Goal: Task Accomplishment & Management: Manage account settings

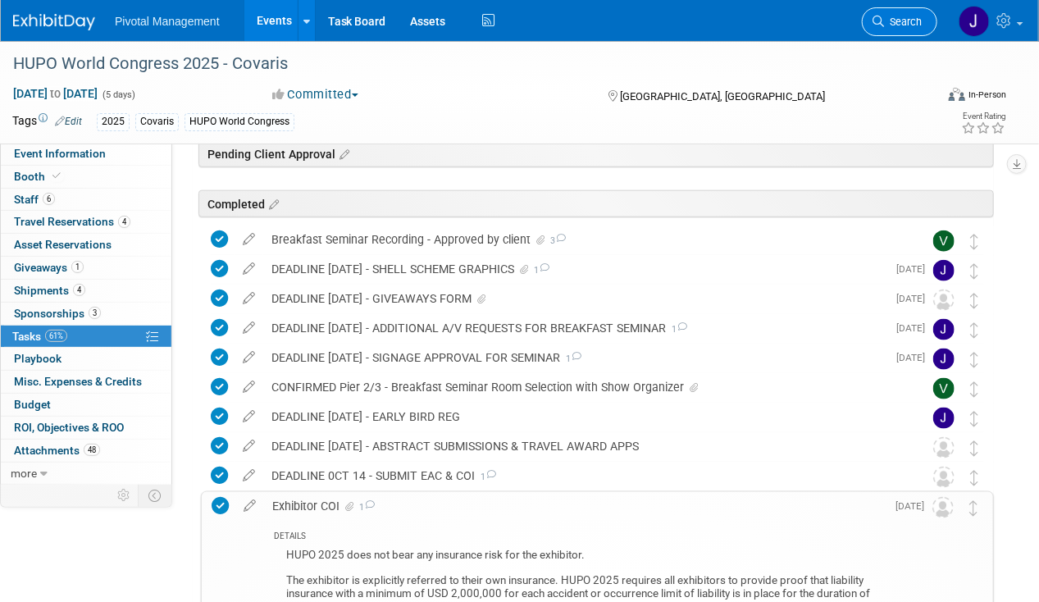
click at [885, 20] on span "Search" at bounding box center [903, 22] width 38 height 12
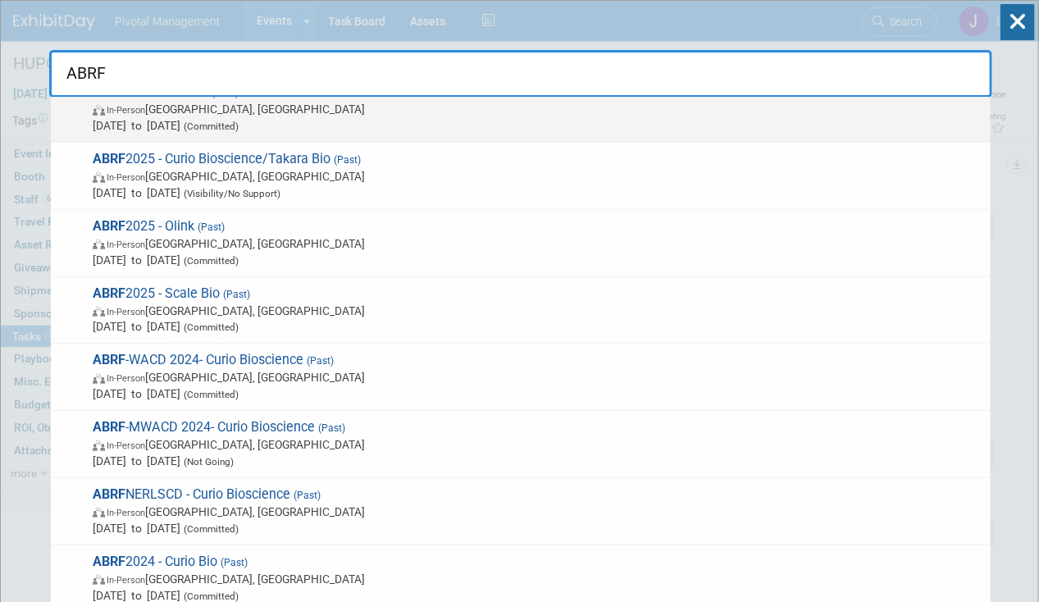
scroll to position [492, 0]
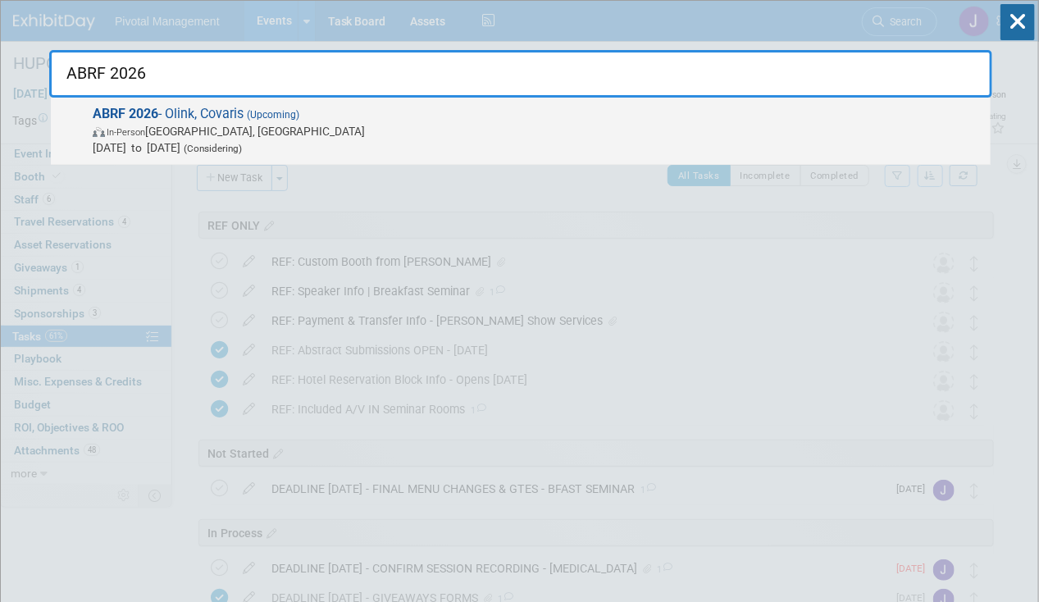
type input "ABRF 2026"
click at [181, 124] on span "In-Person Pittsburgh, PA" at bounding box center [537, 131] width 889 height 16
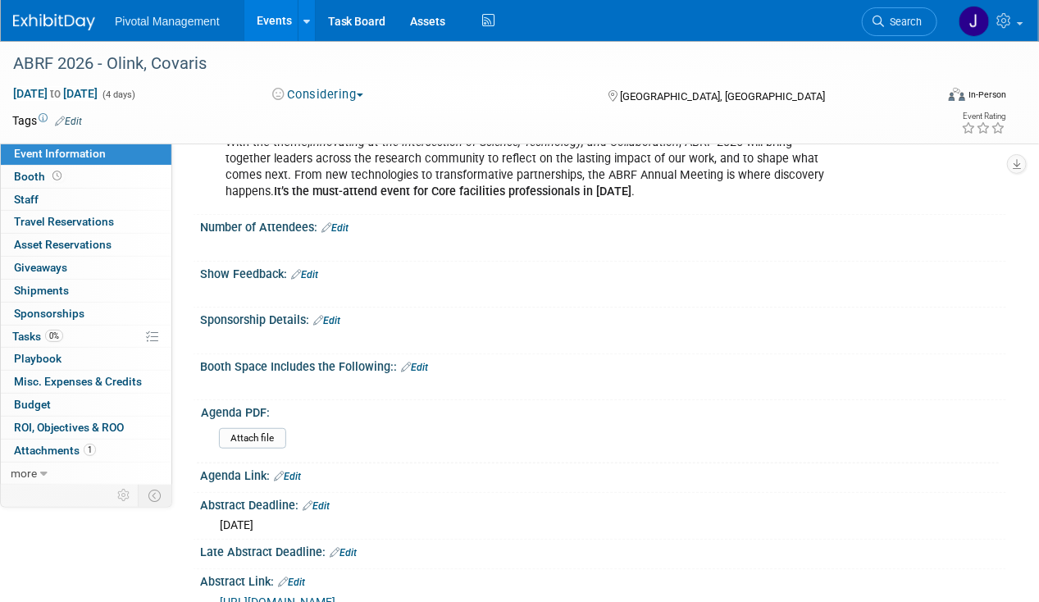
scroll to position [246, 0]
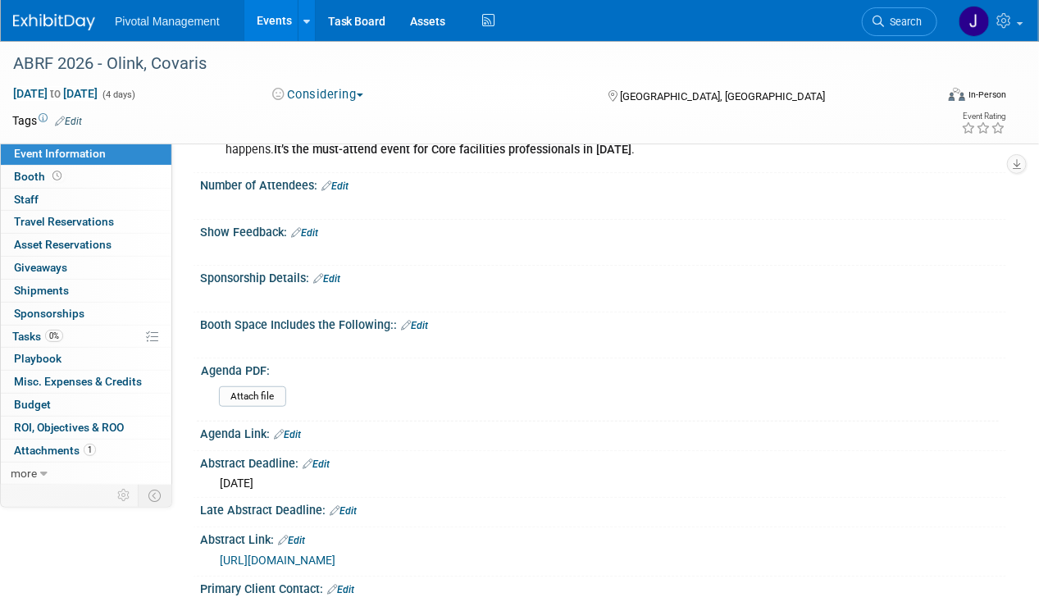
click at [340, 284] on link "Edit" at bounding box center [326, 278] width 27 height 11
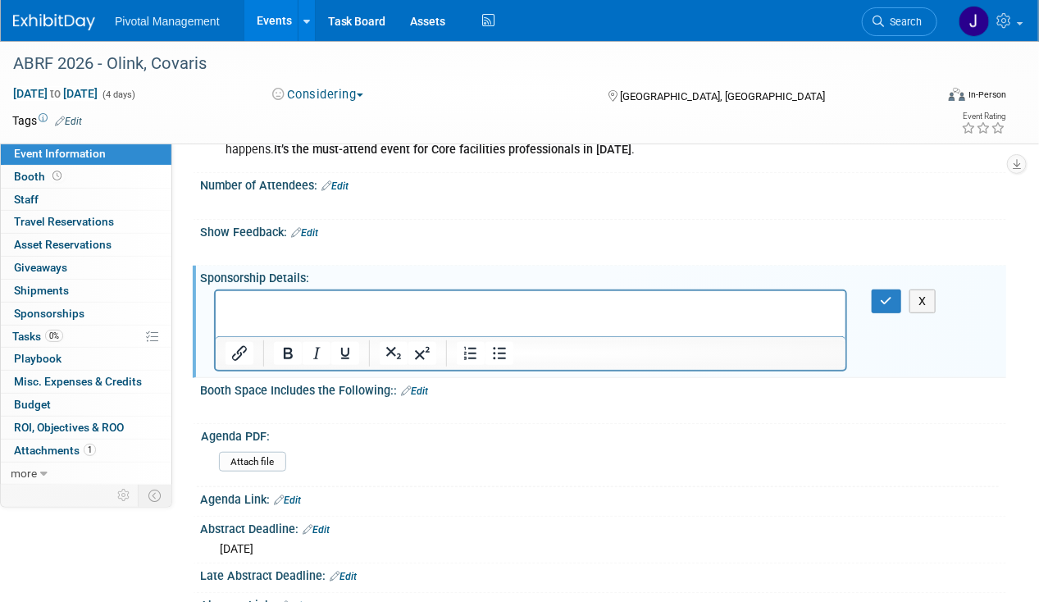
scroll to position [0, 0]
click at [248, 312] on p "Rich Text Area. Press ALT-0 for help." at bounding box center [530, 305] width 611 height 16
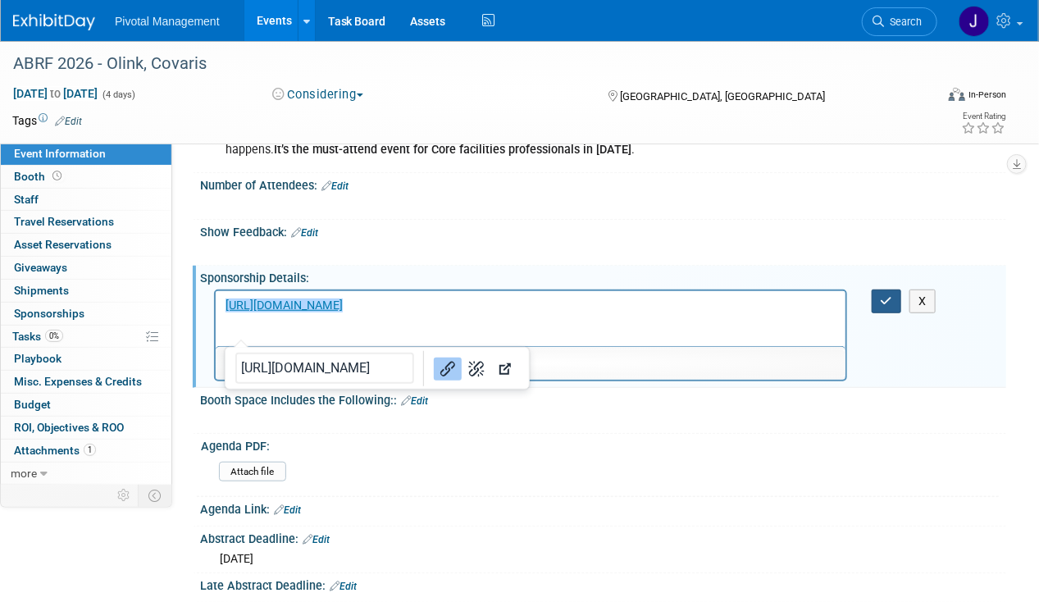
click at [890, 307] on icon "button" at bounding box center [886, 300] width 12 height 11
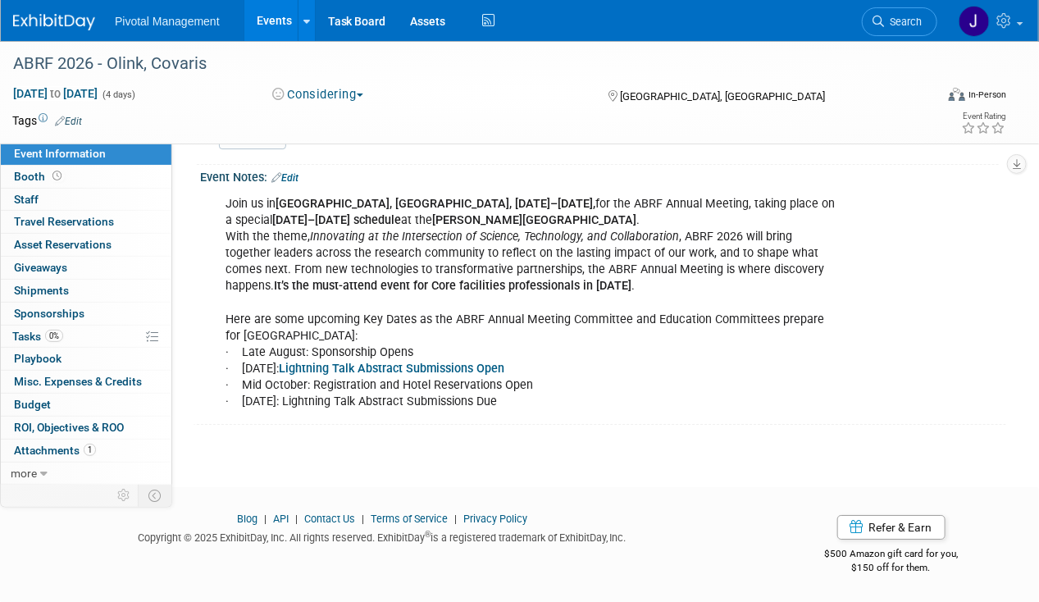
scroll to position [2064, 0]
click at [73, 338] on link "0% Tasks 0%" at bounding box center [86, 336] width 171 height 22
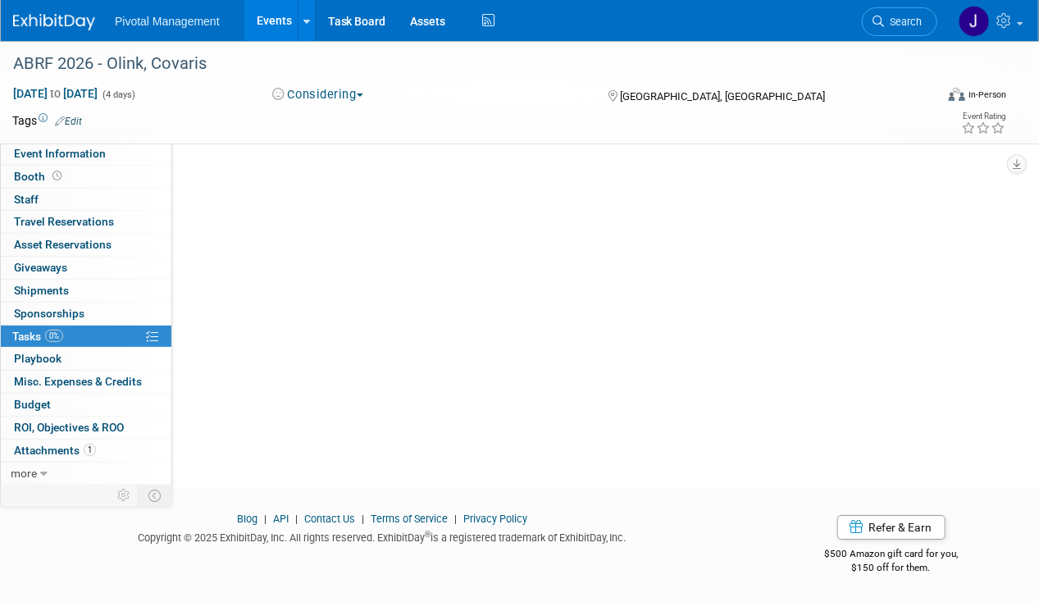
scroll to position [0, 0]
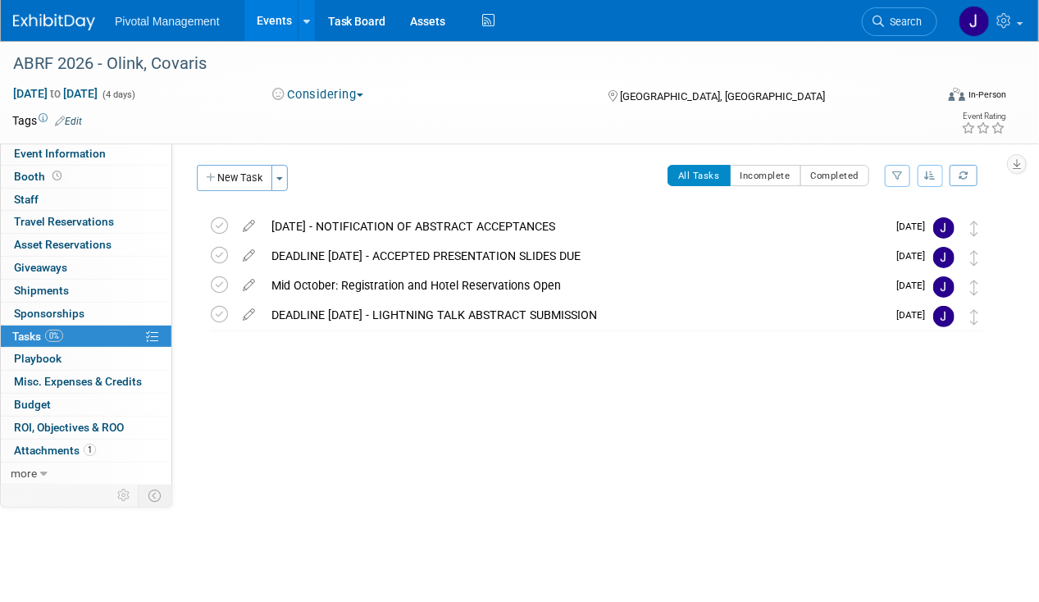
click at [220, 173] on button "New Task" at bounding box center [234, 178] width 75 height 26
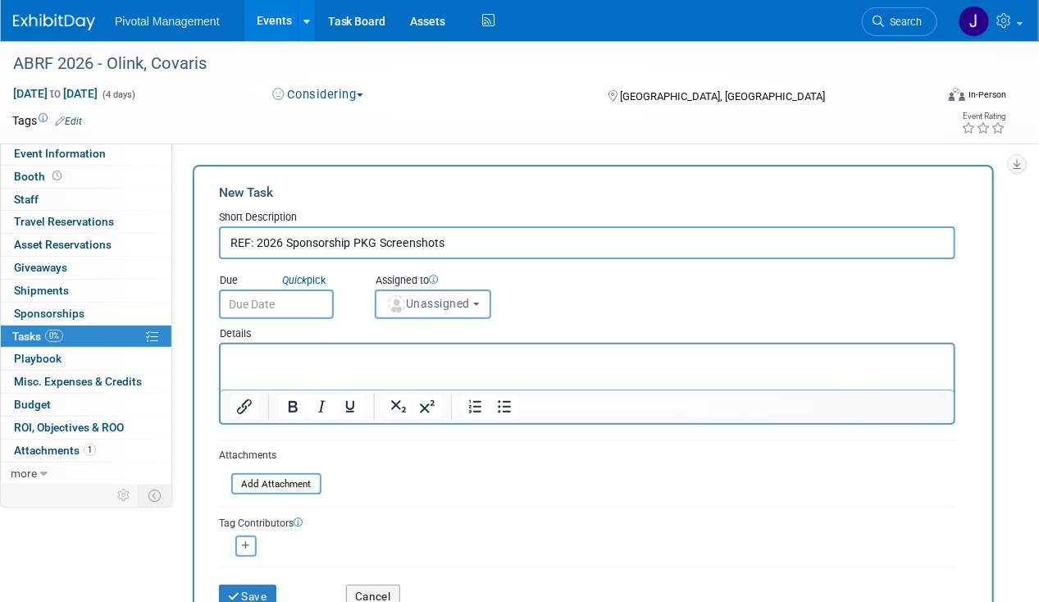
type input "REF: 2026 Sponsorship PKG Screenshots"
click at [316, 366] on html at bounding box center [586, 354] width 733 height 23
click at [266, 482] on input "file" at bounding box center [222, 484] width 195 height 19
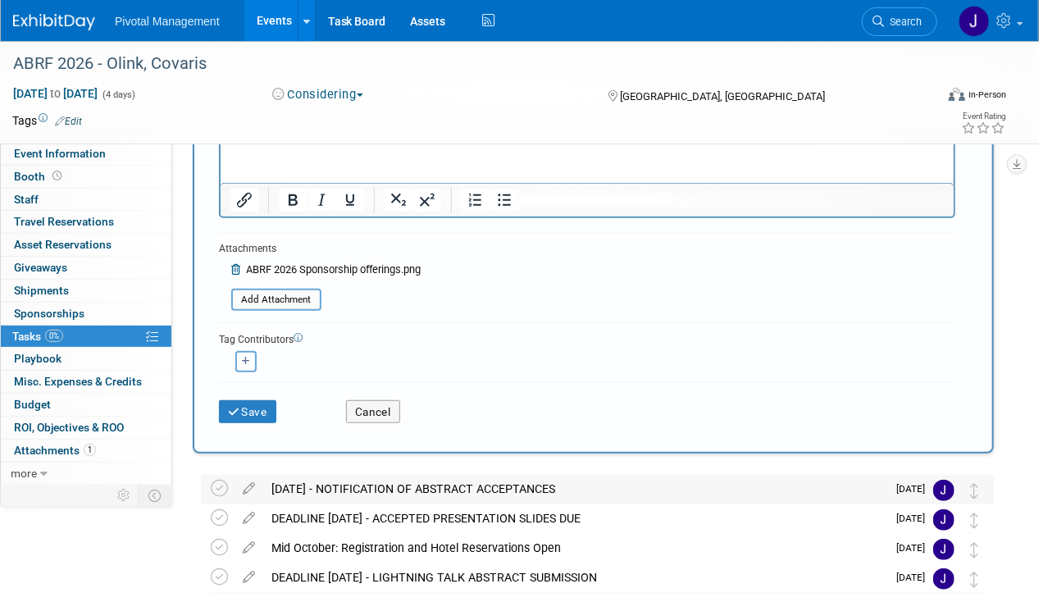
scroll to position [293, 0]
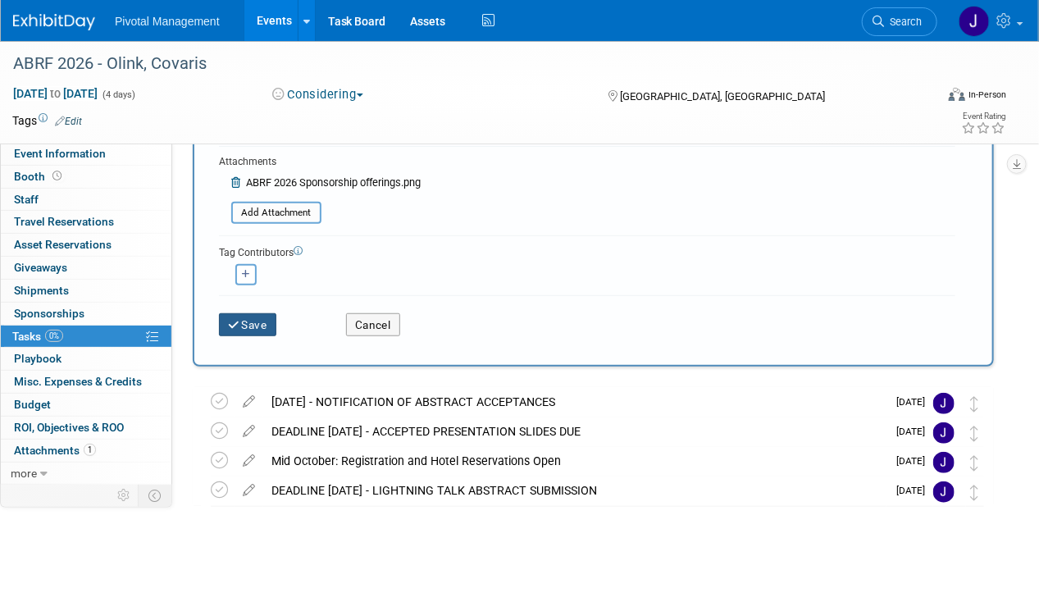
click at [256, 323] on button "Save" at bounding box center [247, 324] width 57 height 23
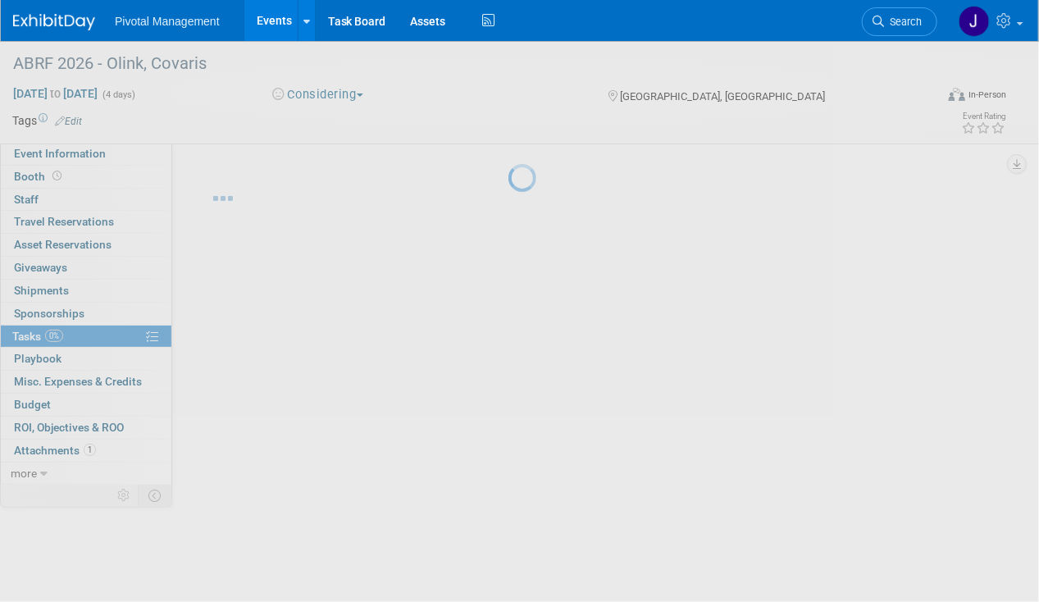
scroll to position [0, 0]
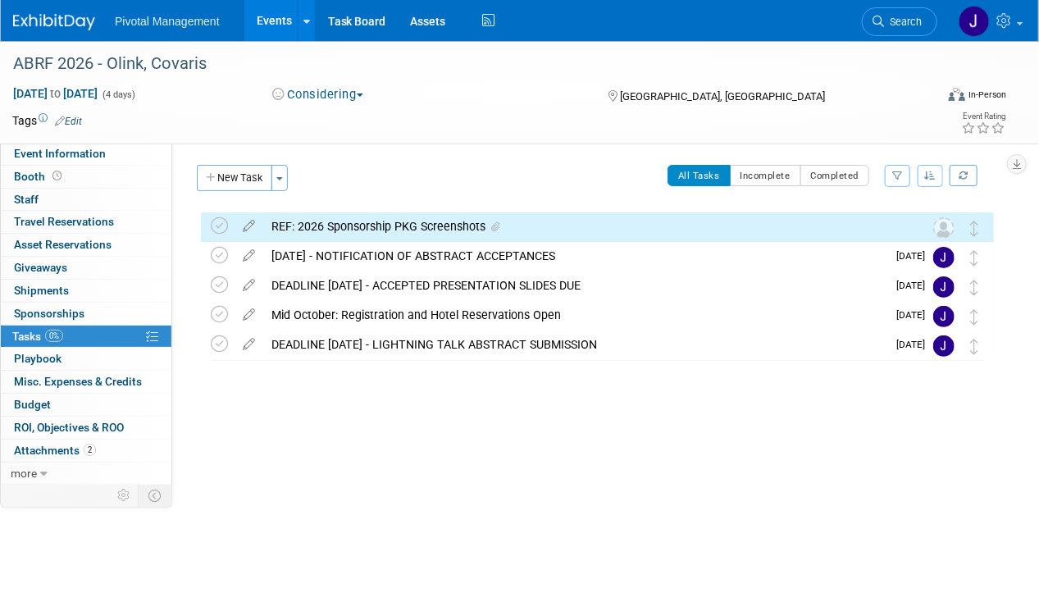
click at [329, 230] on div "REF: 2026 Sponsorship PKG Screenshots" at bounding box center [581, 226] width 637 height 28
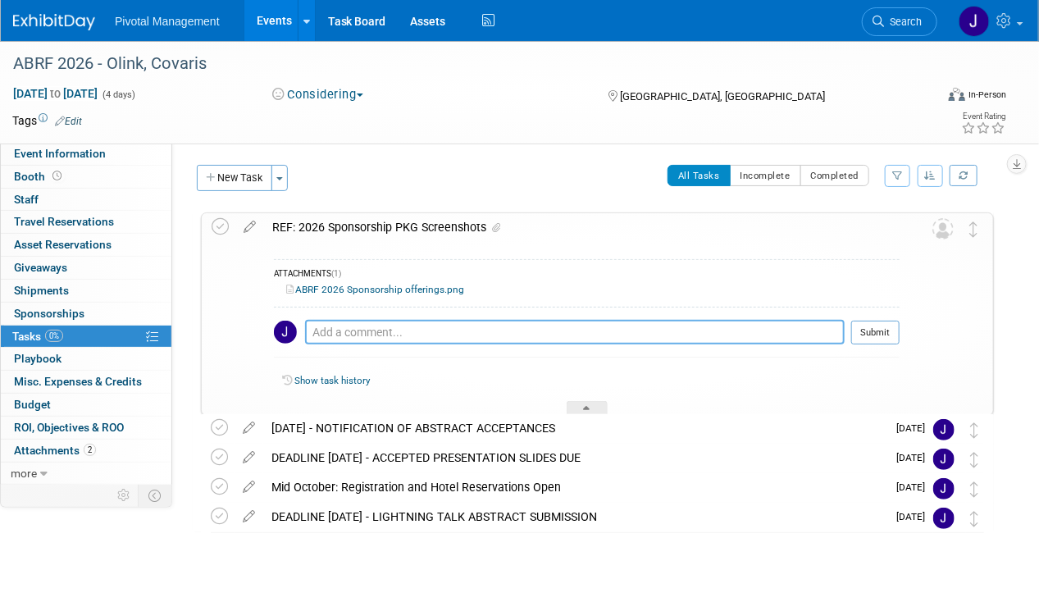
click at [336, 336] on textarea at bounding box center [574, 332] width 539 height 25
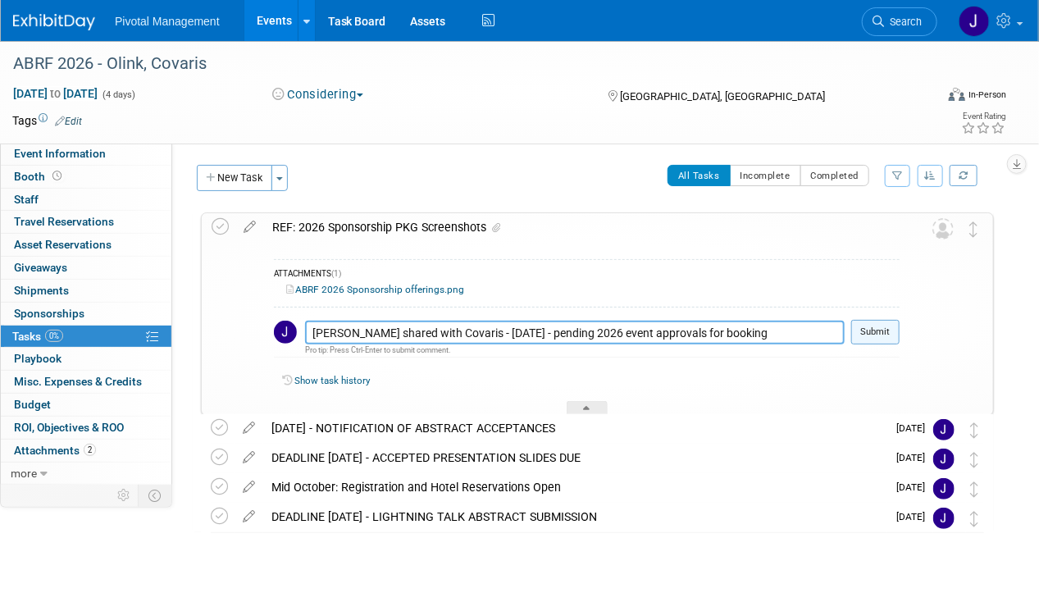
type textarea "Val shared with Covaris - 09.12.25 - pending 2026 event approvals for booking"
click at [890, 327] on button "Submit" at bounding box center [875, 332] width 48 height 25
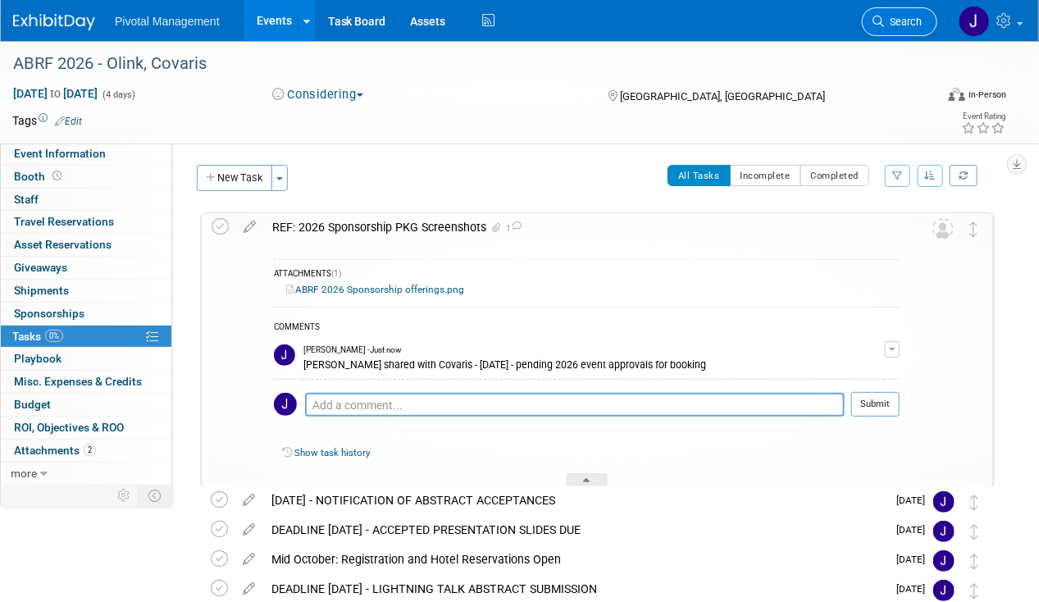
click at [921, 9] on link "Search" at bounding box center [899, 21] width 75 height 29
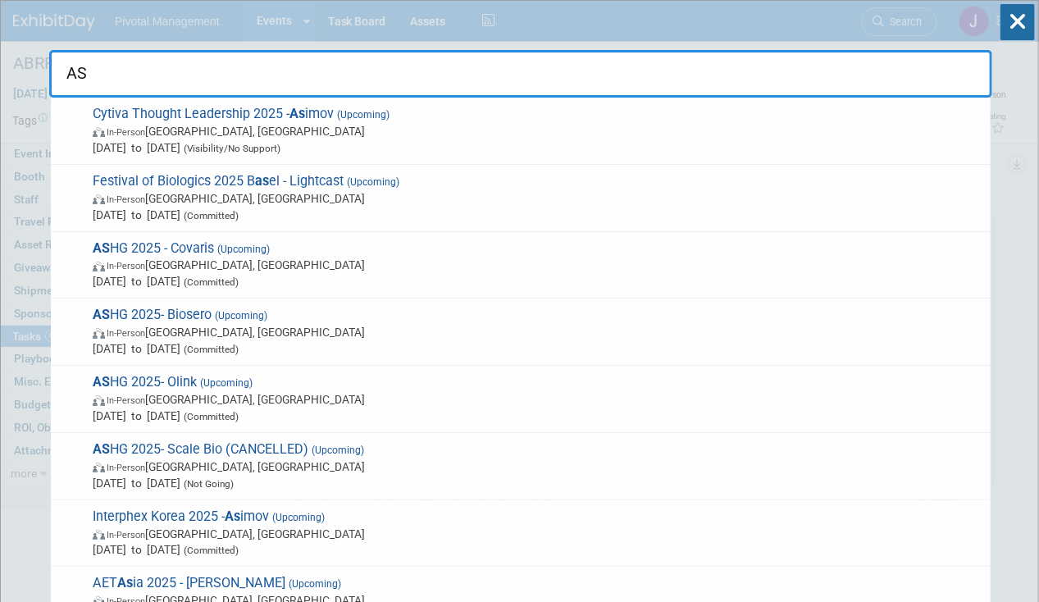
type input "A"
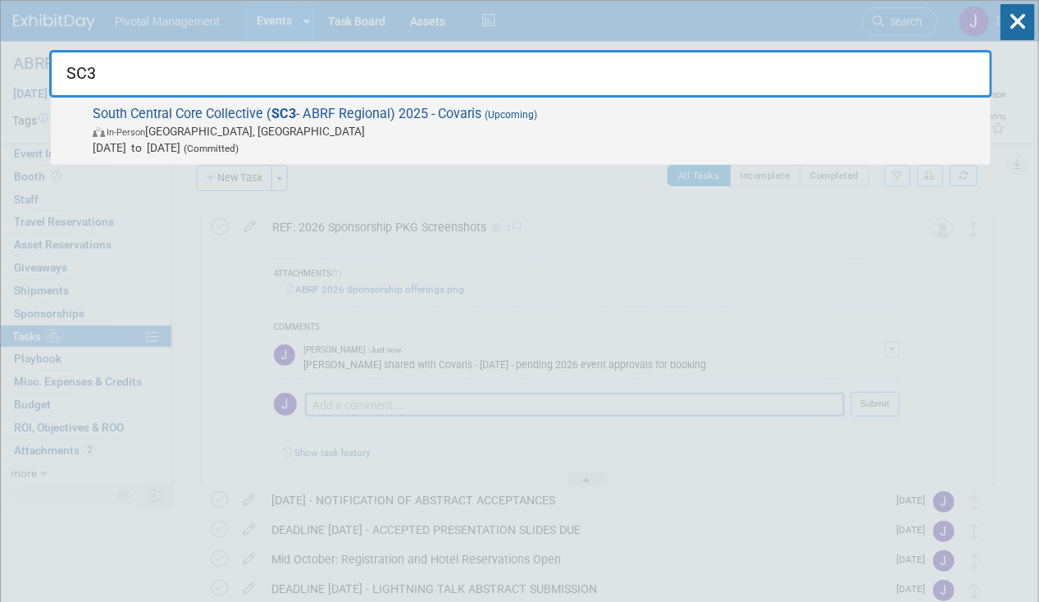
type input "SC3"
click at [432, 131] on span "In-Person Dallas, TX" at bounding box center [537, 131] width 889 height 16
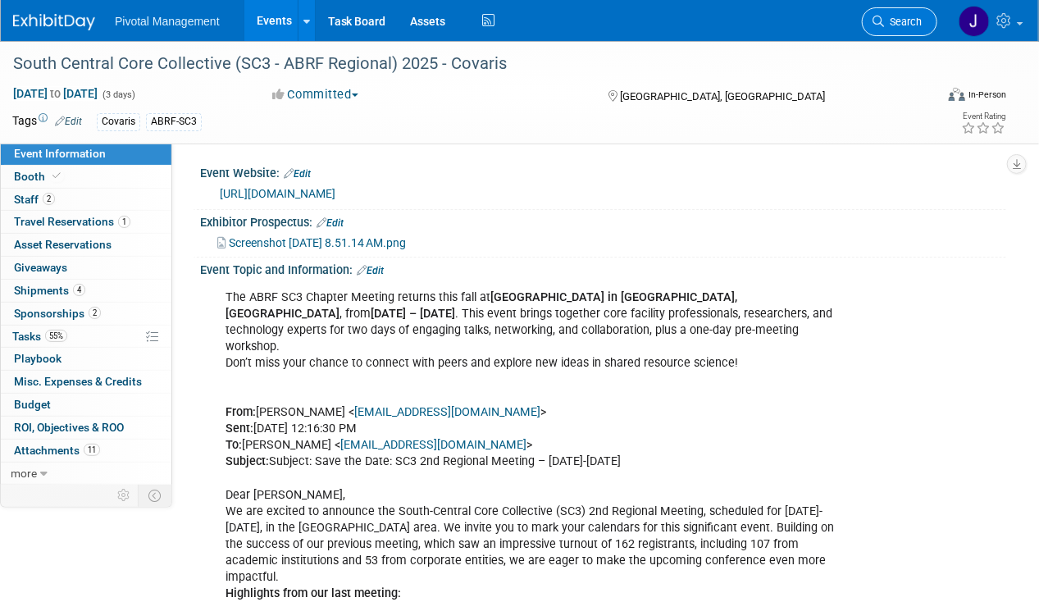
click at [887, 27] on span "Search" at bounding box center [903, 22] width 38 height 12
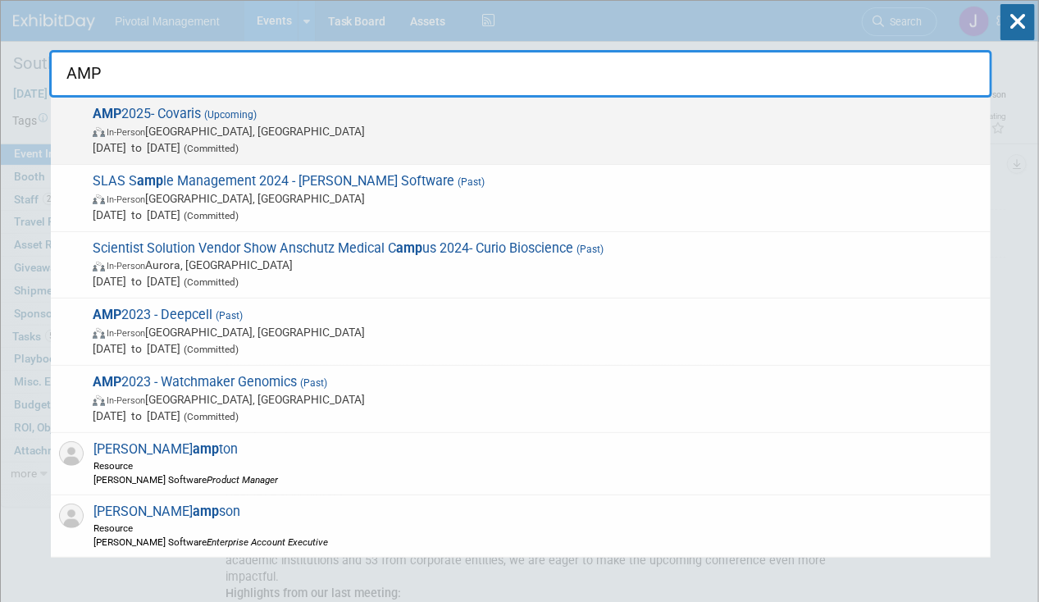
type input "AMP"
click at [418, 141] on span "Nov 11, 2025 to Nov 15, 2025 (Committed)" at bounding box center [537, 147] width 889 height 16
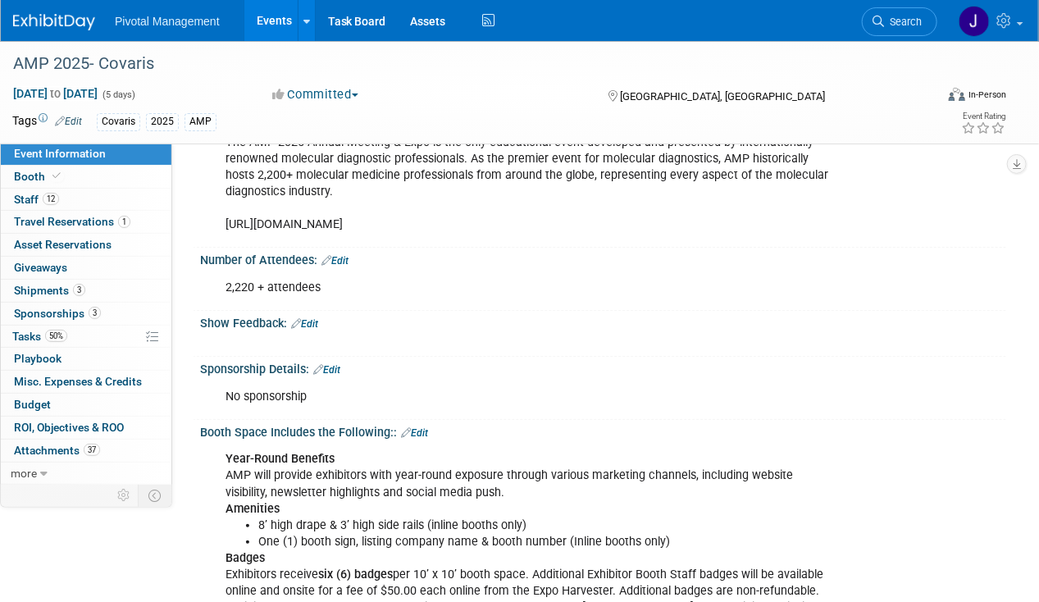
scroll to position [246, 0]
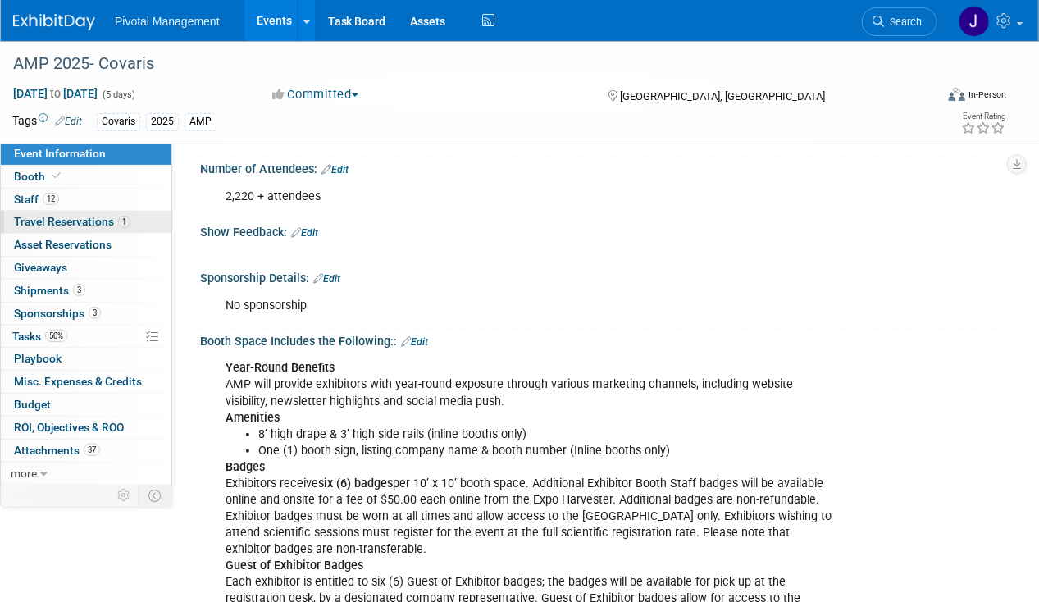
click at [107, 215] on span "Travel Reservations 1" at bounding box center [72, 221] width 116 height 13
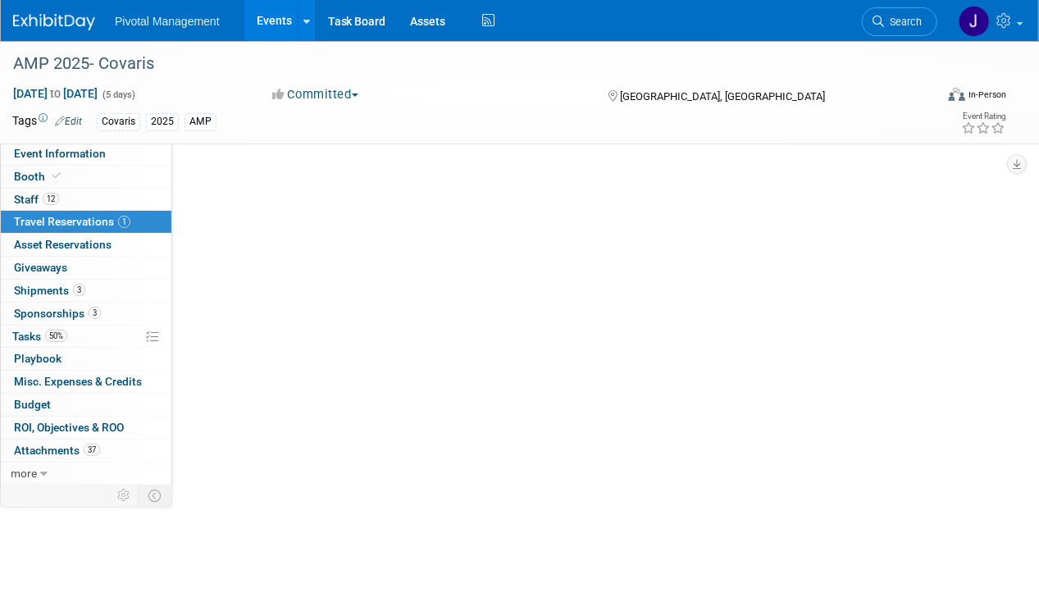
scroll to position [0, 0]
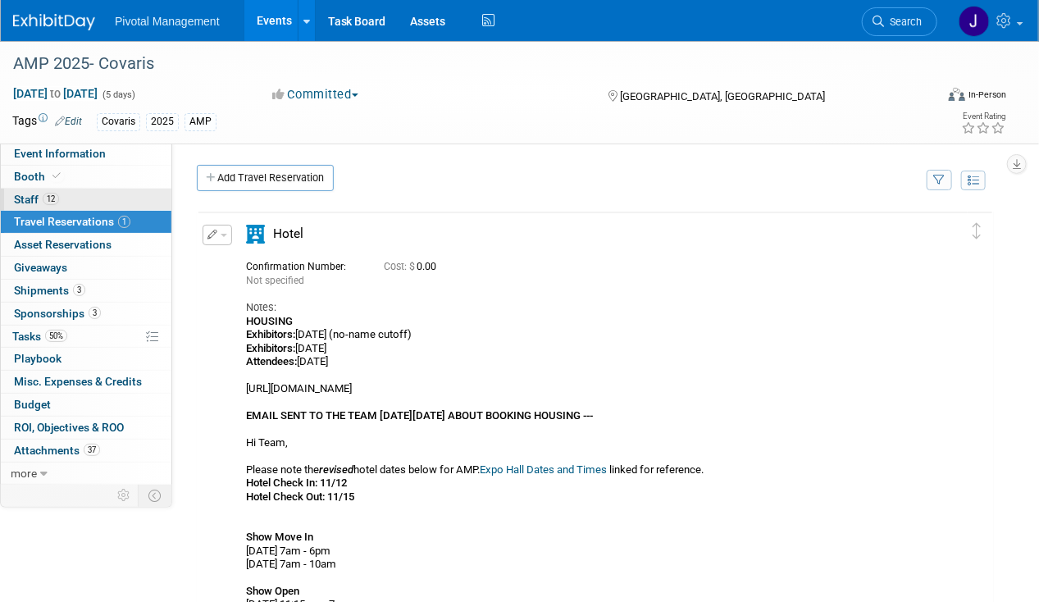
click at [115, 202] on link "12 Staff 12" at bounding box center [86, 200] width 171 height 22
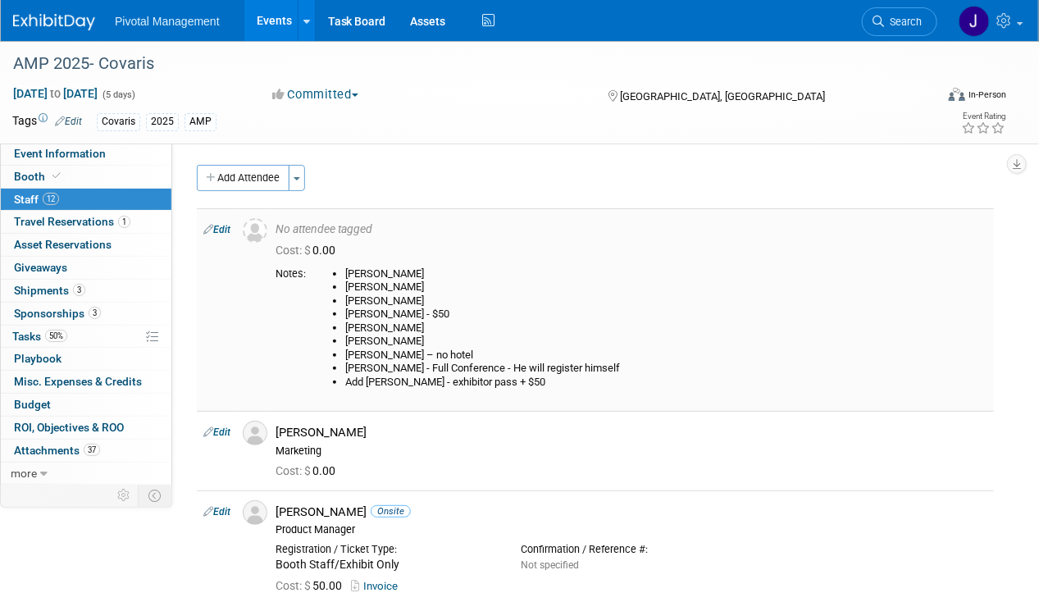
click at [228, 235] on td "Edit" at bounding box center [216, 309] width 39 height 202
click at [230, 226] on link "Edit" at bounding box center [216, 229] width 27 height 11
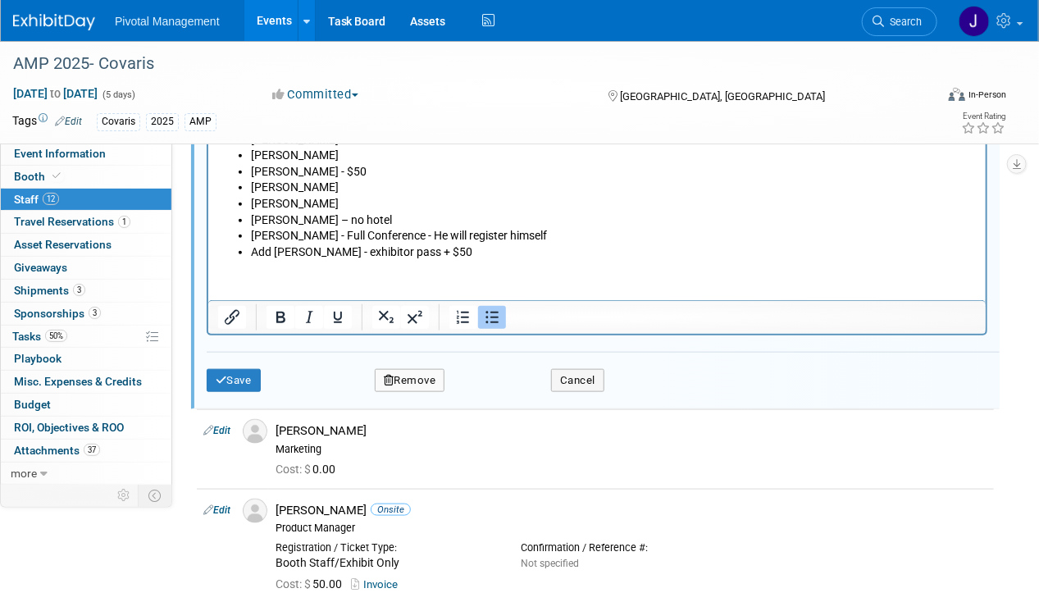
scroll to position [431, 0]
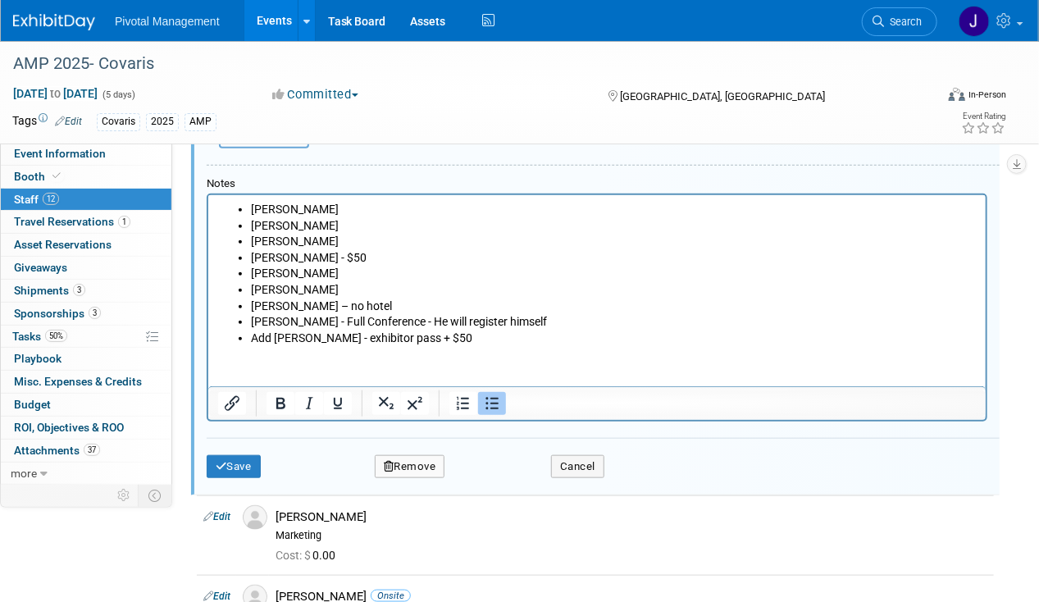
click at [254, 323] on li "Sujash - Full Conference - He will register himself" at bounding box center [612, 322] width 725 height 16
click at [247, 323] on ul "Kristopher Amirault Eugenio Daviso David Dow Greg Endress - $50 Jared Hoffman G…" at bounding box center [596, 274] width 758 height 144
drag, startPoint x: 508, startPoint y: 326, endPoint x: 319, endPoint y: 325, distance: 189.4
click at [319, 325] on li "Add Sujash - Full Conference - He will register himself" at bounding box center [612, 322] width 725 height 16
click at [246, 459] on button "Save" at bounding box center [234, 466] width 54 height 23
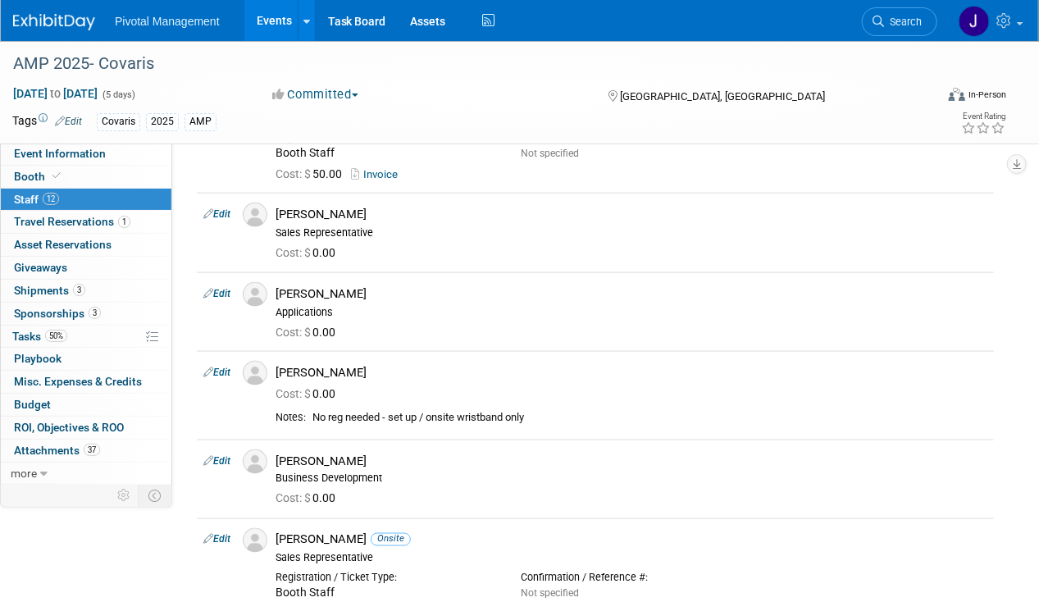
scroll to position [923, 0]
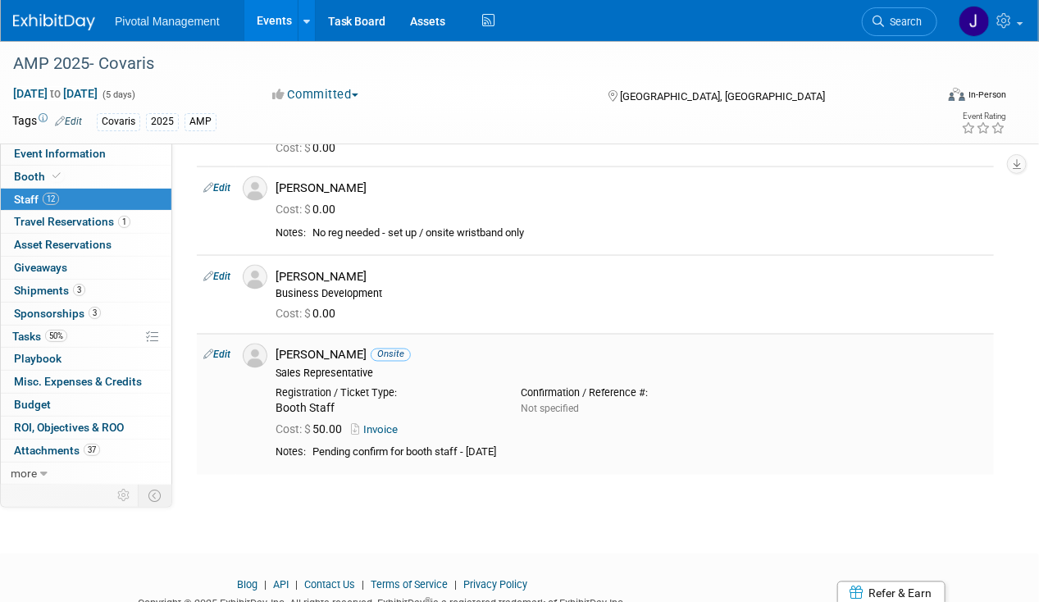
drag, startPoint x: 371, startPoint y: 348, endPoint x: 280, endPoint y: 343, distance: 91.9
click at [280, 348] on div "Sujash Chatterjee Onsite" at bounding box center [631, 356] width 712 height 16
copy div "Sujash Chatterjee"
click at [905, 25] on span "Search" at bounding box center [903, 22] width 38 height 12
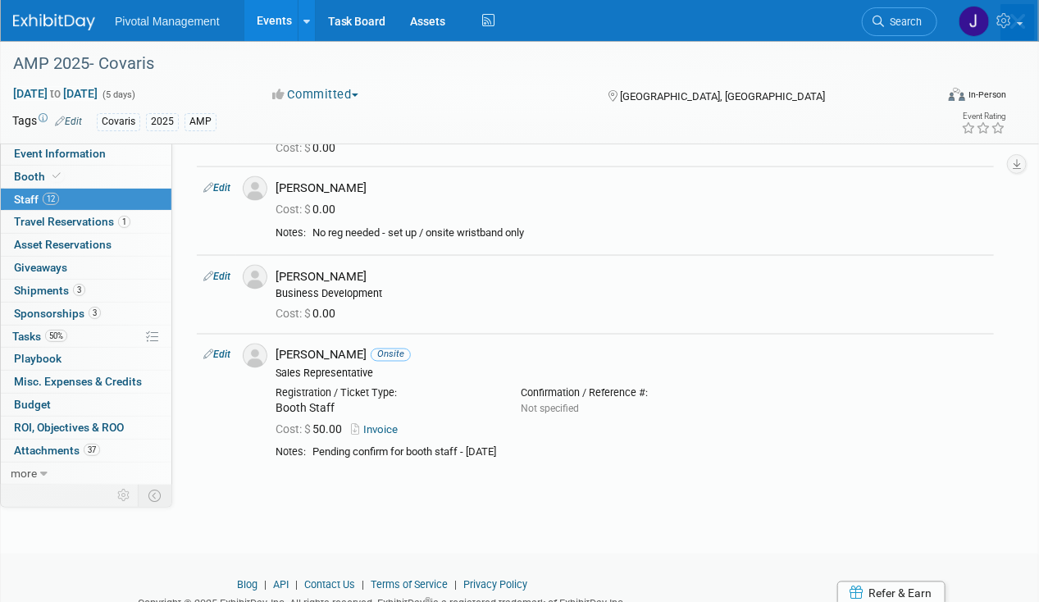
scroll to position [0, 0]
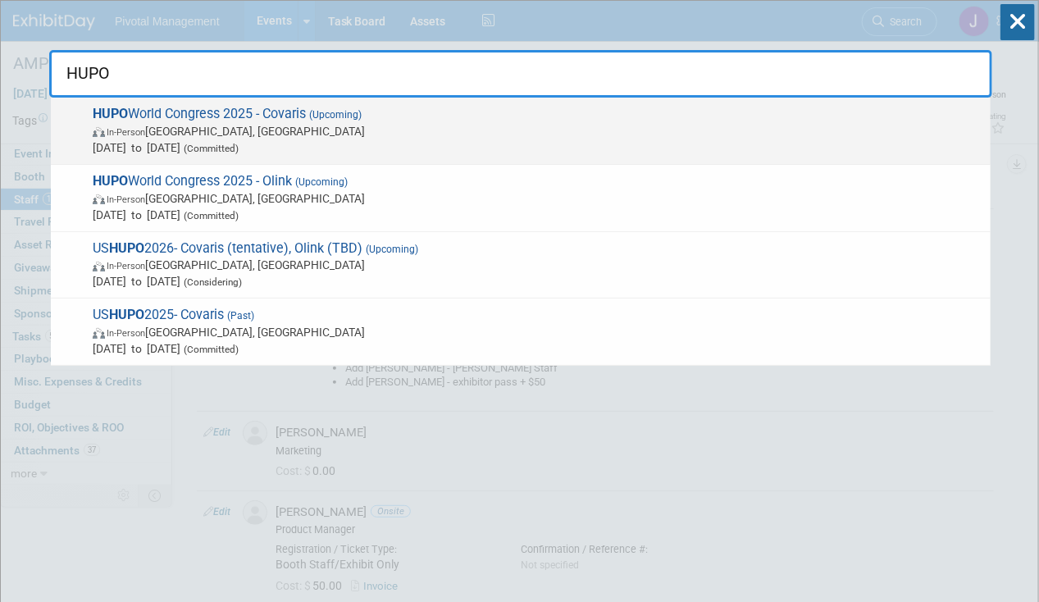
type input "HUPO"
click at [634, 149] on span "Nov 9, 2025 to Nov 13, 2025 (Committed)" at bounding box center [537, 147] width 889 height 16
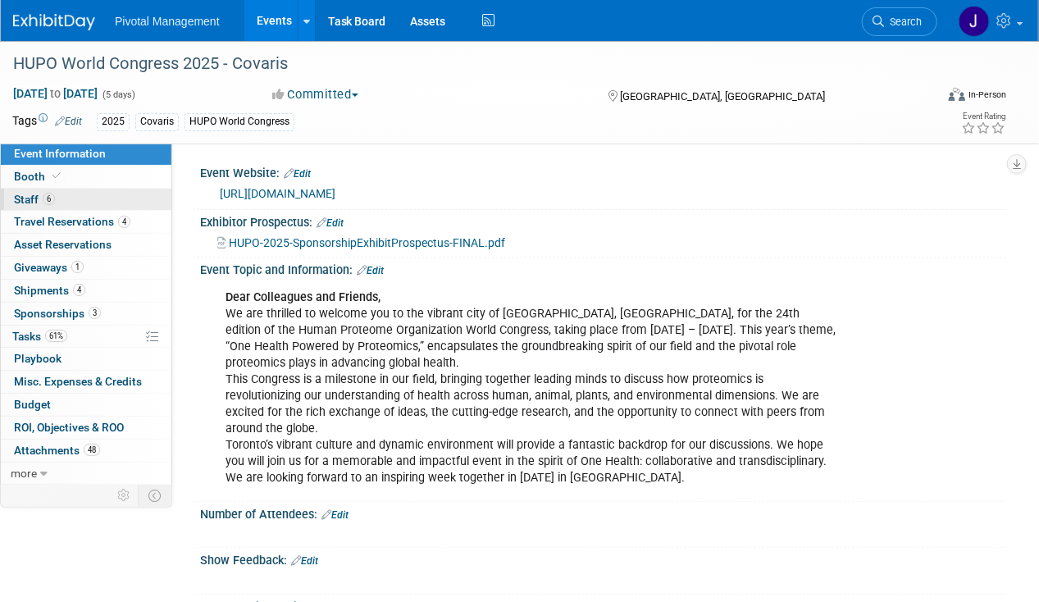
click at [87, 192] on link "6 Staff 6" at bounding box center [86, 200] width 171 height 22
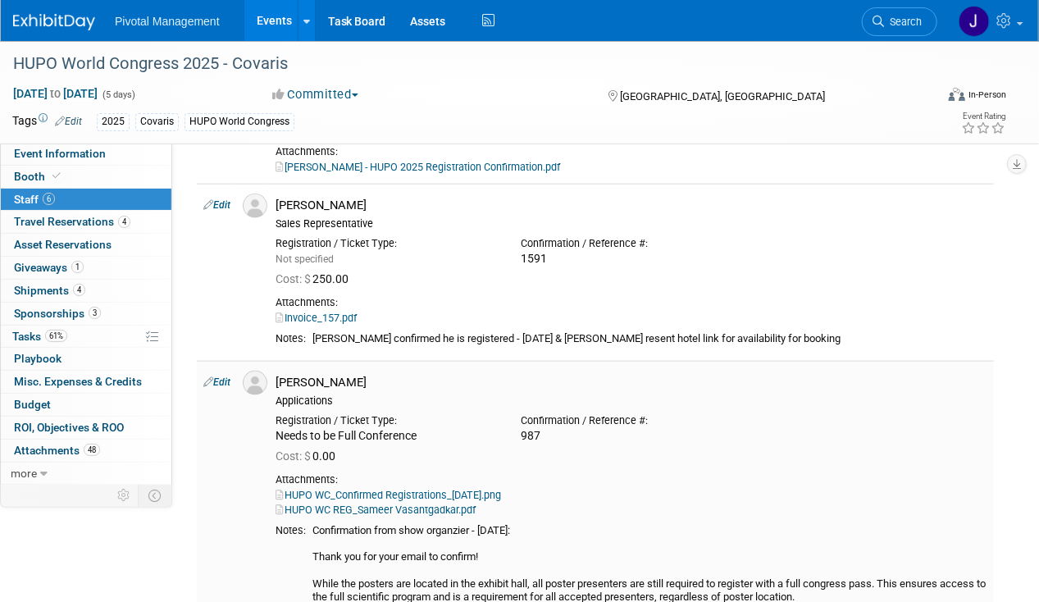
scroll to position [820, 0]
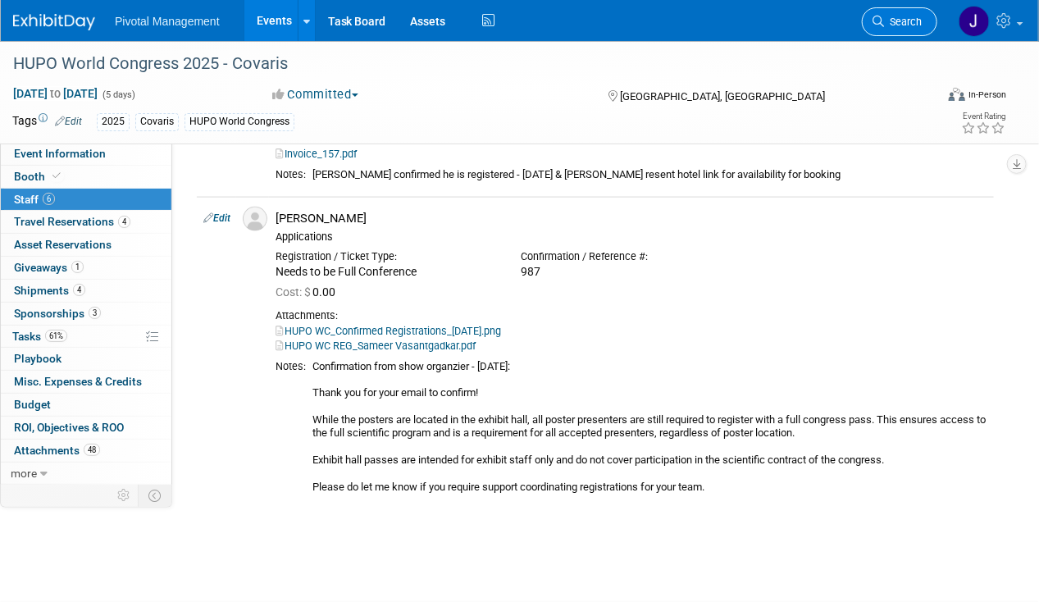
click at [925, 25] on link "Search" at bounding box center [899, 21] width 75 height 29
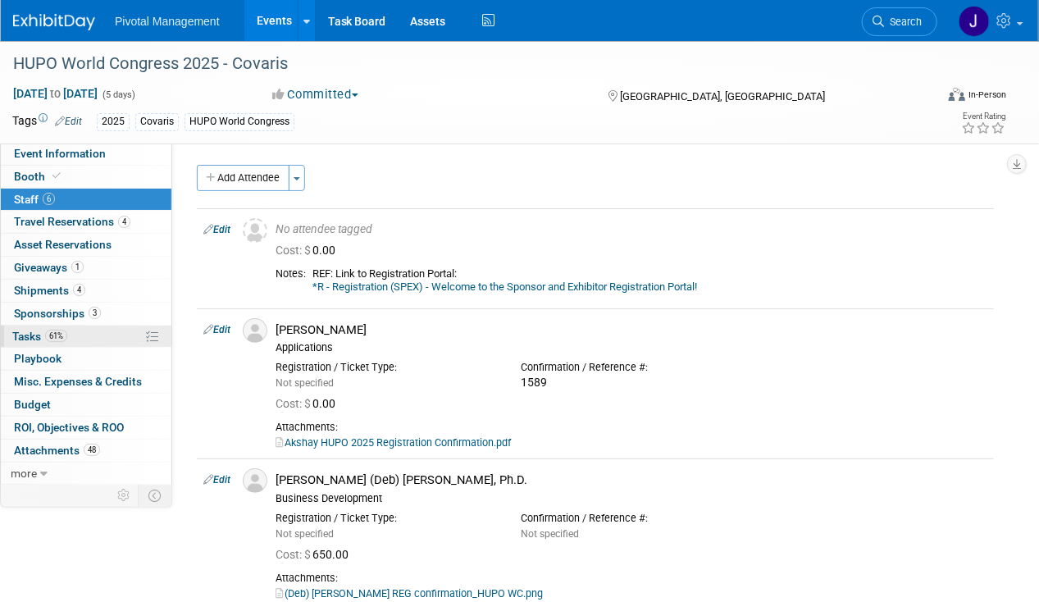
click at [67, 341] on link "61% Tasks 61%" at bounding box center [86, 336] width 171 height 22
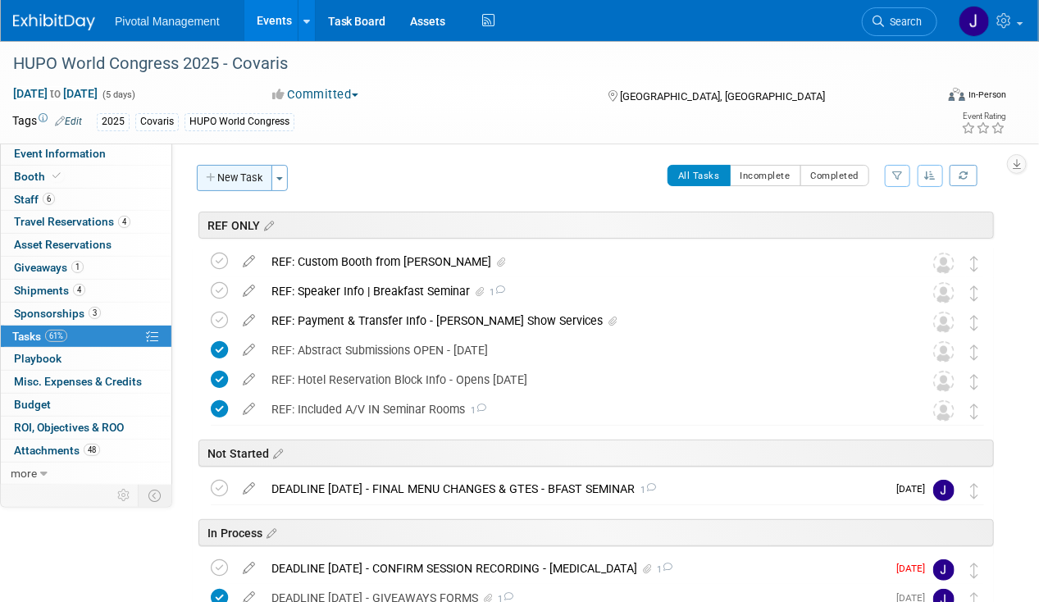
click at [231, 186] on button "New Task" at bounding box center [234, 178] width 75 height 26
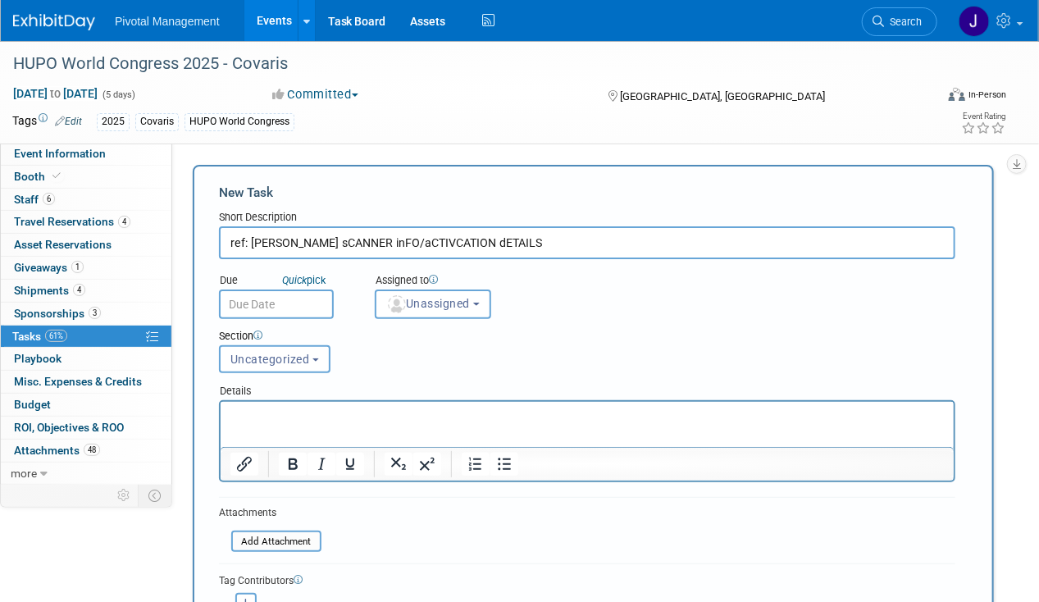
click at [397, 238] on input "ref: lEAD sCANNER inFO/aCTIVCATION dETAILS" at bounding box center [587, 242] width 736 height 33
click at [333, 275] on div "Due Quick pick" at bounding box center [284, 281] width 131 height 16
click at [375, 236] on input "REF: Lead Scanning & Activication Details" at bounding box center [587, 242] width 736 height 33
type input "REF: Lead Scanning & Activation Details"
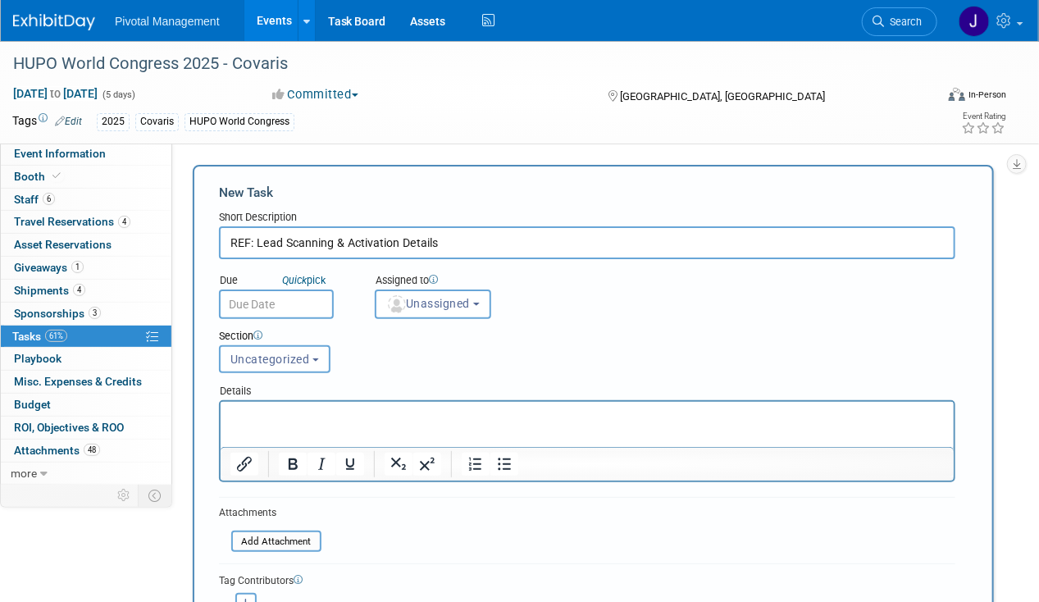
click at [329, 424] on html at bounding box center [586, 412] width 733 height 23
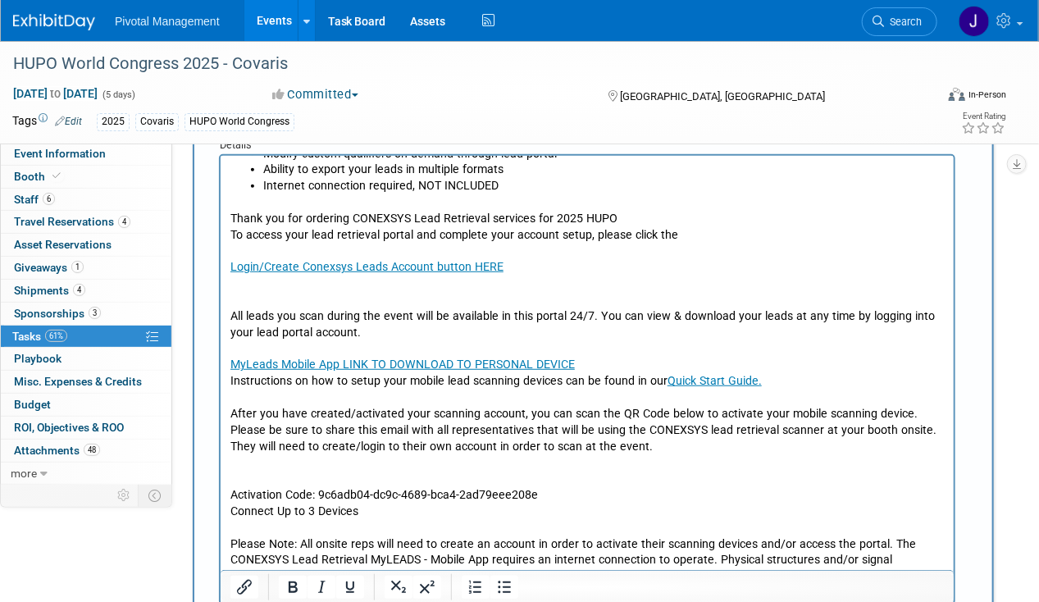
scroll to position [193, 0]
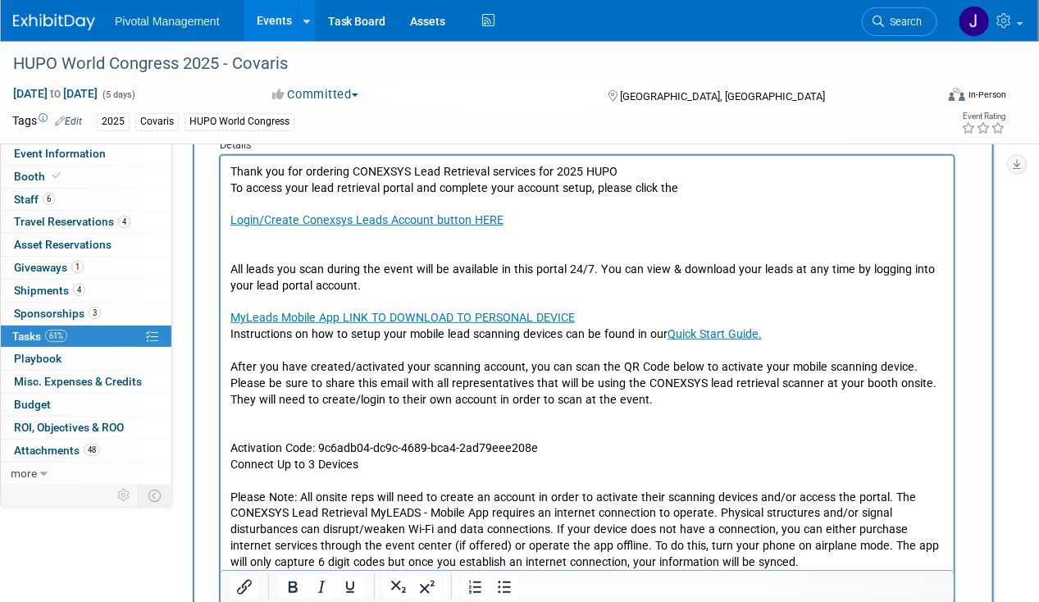
click at [537, 418] on p "Rich Text Area. Press ALT-0 for help." at bounding box center [587, 415] width 714 height 16
click at [666, 395] on p "After you have created/activated your scanning account, you can scan the QR Cod…" at bounding box center [587, 382] width 714 height 48
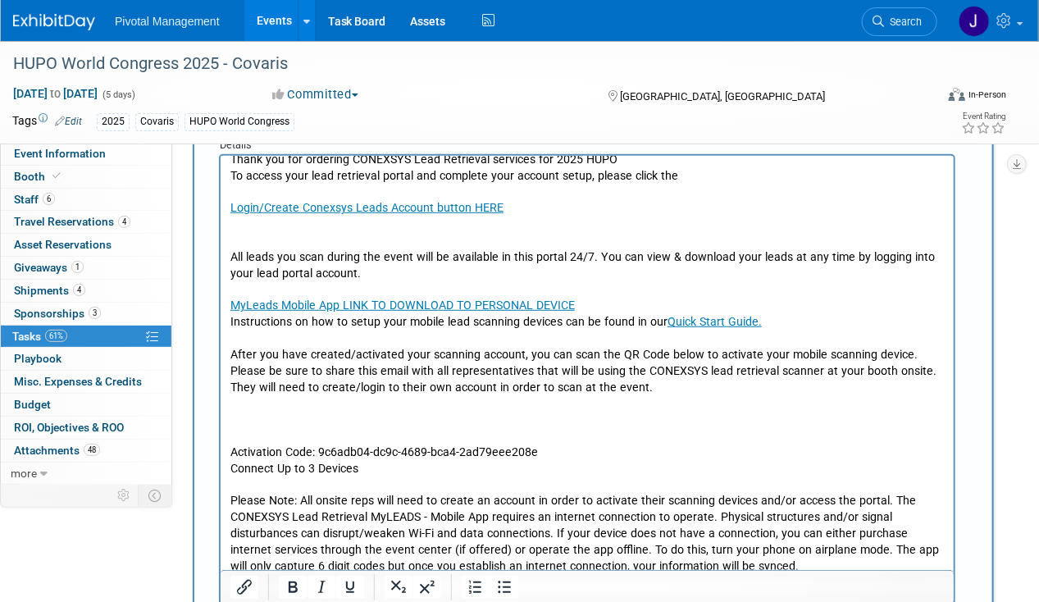
scroll to position [209, 0]
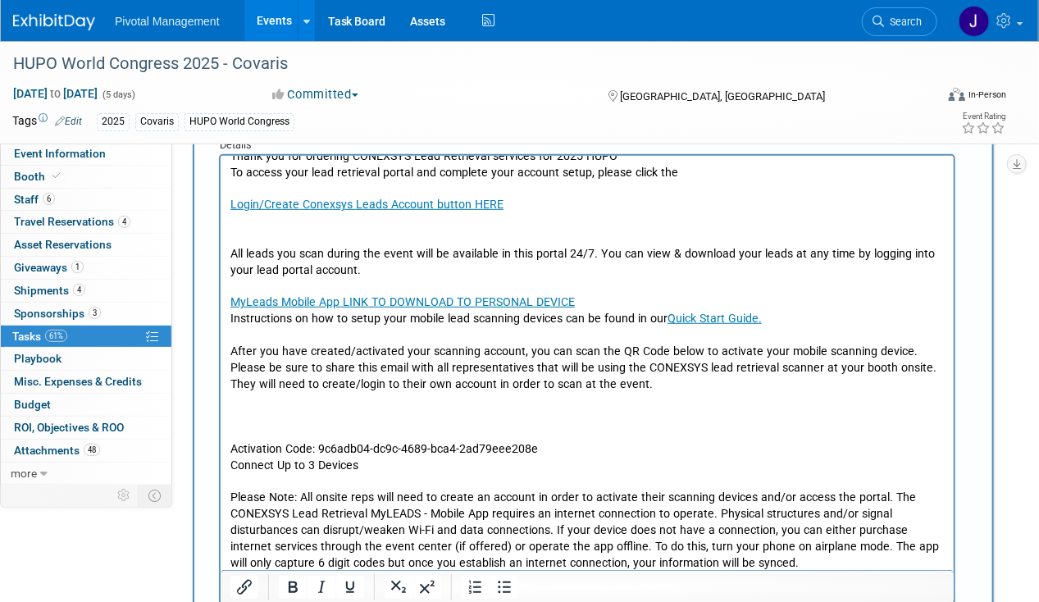
click at [300, 409] on p "Rich Text Area. Press ALT-0 for help." at bounding box center [587, 415] width 714 height 16
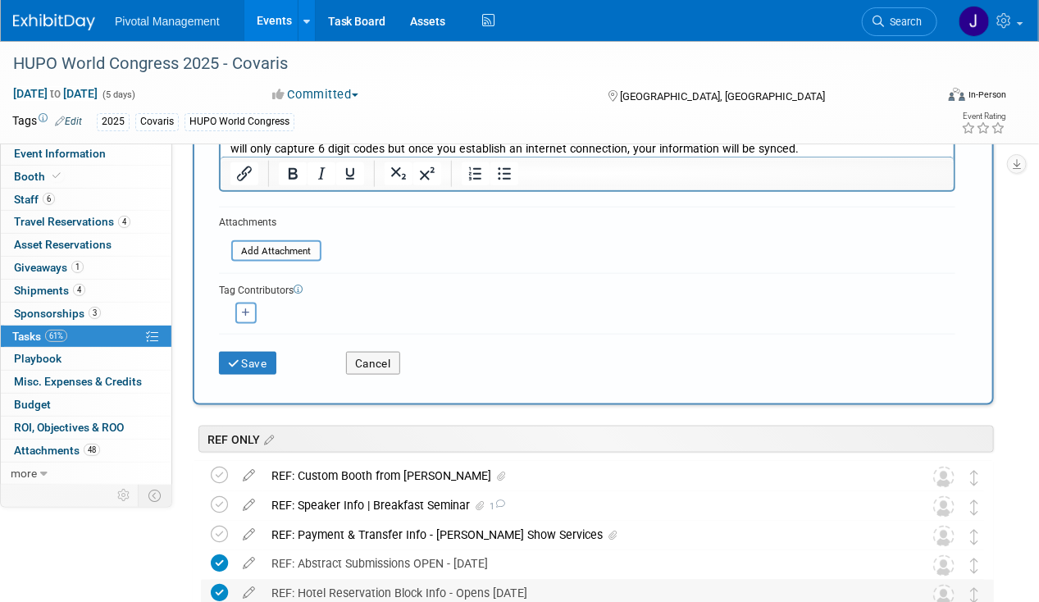
scroll to position [738, 0]
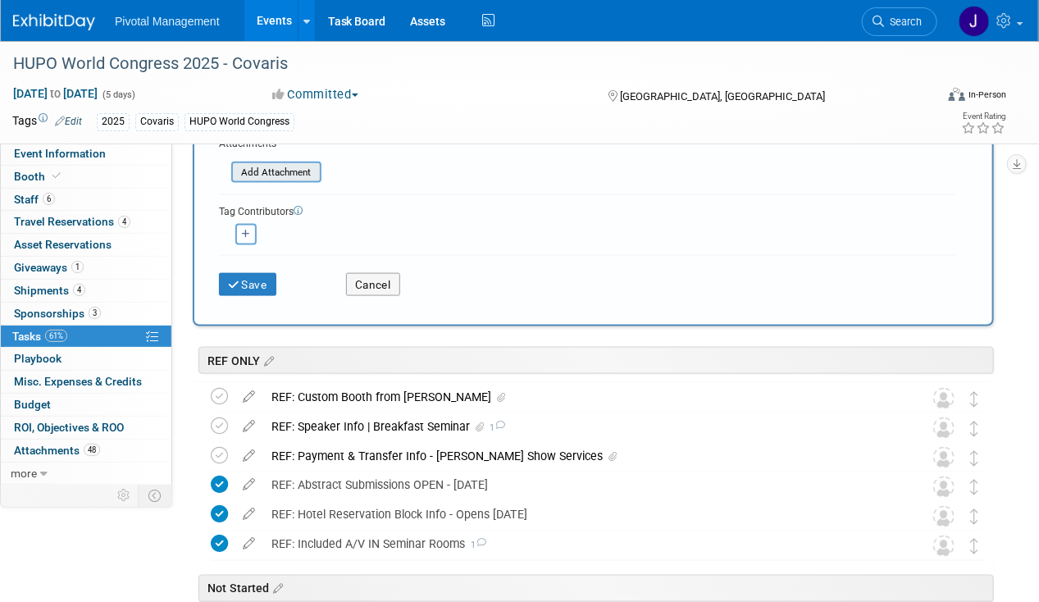
click at [276, 166] on input "file" at bounding box center [222, 172] width 195 height 19
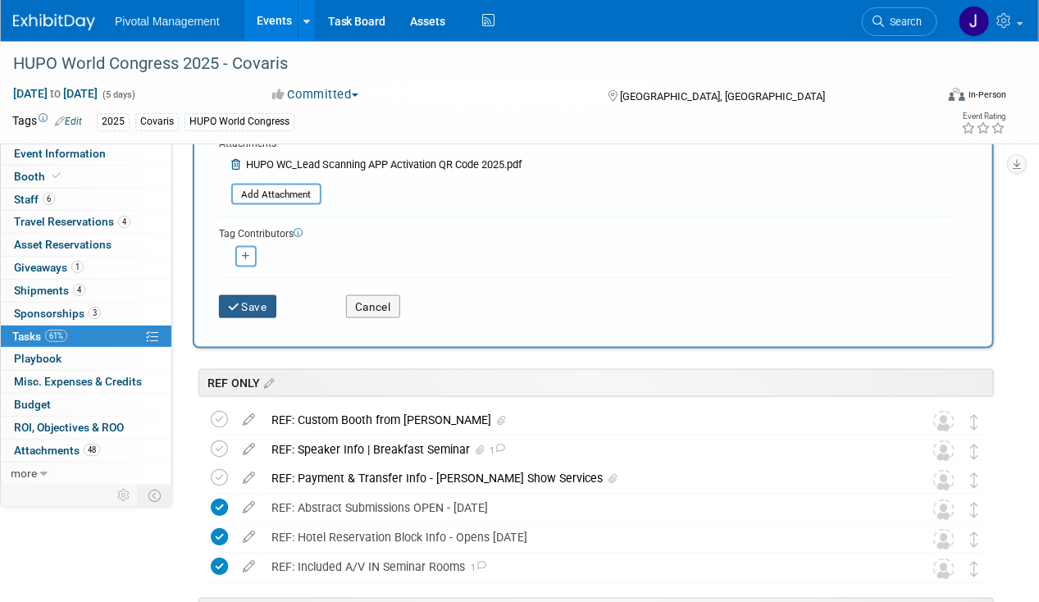
click at [267, 295] on button "Save" at bounding box center [247, 306] width 57 height 23
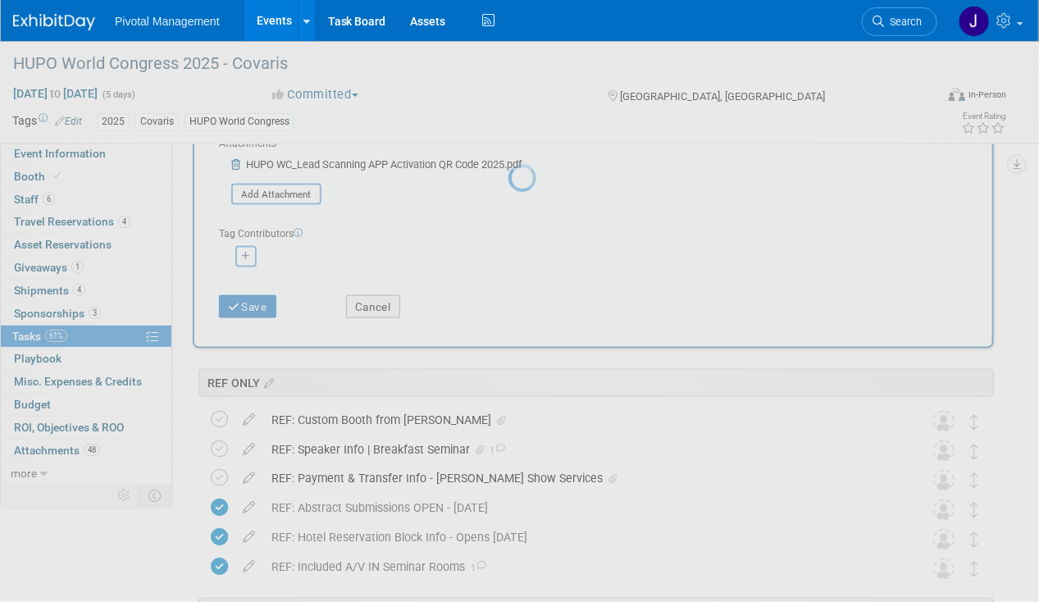
scroll to position [0, 0]
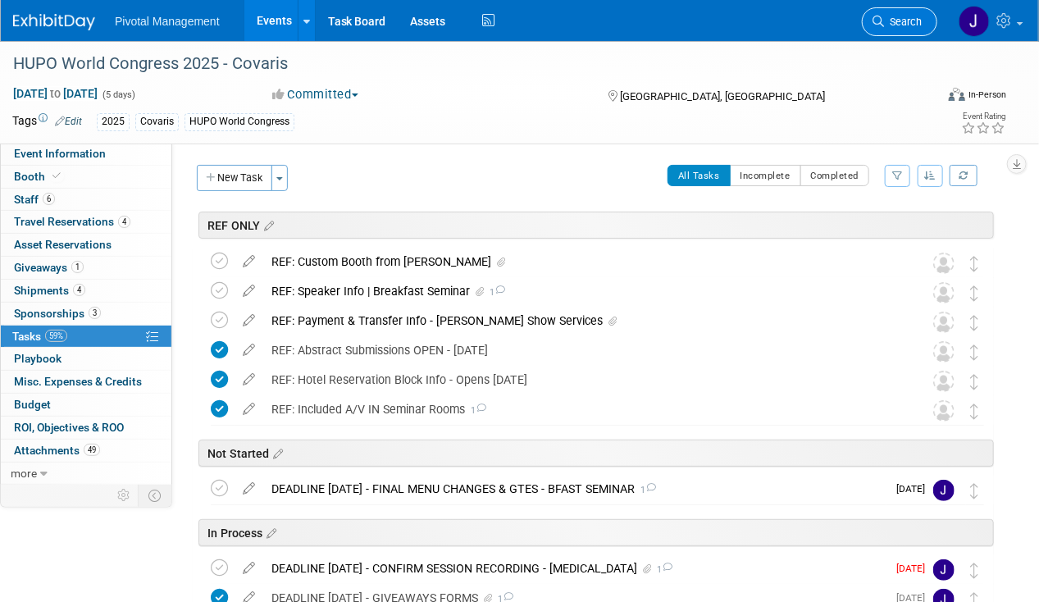
click at [891, 32] on link "Search" at bounding box center [899, 21] width 75 height 29
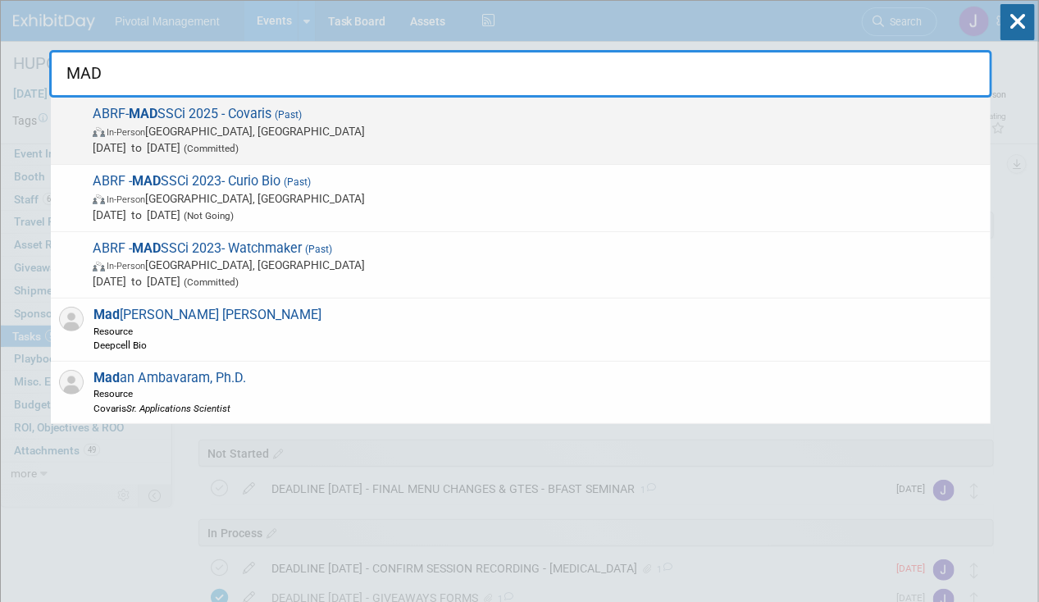
type input "MAD"
click at [169, 160] on div "ABRF- MAD SSCi 2025 - Covaris (Past) In-Person Richmond, VA Sep 15, 2025 to Sep…" at bounding box center [520, 131] width 939 height 67
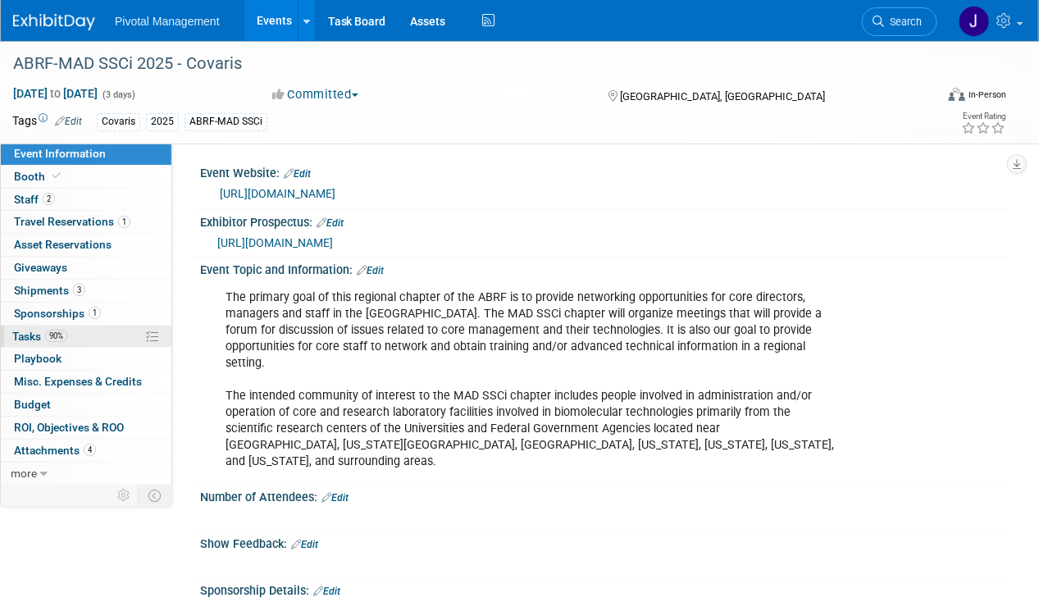
click at [62, 337] on span "90%" at bounding box center [56, 336] width 22 height 12
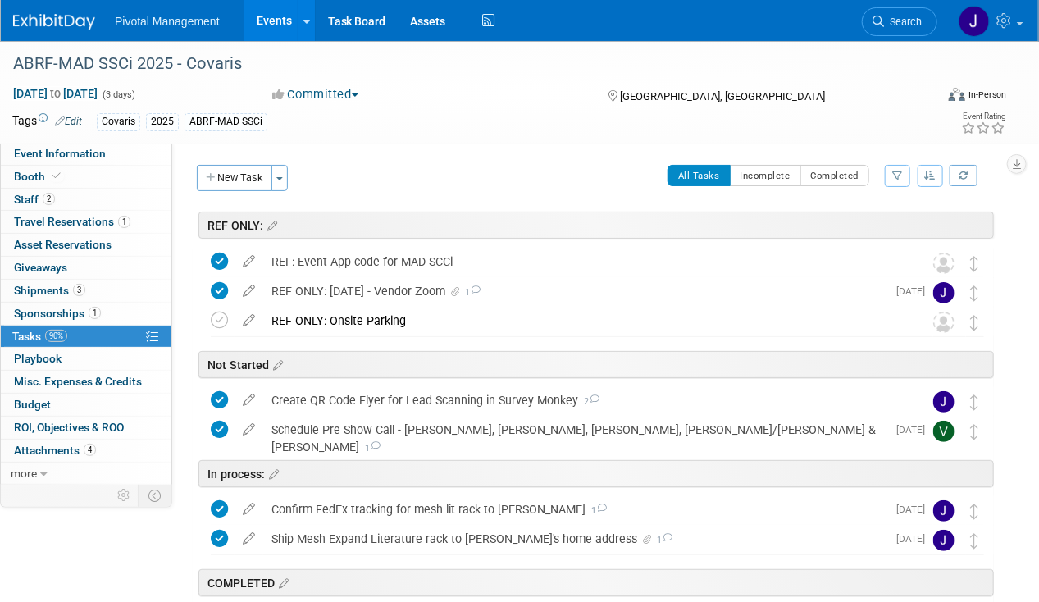
click at [219, 163] on div "Event Website: Edit [URL][DOMAIN_NAME] Exhibitor Prospectus: Edit [URL][DOMAIN_…" at bounding box center [589, 311] width 834 height 337
click at [227, 174] on button "New Task" at bounding box center [234, 178] width 75 height 26
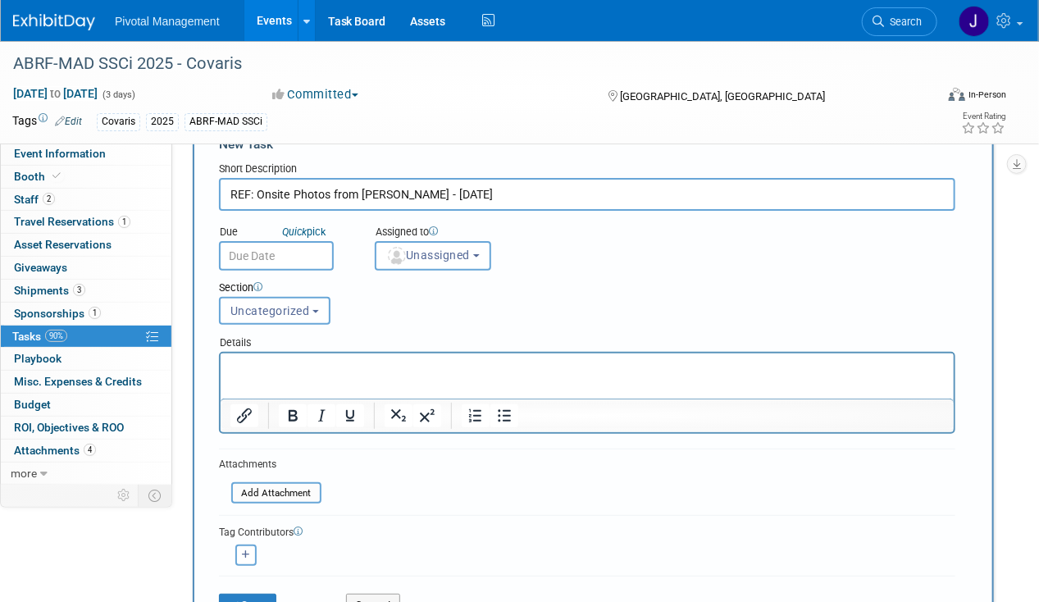
scroll to position [82, 0]
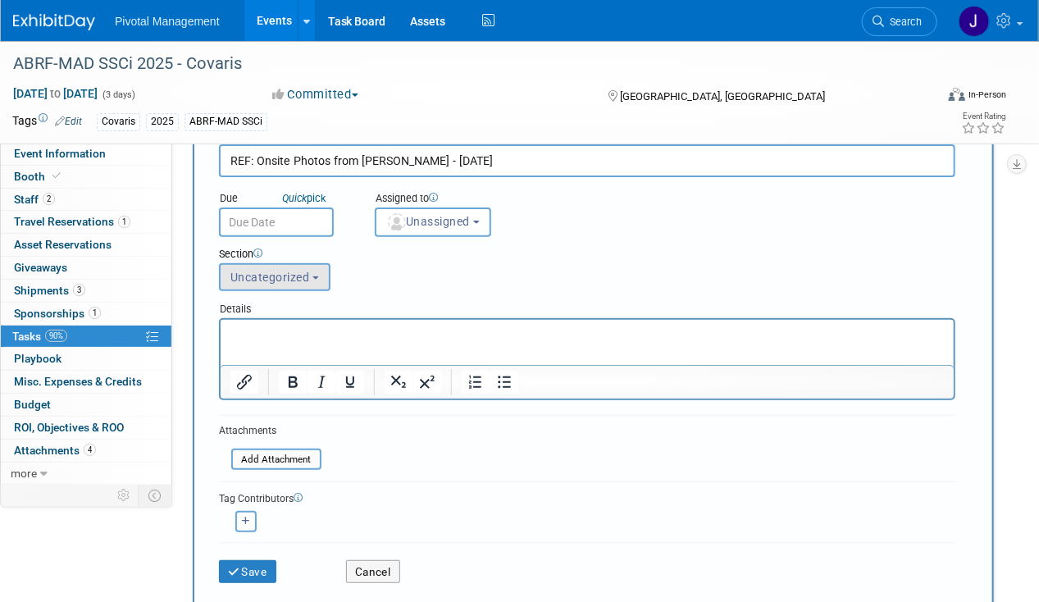
type input "REF: Onsite Photos from [PERSON_NAME] - [DATE]"
click at [273, 282] on span "Uncategorized" at bounding box center [270, 277] width 80 height 13
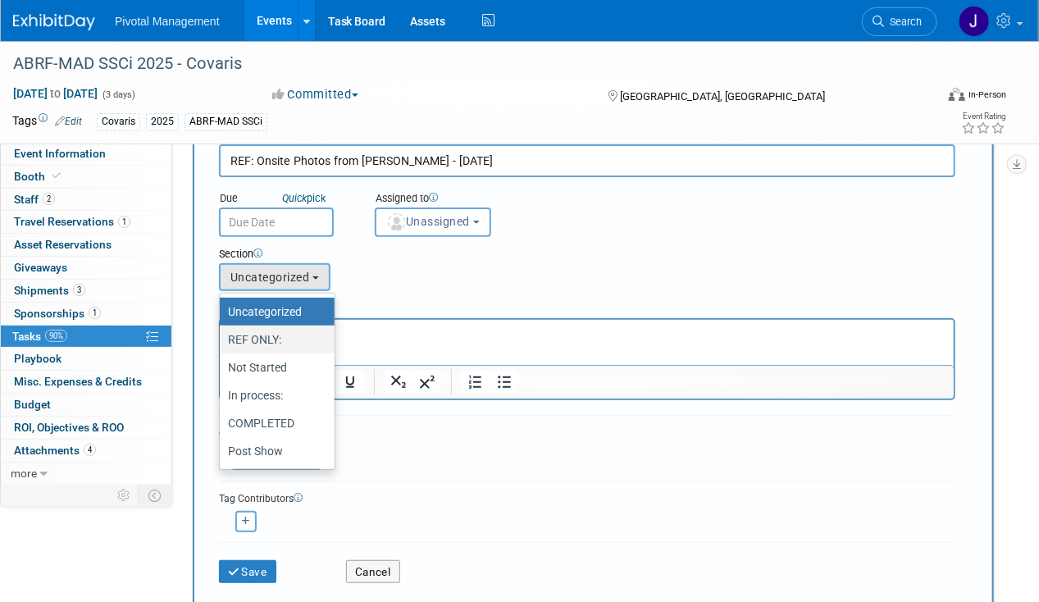
click at [281, 335] on label "REF ONLY:" at bounding box center [273, 339] width 90 height 21
click at [222, 335] on input "REF ONLY:" at bounding box center [216, 339] width 11 height 11
select select "11272890"
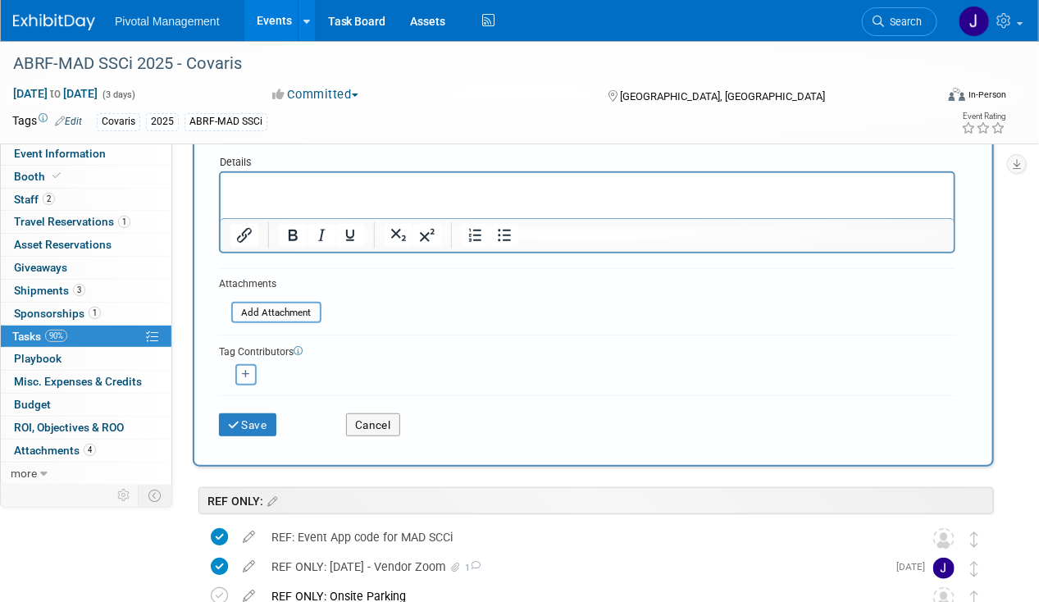
scroll to position [328, 0]
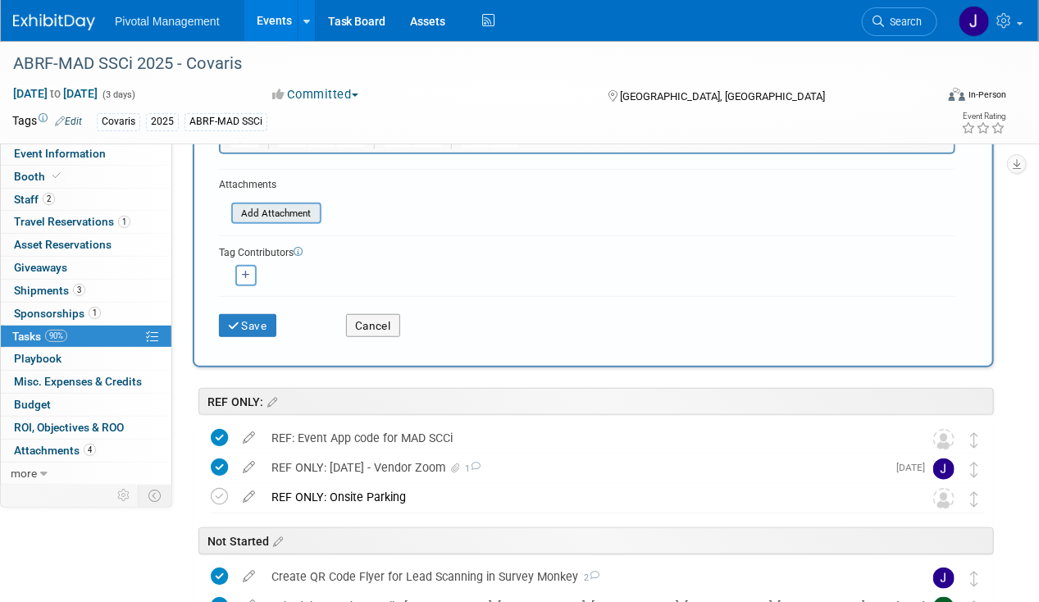
click at [298, 205] on input "file" at bounding box center [222, 213] width 195 height 19
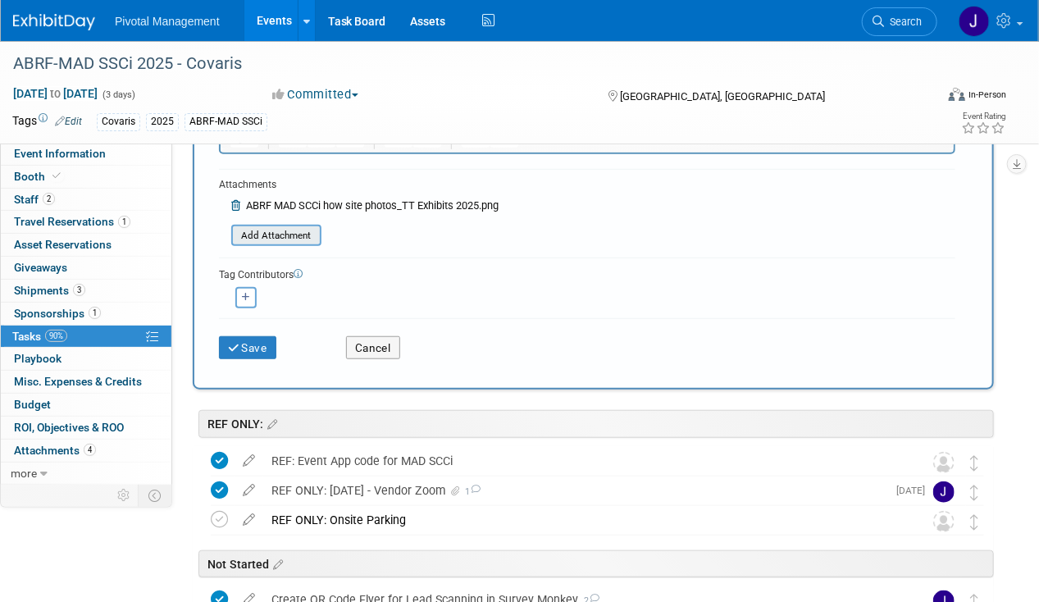
click at [293, 232] on input "file" at bounding box center [222, 235] width 195 height 19
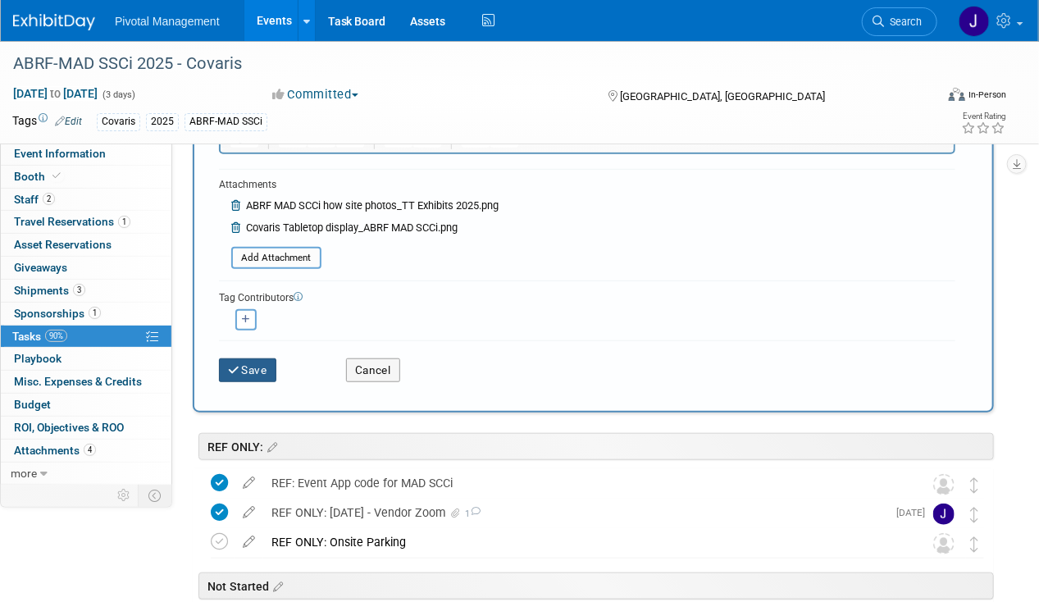
click at [252, 375] on button "Save" at bounding box center [247, 369] width 57 height 23
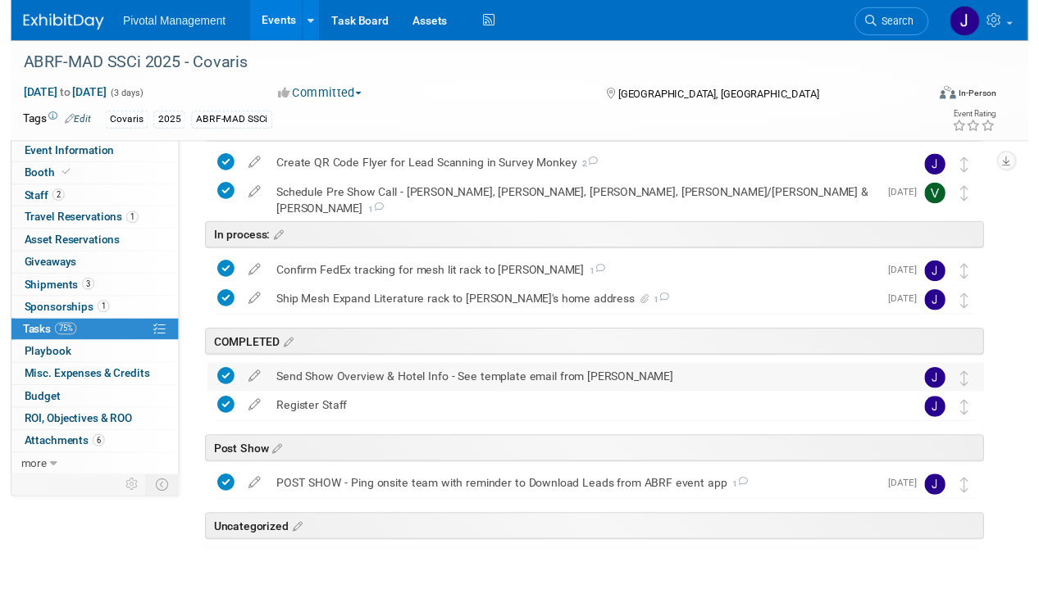
scroll to position [348, 0]
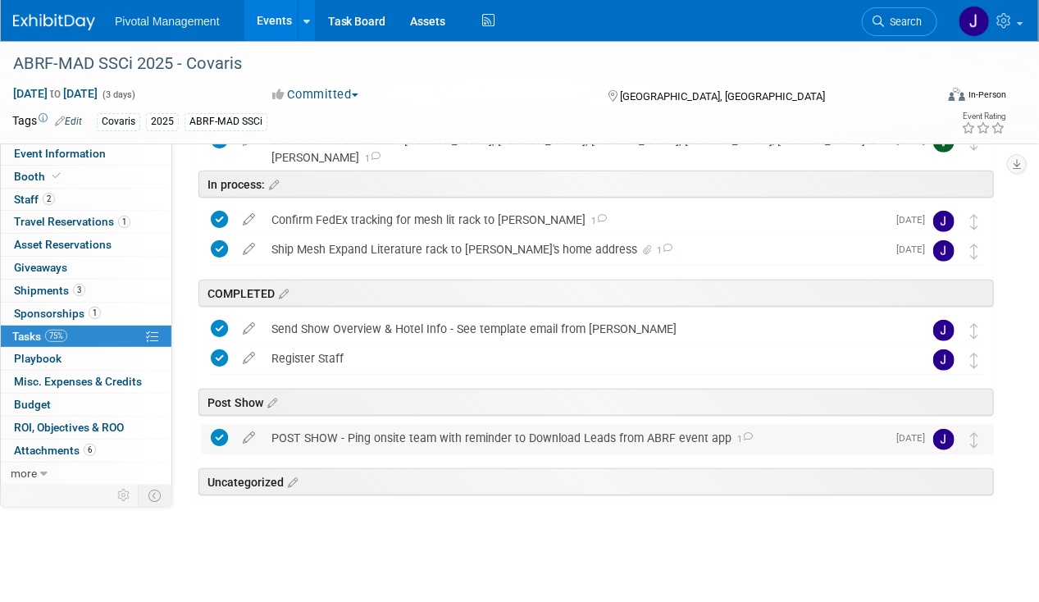
click at [296, 437] on div "POST SHOW - Ping onsite team with reminder to Download Leads from ABRF event ap…" at bounding box center [574, 438] width 623 height 28
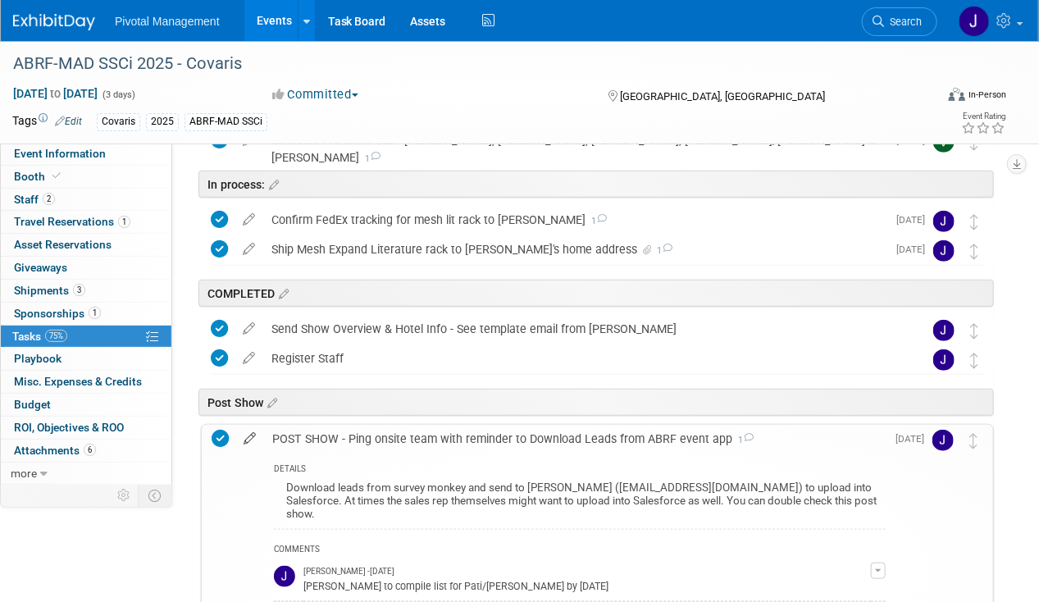
click at [257, 436] on icon at bounding box center [249, 435] width 29 height 20
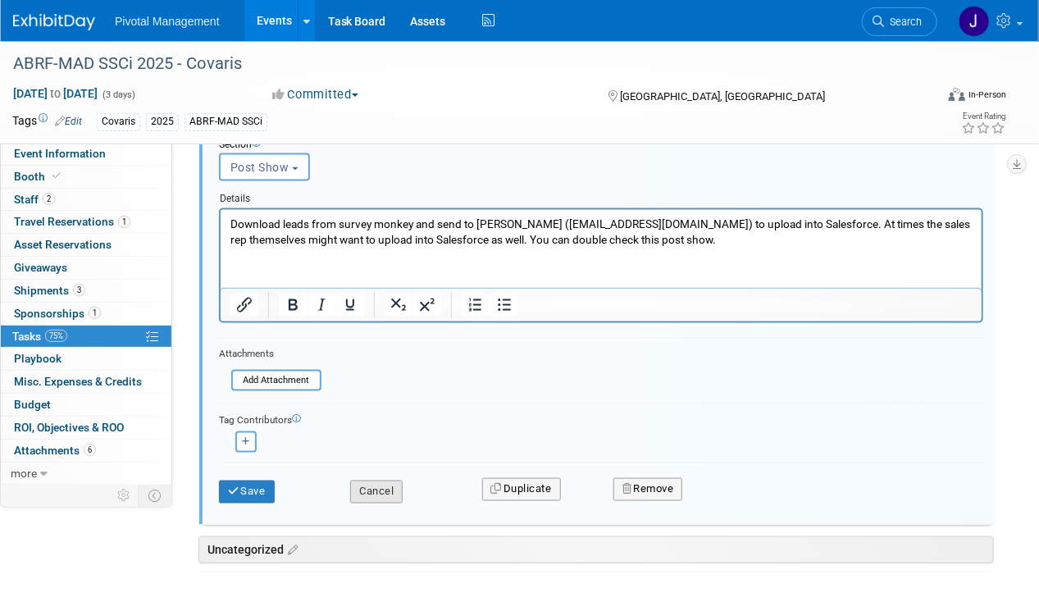
scroll to position [833, 0]
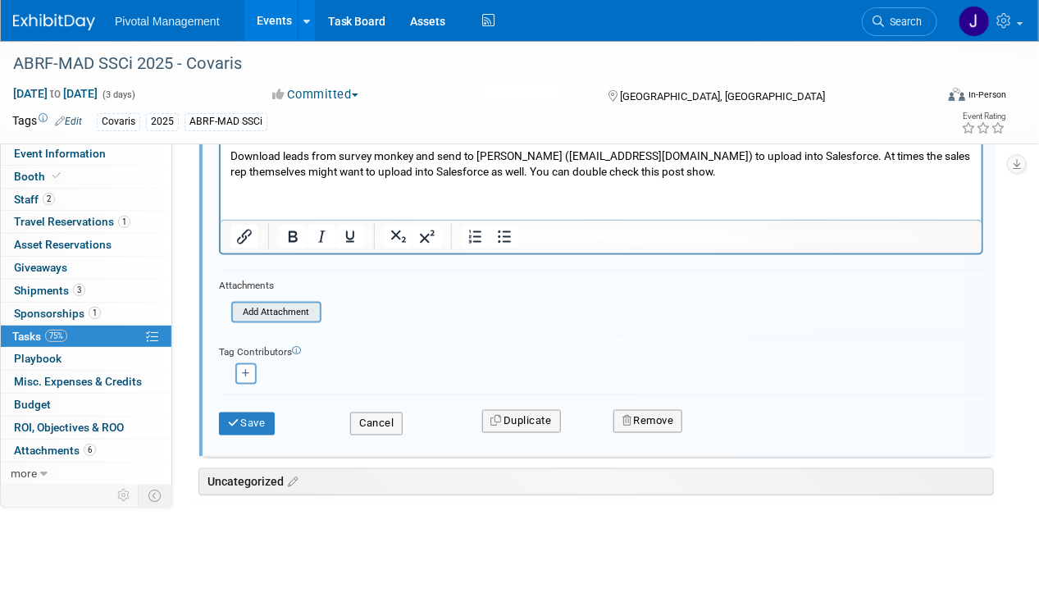
click at [294, 310] on input "file" at bounding box center [235, 312] width 167 height 18
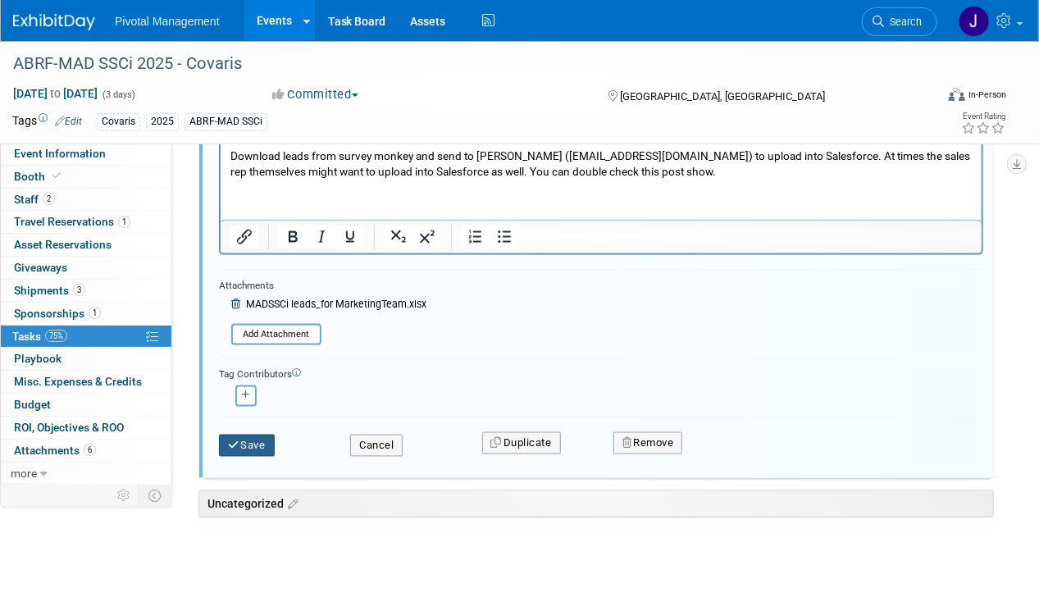
click at [257, 443] on button "Save" at bounding box center [247, 445] width 56 height 23
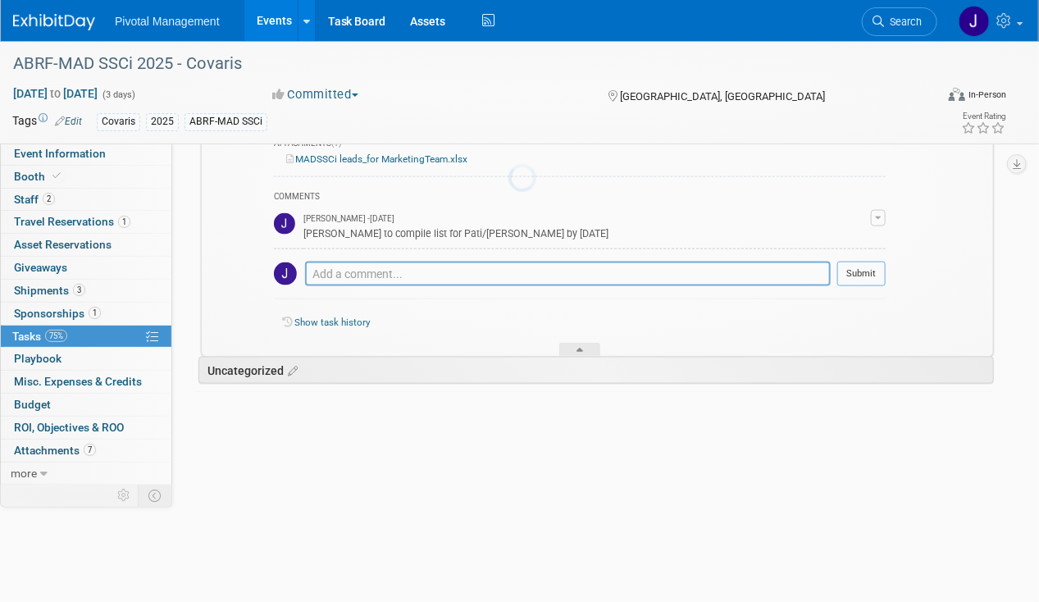
scroll to position [644, 0]
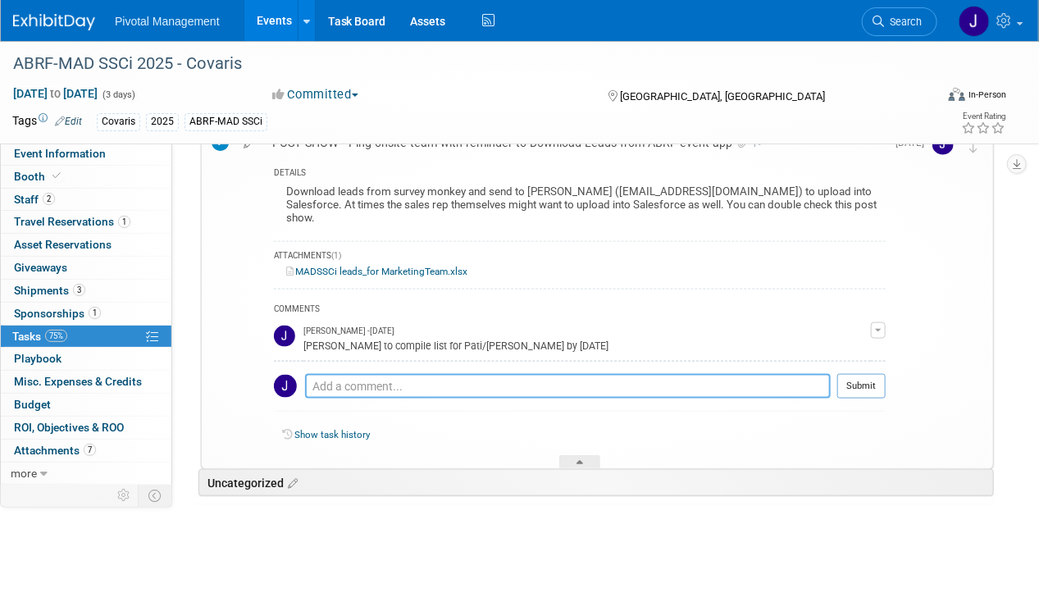
click at [375, 374] on textarea at bounding box center [567, 386] width 525 height 24
click at [443, 374] on textarea "Sujash shared with" at bounding box center [567, 386] width 525 height 24
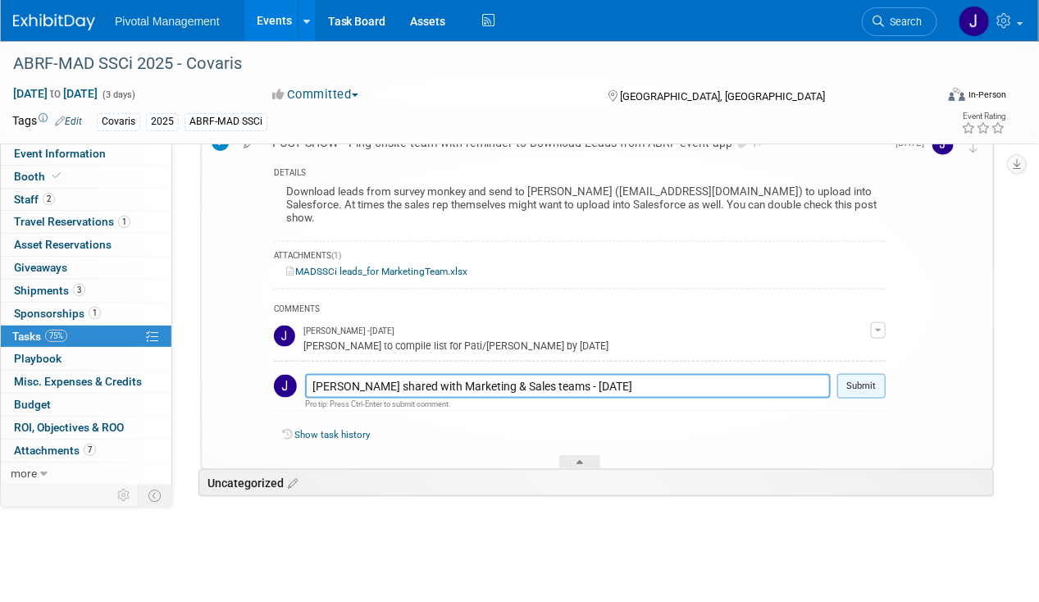
type textarea "Sujash shared with Marketing & Sales teams - 09.22.25"
click at [843, 374] on button "Submit" at bounding box center [861, 386] width 48 height 25
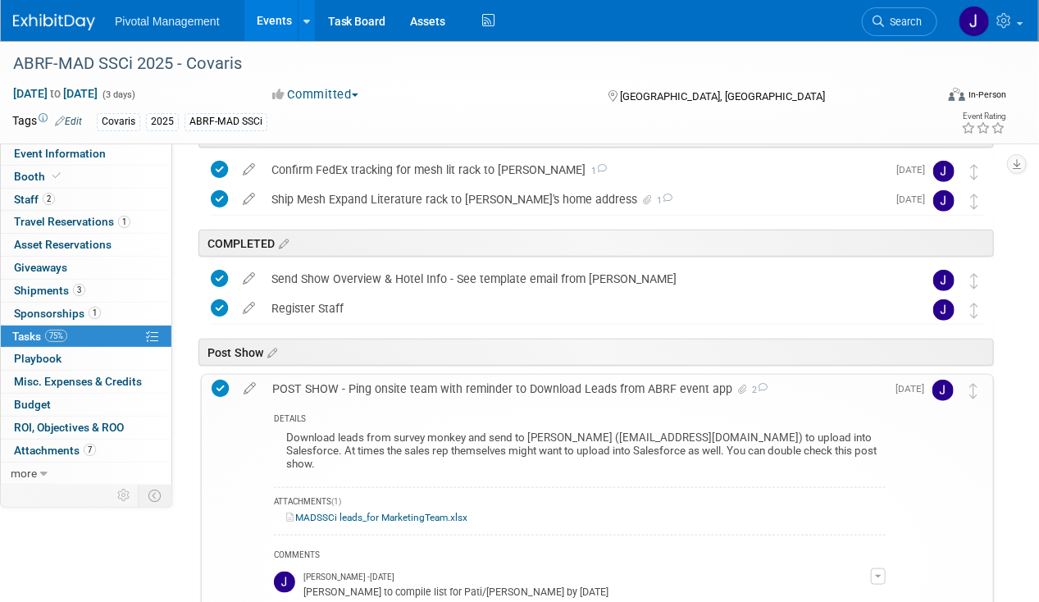
click at [375, 393] on div "POST SHOW - Ping onsite team with reminder to Download Leads from ABRF event ap…" at bounding box center [574, 389] width 621 height 28
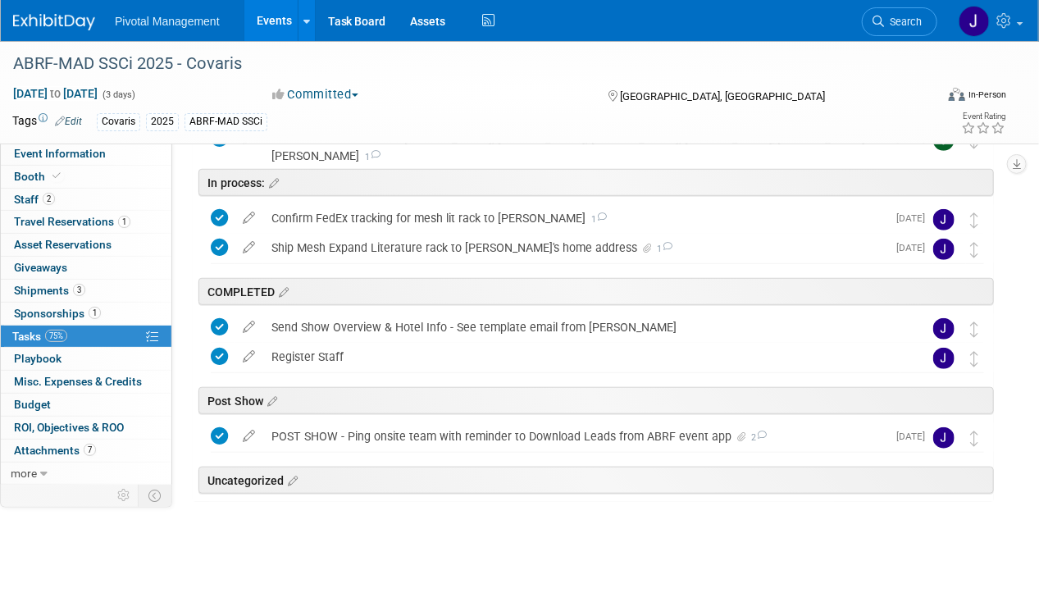
scroll to position [348, 0]
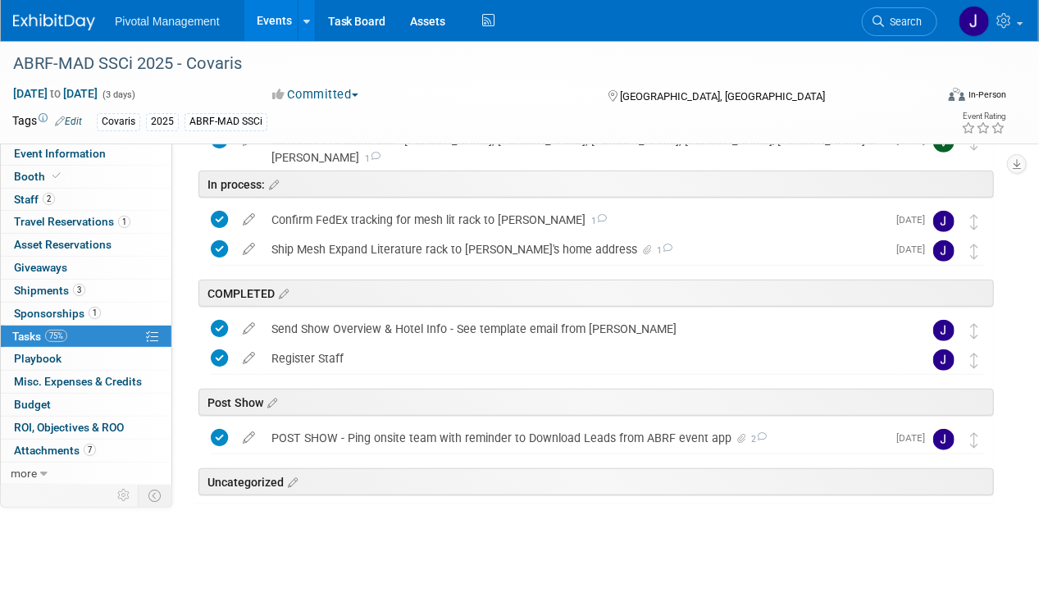
click at [280, 28] on link "Events" at bounding box center [274, 20] width 60 height 41
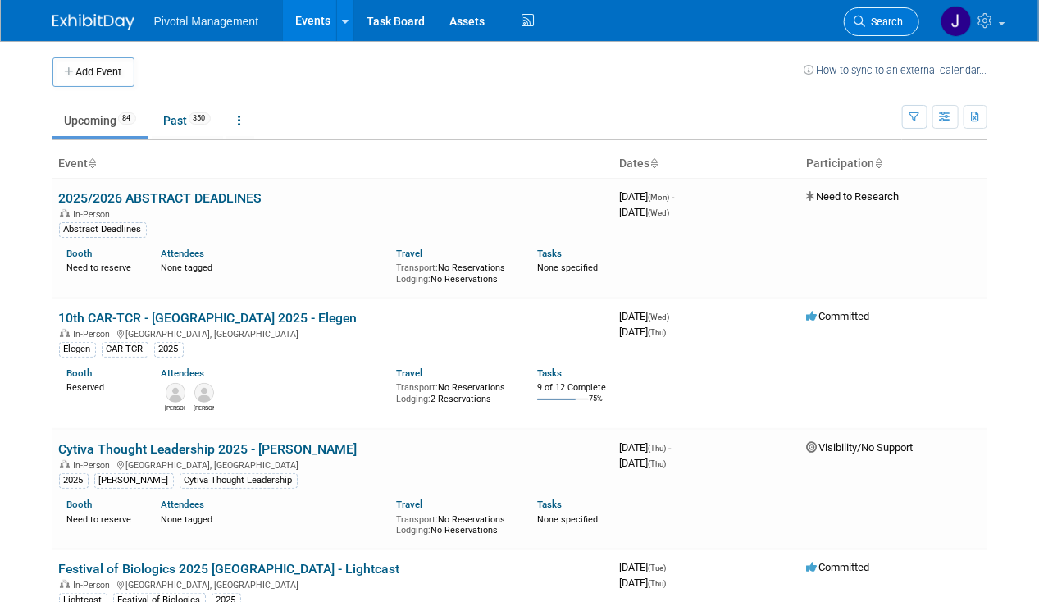
click at [872, 11] on link "Search" at bounding box center [880, 21] width 75 height 29
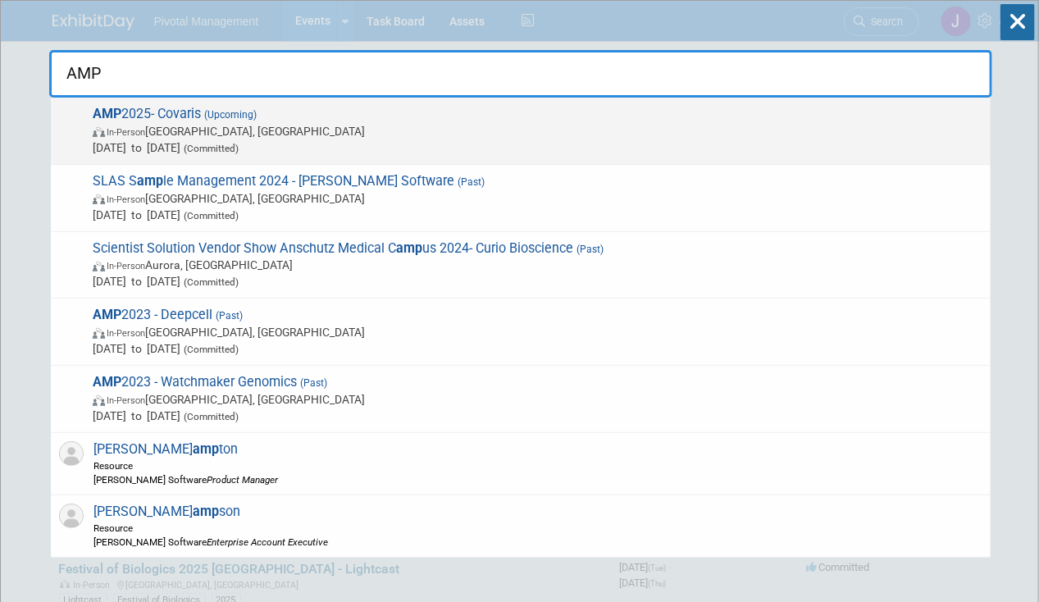
type input "AMP"
click at [580, 141] on span "[DATE] to [DATE] (Committed)" at bounding box center [537, 147] width 889 height 16
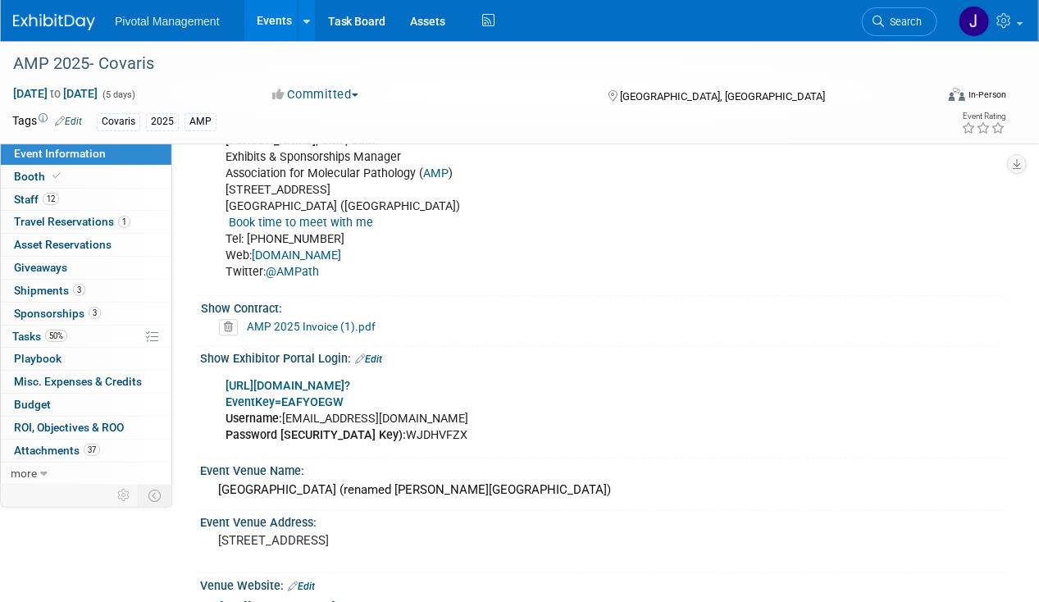
scroll to position [1721, 0]
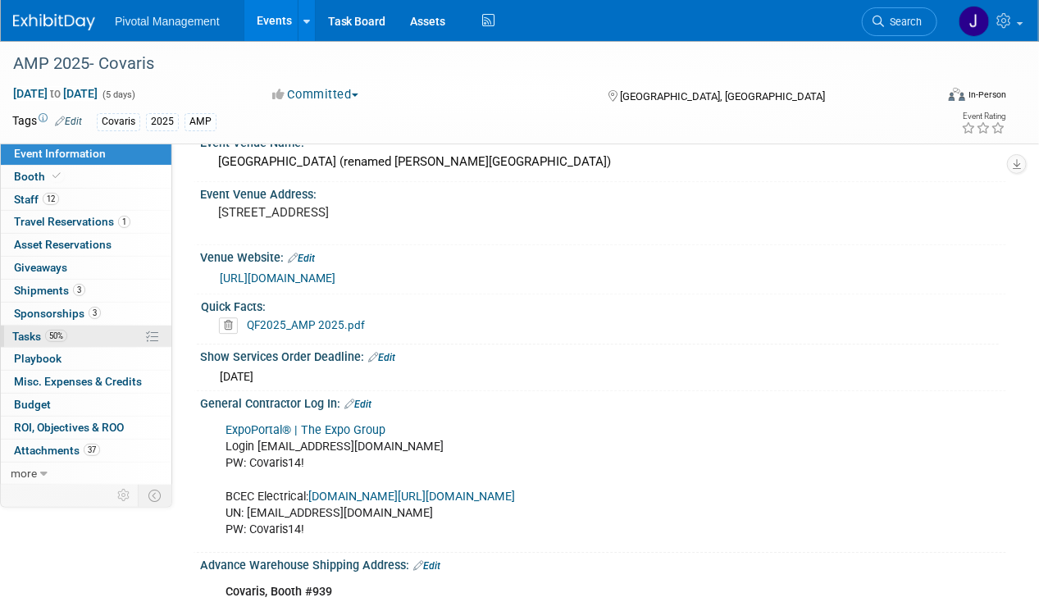
click at [80, 328] on link "50% Tasks 50%" at bounding box center [86, 336] width 171 height 22
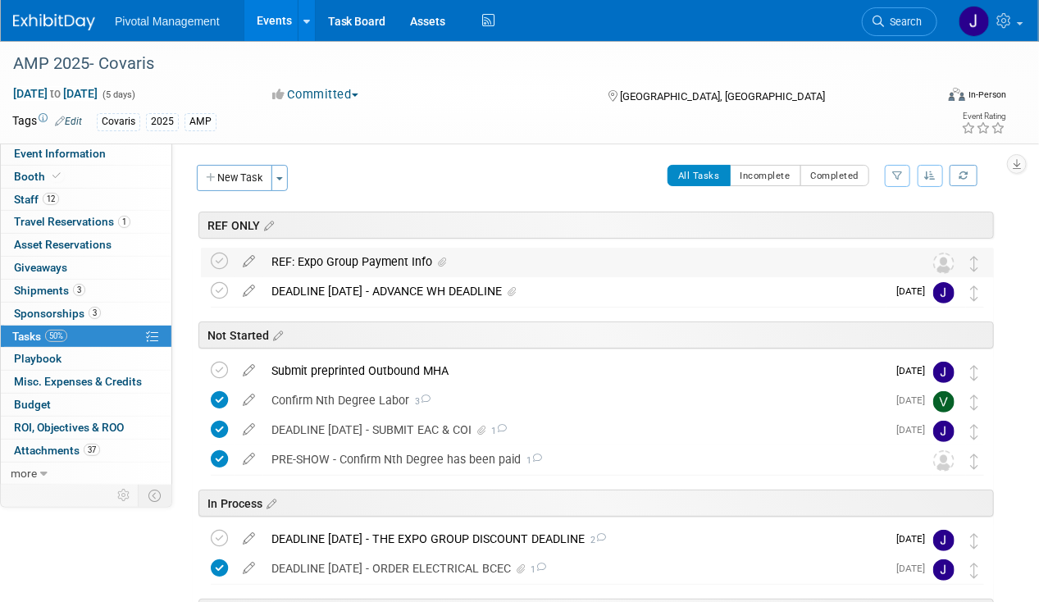
click at [409, 256] on div "REF: Expo Group Payment Info" at bounding box center [581, 262] width 637 height 28
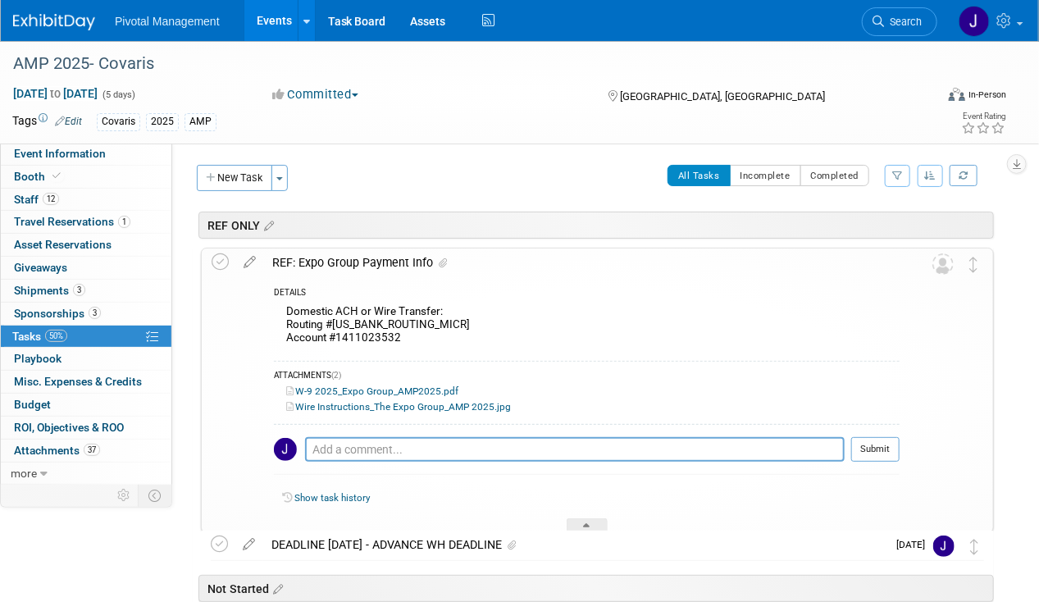
click at [411, 254] on div "REF: Expo Group Payment Info" at bounding box center [581, 262] width 635 height 28
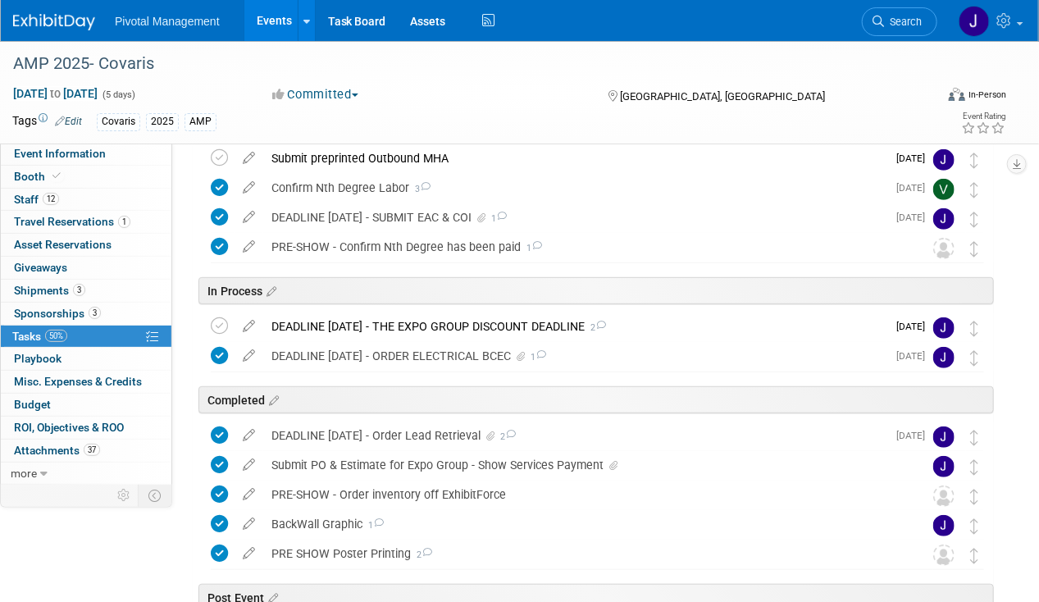
scroll to position [246, 0]
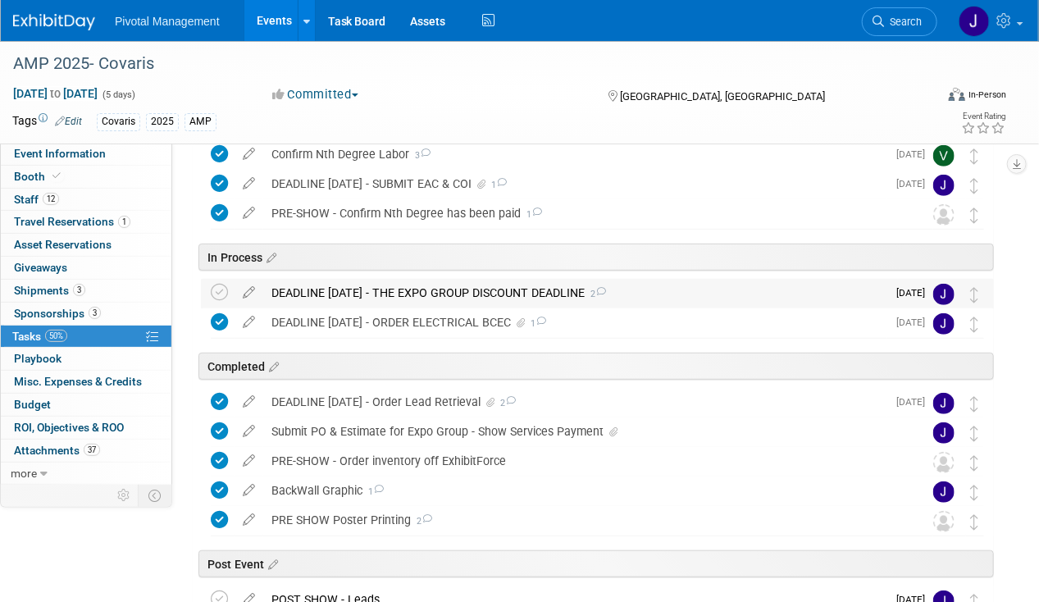
click at [399, 295] on div "DEADLINE OCT 13 - THE EXPO GROUP DISCOUNT DEADLINE 2" at bounding box center [574, 293] width 623 height 28
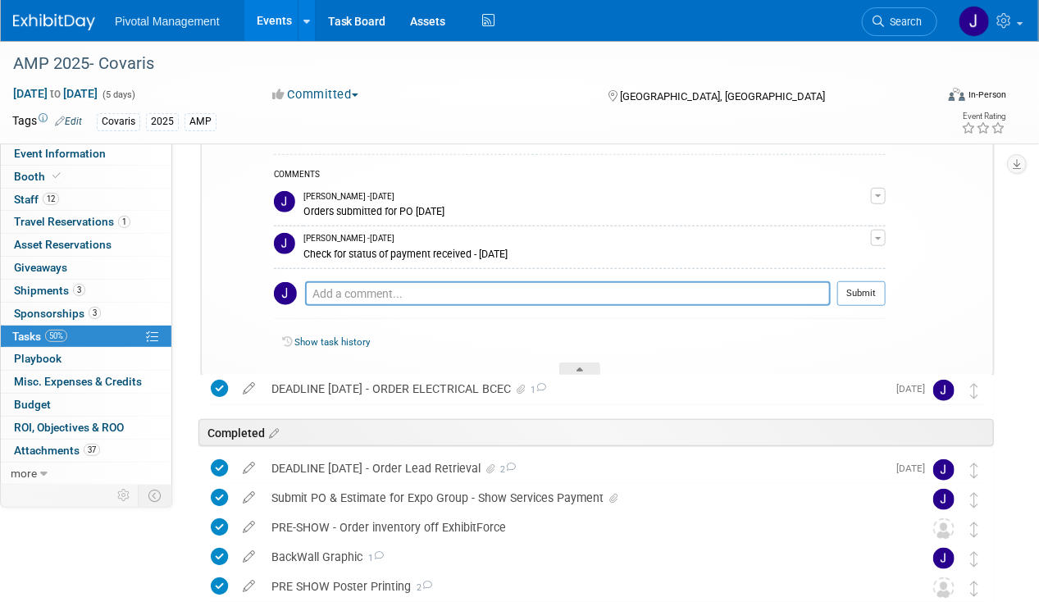
scroll to position [328, 0]
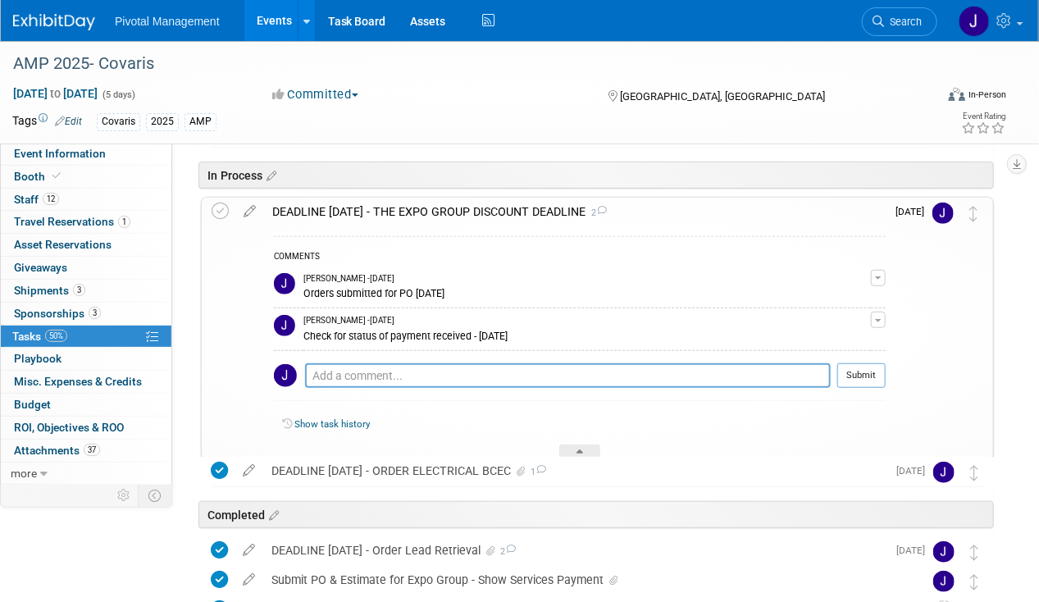
click at [420, 198] on div "DEADLINE OCT 13 - THE EXPO GROUP DISCOUNT DEADLINE 2" at bounding box center [574, 212] width 621 height 28
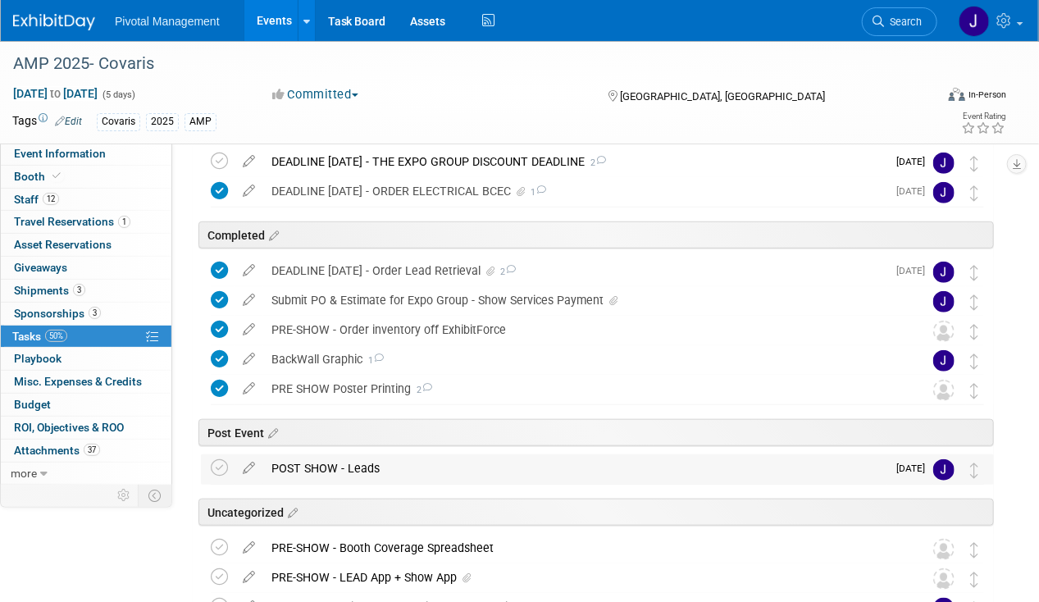
scroll to position [280, 0]
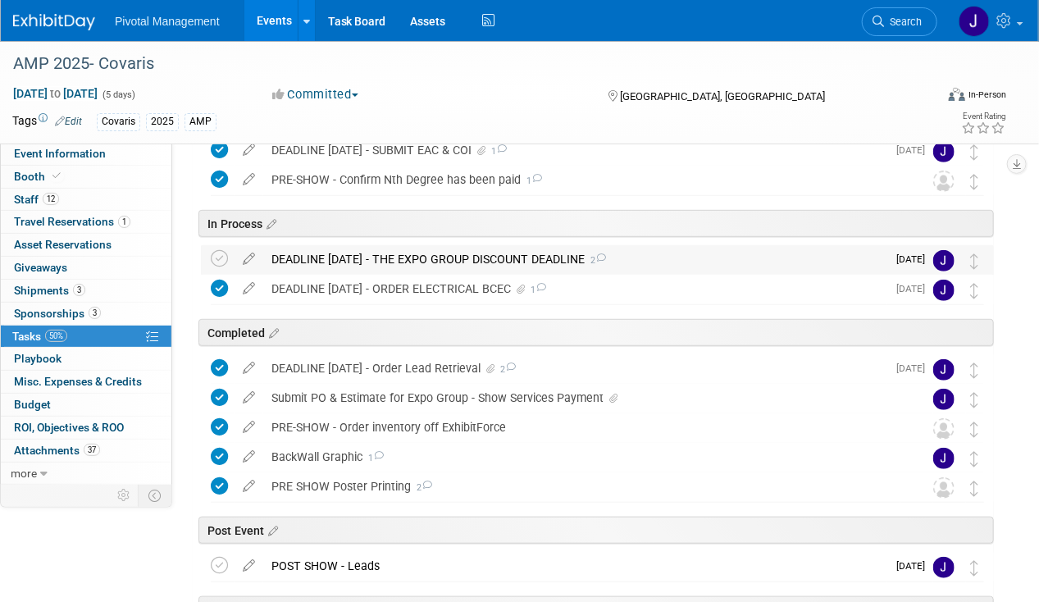
click at [390, 259] on div "DEADLINE OCT 13 - THE EXPO GROUP DISCOUNT DEADLINE 2" at bounding box center [574, 259] width 623 height 28
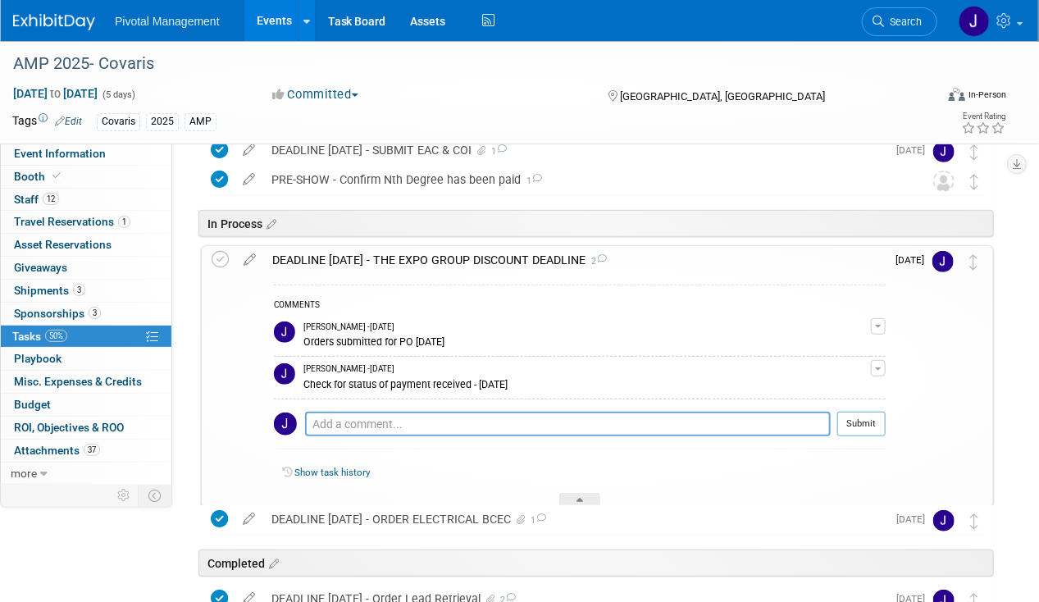
click at [391, 259] on div "DEADLINE OCT 13 - THE EXPO GROUP DISCOUNT DEADLINE 2" at bounding box center [574, 260] width 621 height 28
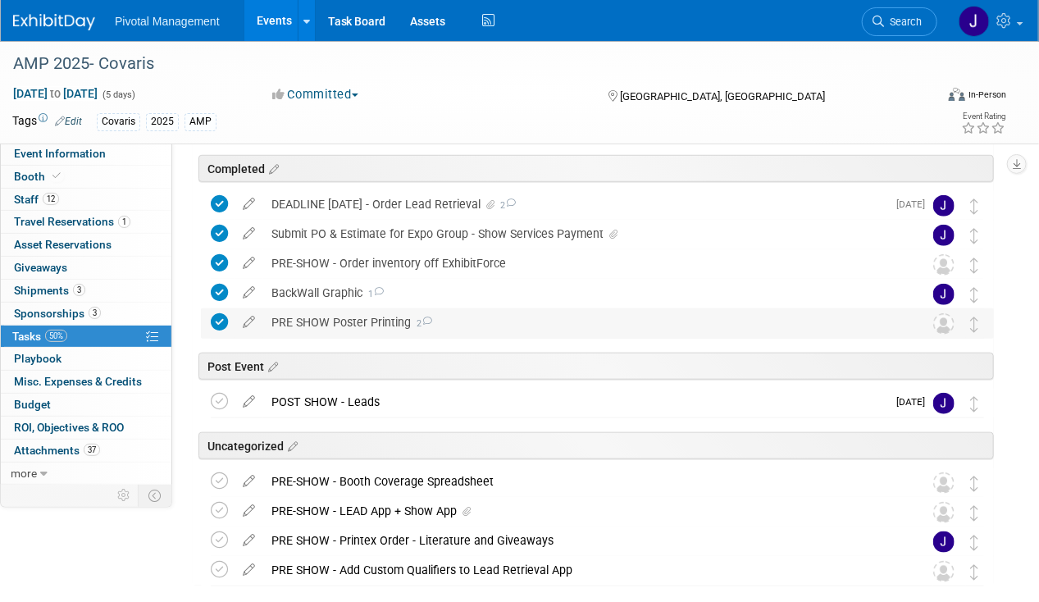
scroll to position [410, 0]
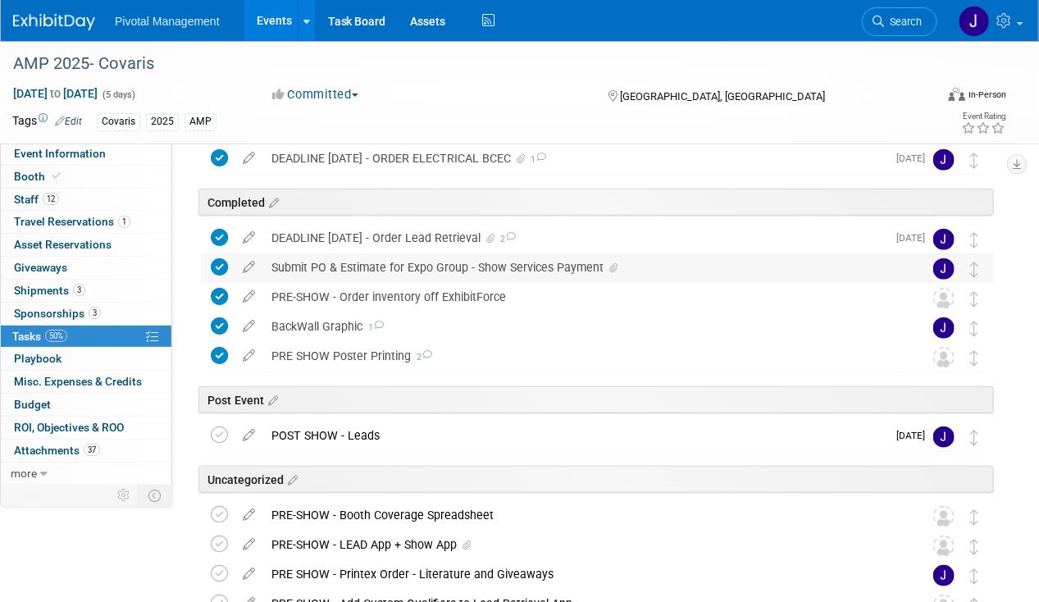
click at [393, 271] on div "Submit PO & Estimate for Expo Group - Show Services Payment" at bounding box center [581, 267] width 637 height 28
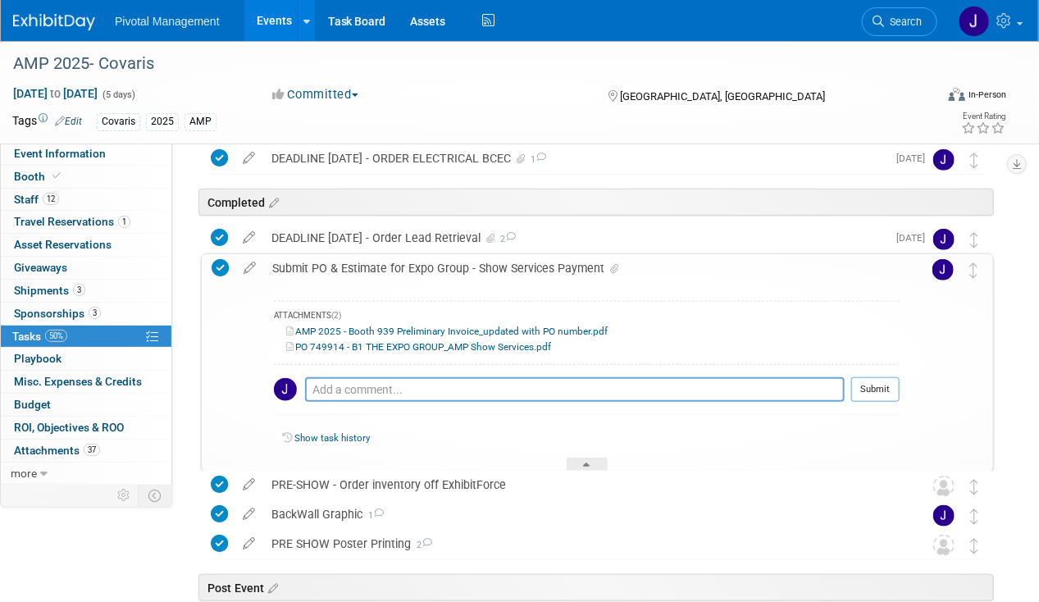
scroll to position [492, 0]
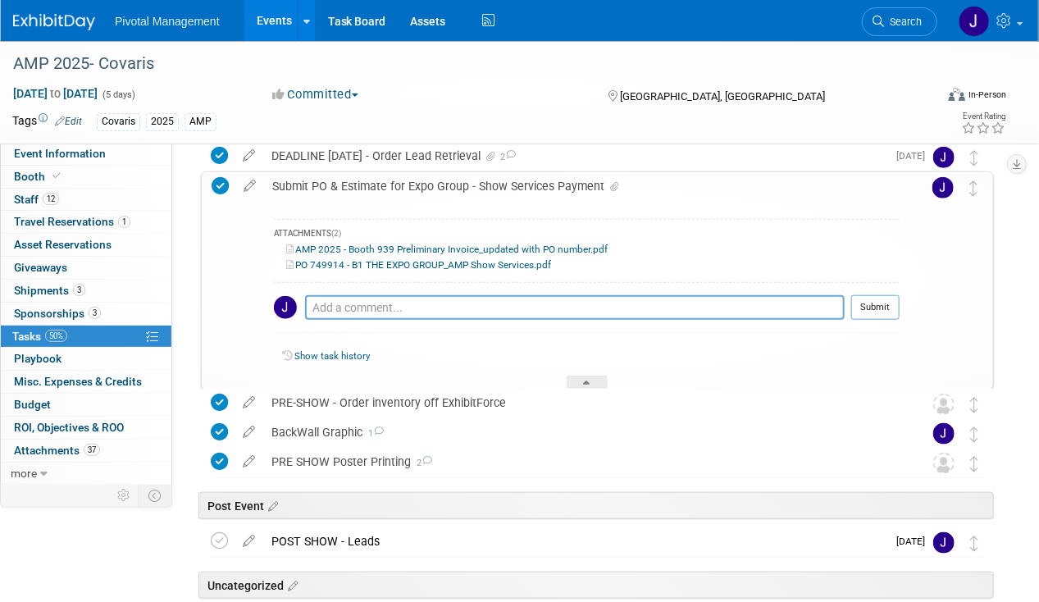
click at [396, 262] on link "PO 749914 - B1 THE EXPO GROUP_AMP Show Services.pdf" at bounding box center [418, 264] width 265 height 11
click at [457, 245] on link "AMP 2025 - Booth 939 Preliminary Invoice_updated with PO number.pdf" at bounding box center [446, 248] width 321 height 11
click at [322, 301] on textarea at bounding box center [574, 307] width 539 height 25
click at [394, 184] on div "Submit PO & Estimate for Expo Group - Show Services Payment" at bounding box center [581, 186] width 635 height 28
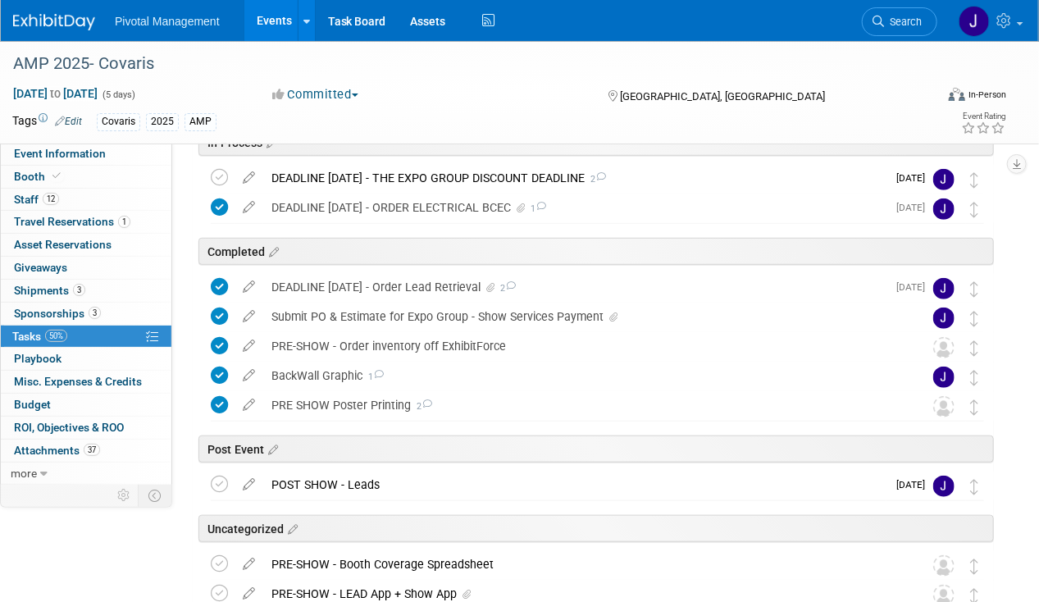
scroll to position [328, 0]
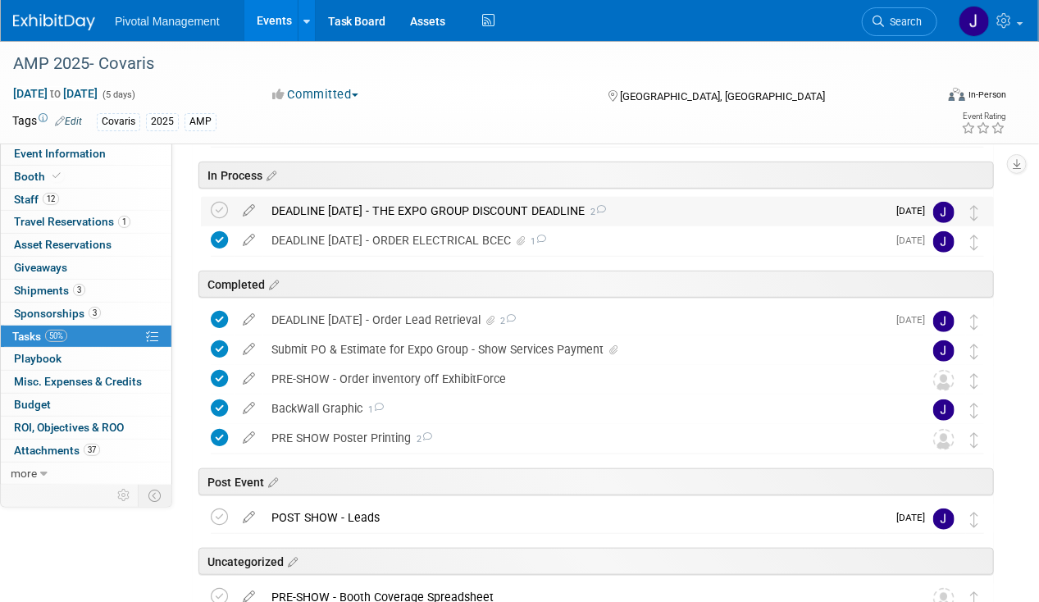
click at [398, 205] on div "DEADLINE OCT 13 - THE EXPO GROUP DISCOUNT DEADLINE 2" at bounding box center [574, 211] width 623 height 28
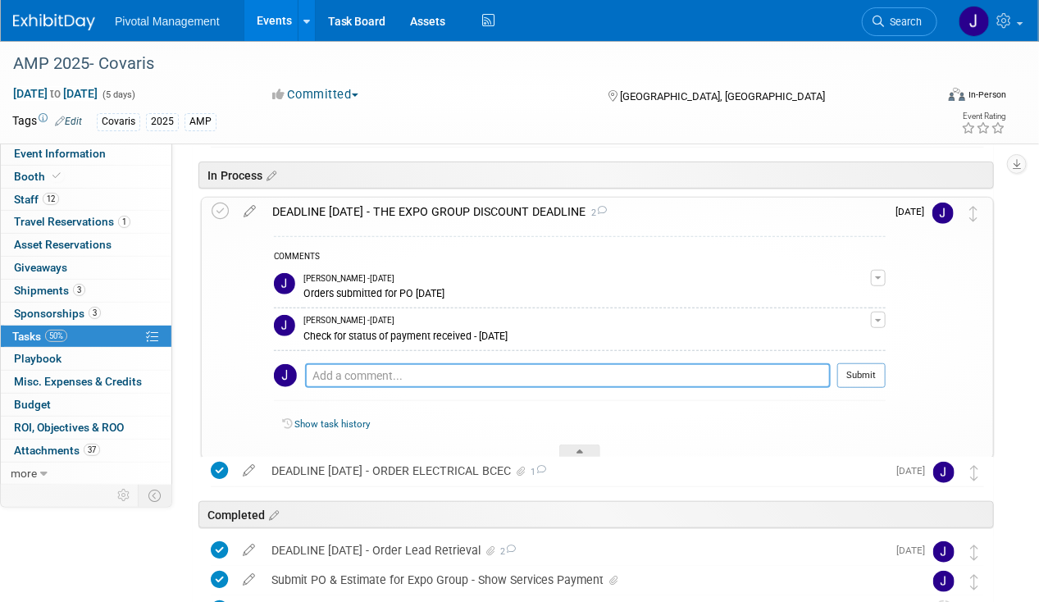
click at [352, 373] on textarea at bounding box center [567, 375] width 525 height 25
type textarea "Jess pinged Expo Group for status of payment - 09.22.25"
click at [862, 359] on div "COMMENTS Jessica Gatton - 14 days ago Orders submitted for PO 8/15/25 Edit Comm…" at bounding box center [580, 323] width 612 height 174
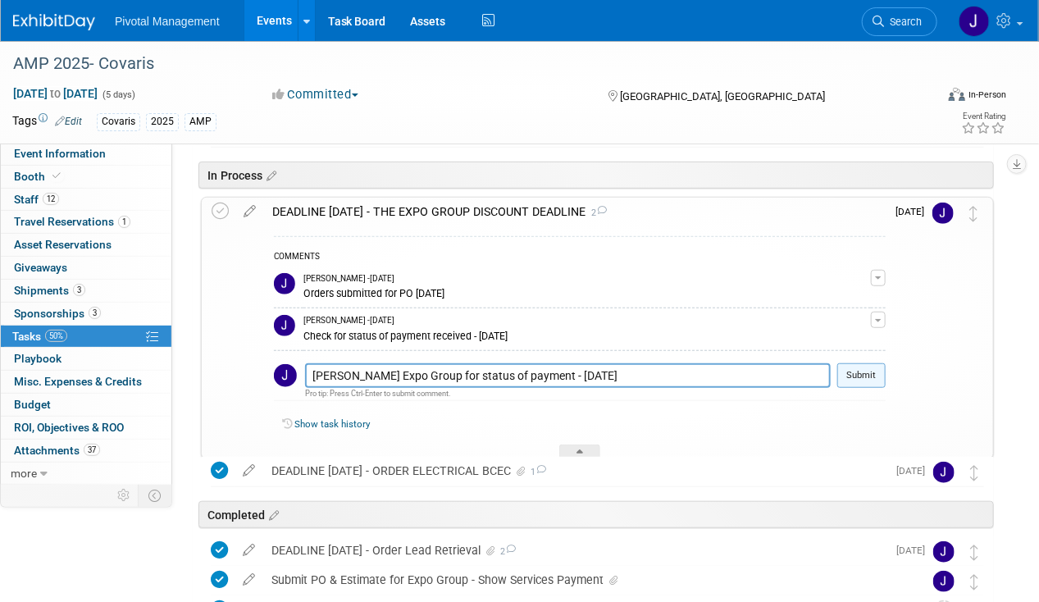
click at [855, 370] on button "Submit" at bounding box center [861, 375] width 48 height 25
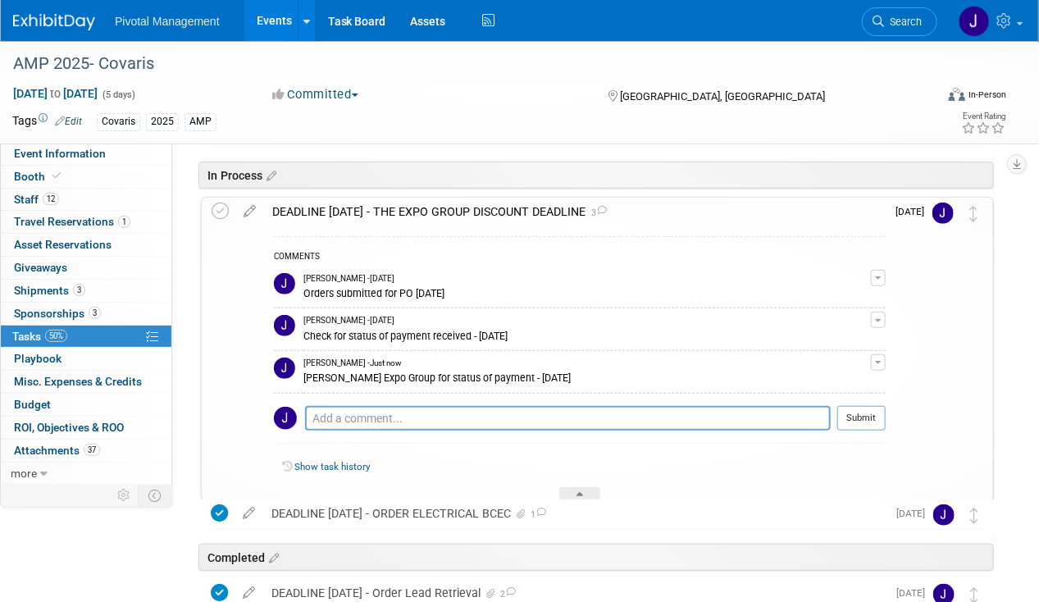
click at [438, 212] on div "DEADLINE OCT 13 - THE EXPO GROUP DISCOUNT DEADLINE 3" at bounding box center [574, 212] width 621 height 28
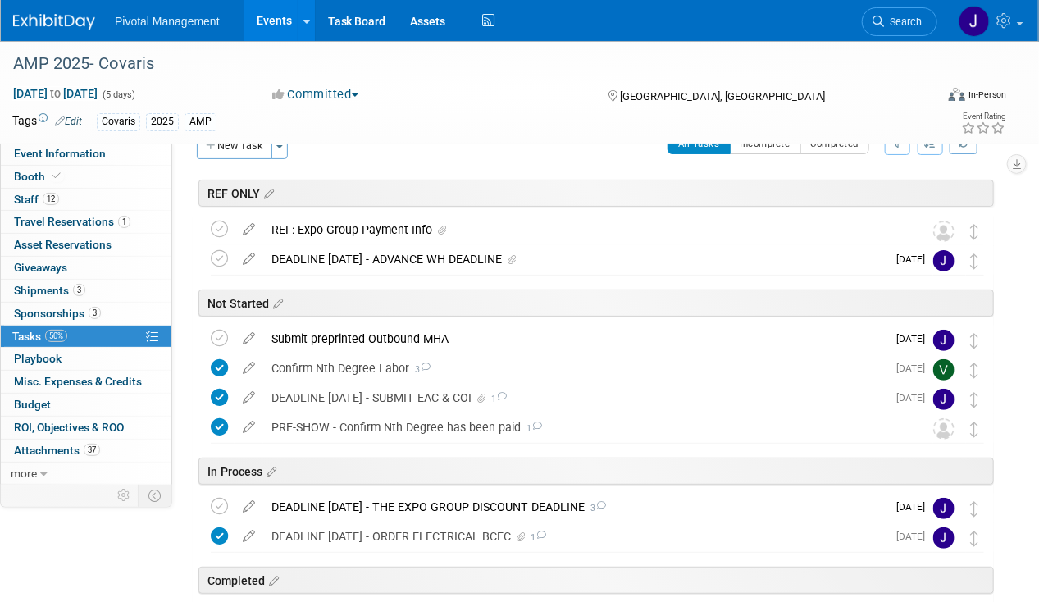
scroll to position [0, 0]
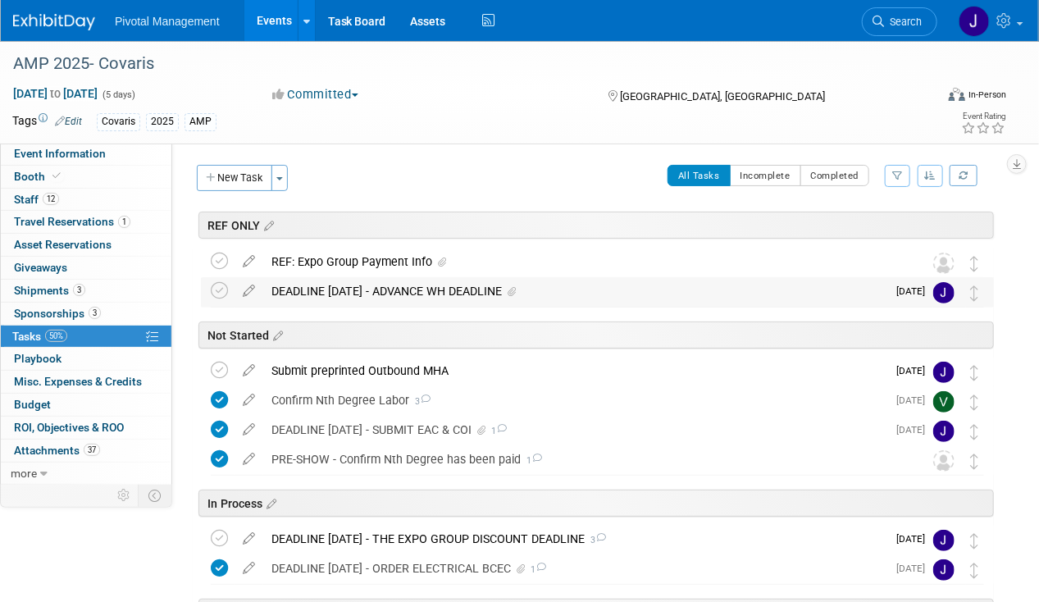
click at [464, 284] on div "DEADLINE OCT 31 - ADVANCE WH DEADLINE" at bounding box center [574, 291] width 623 height 28
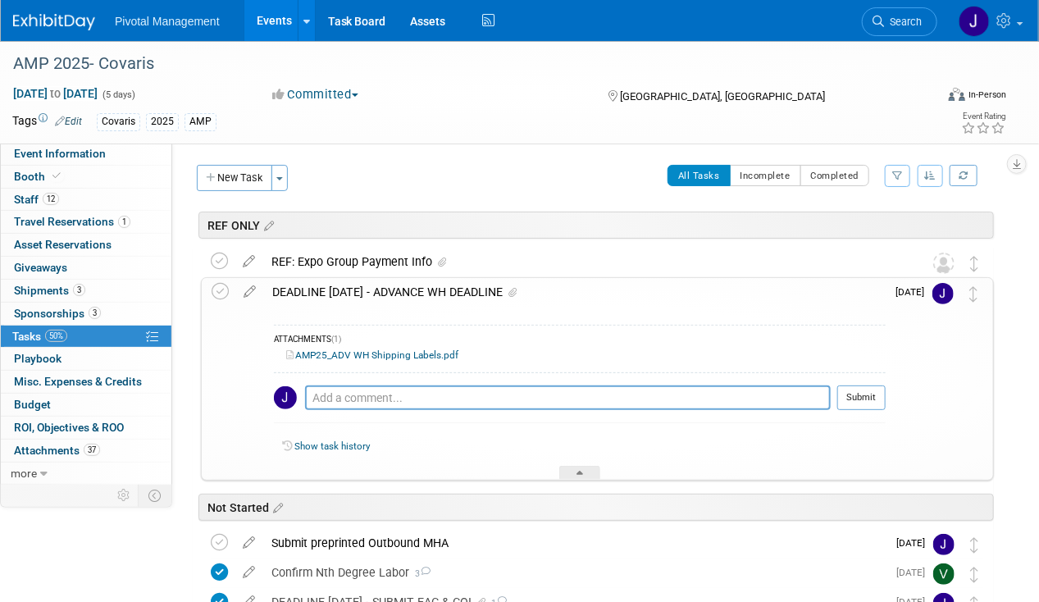
click at [466, 284] on div "DEADLINE OCT 31 - ADVANCE WH DEADLINE" at bounding box center [574, 292] width 621 height 28
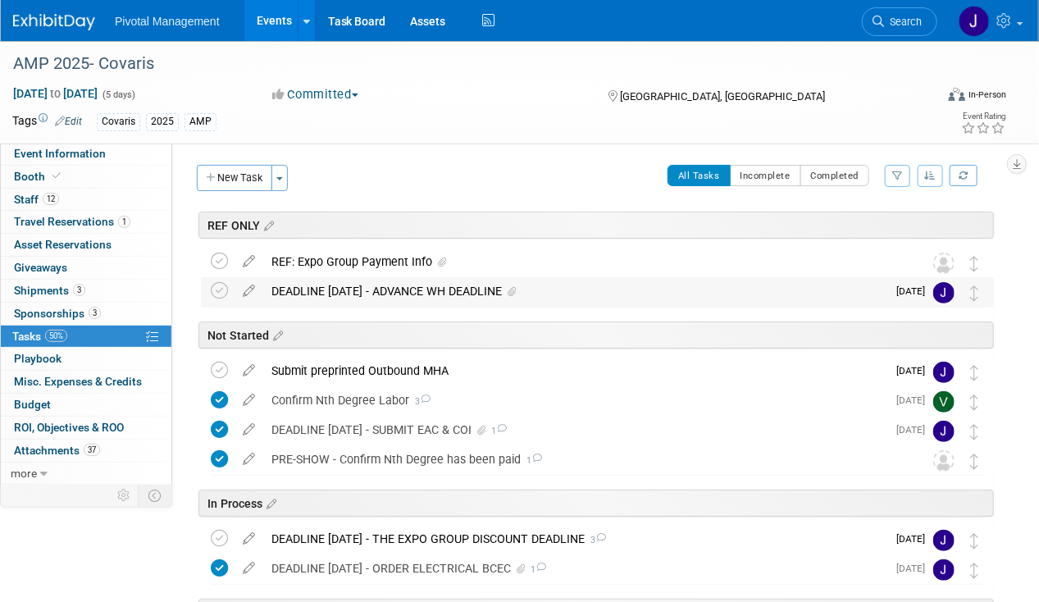
click at [466, 284] on div "DEADLINE OCT 31 - ADVANCE WH DEADLINE" at bounding box center [574, 291] width 623 height 28
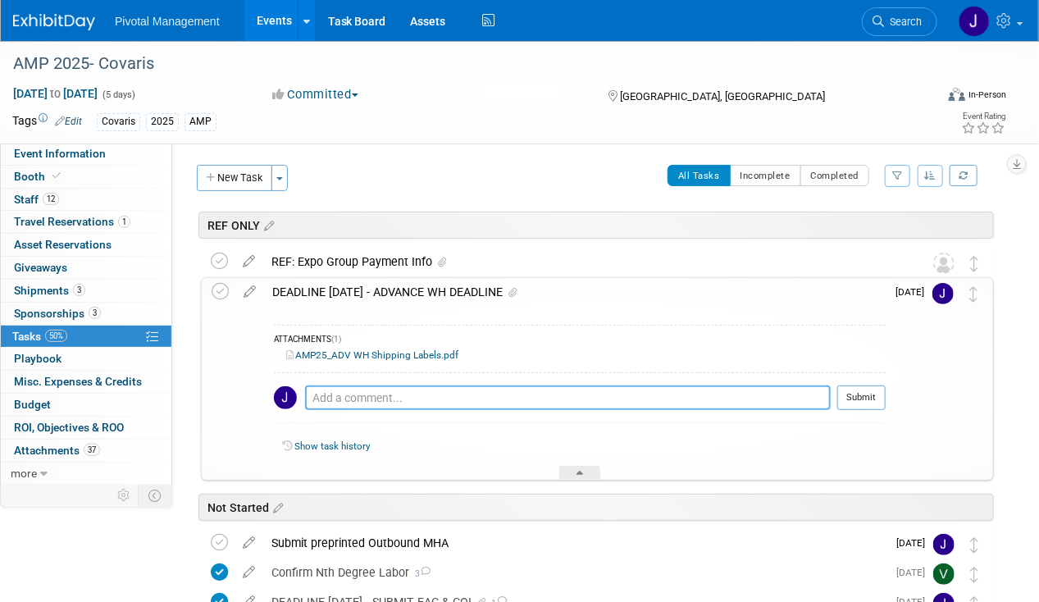
click at [403, 392] on textarea at bounding box center [567, 397] width 525 height 25
type textarea "Transshipping from ASHG 2025"
click at [836, 397] on td "Submit" at bounding box center [857, 403] width 55 height 37
click at [846, 393] on button "Submit" at bounding box center [861, 397] width 48 height 25
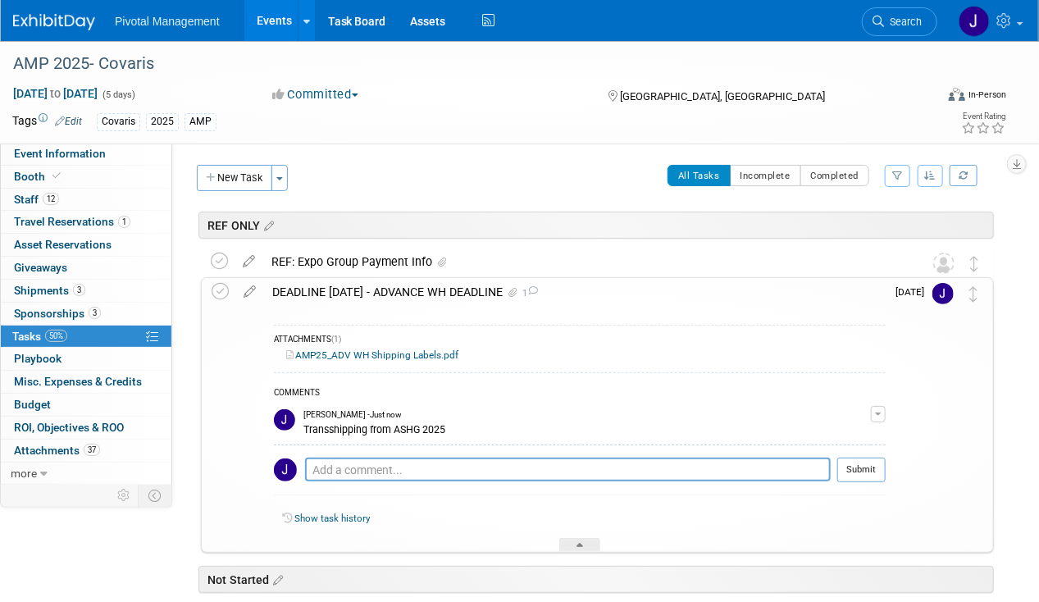
click at [407, 307] on div "ATTACHMENTS (1) AMP25_ADV WH Shipping Labels.pdf COMMENTS Jessica Gatton - Just…" at bounding box center [574, 430] width 621 height 246
click at [902, 25] on span "Search" at bounding box center [903, 22] width 38 height 12
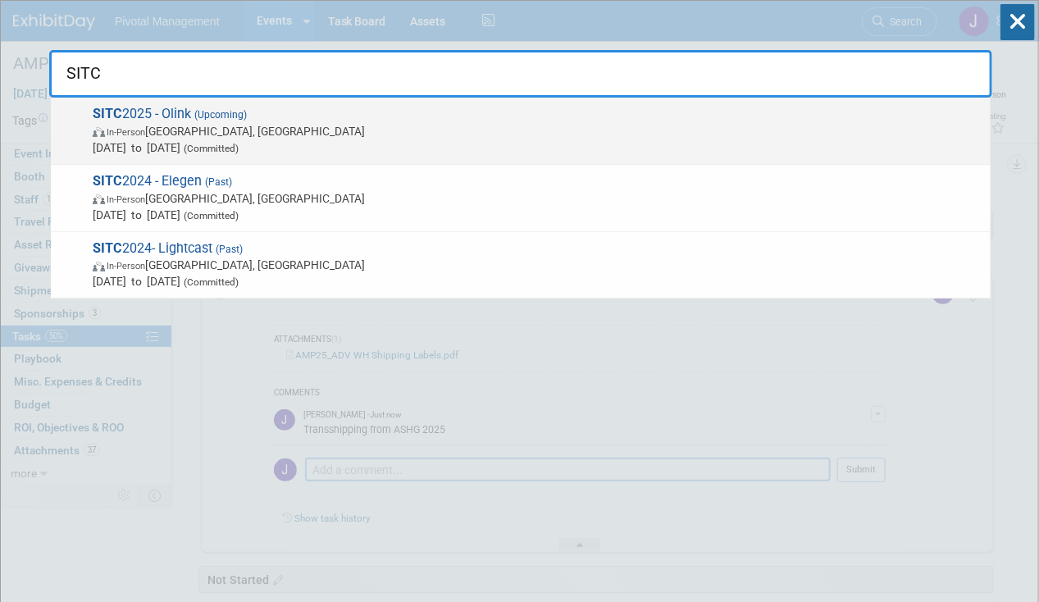
type input "SITC"
click at [289, 104] on div "SITC 2025 - Olink (Upcoming) In-Person Forest Heights, MD Nov 7, 2025 to Nov 8,…" at bounding box center [520, 131] width 939 height 67
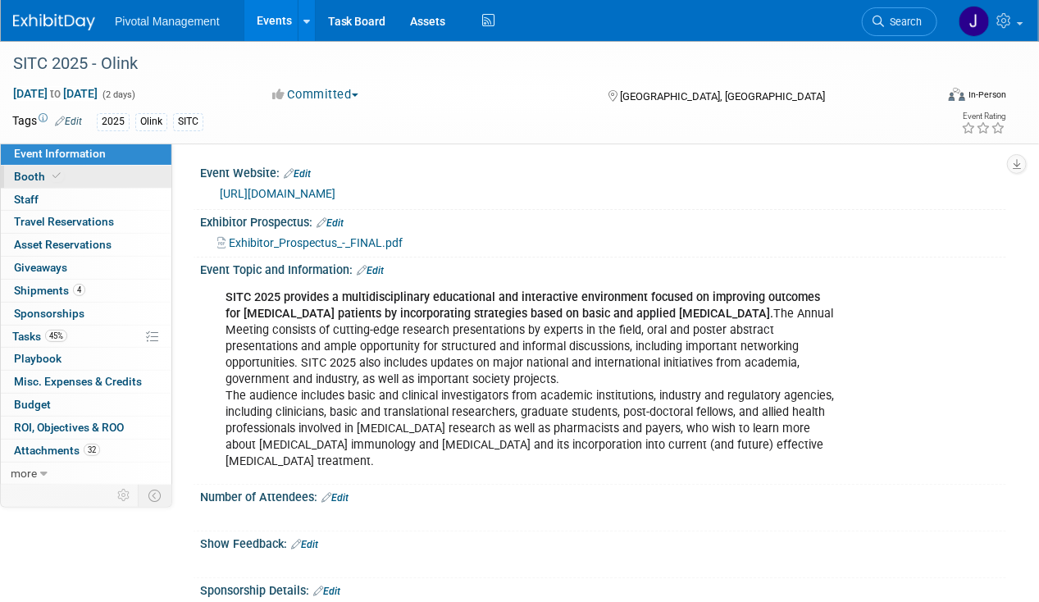
click at [64, 184] on link "Booth" at bounding box center [86, 177] width 171 height 22
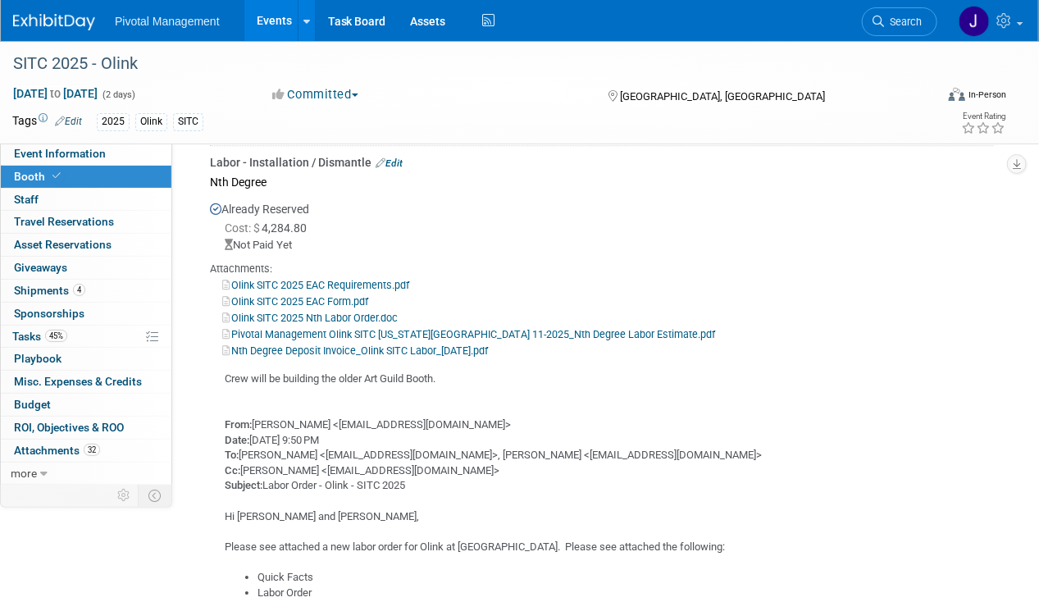
scroll to position [1721, 0]
click at [271, 27] on link "Events" at bounding box center [274, 20] width 60 height 41
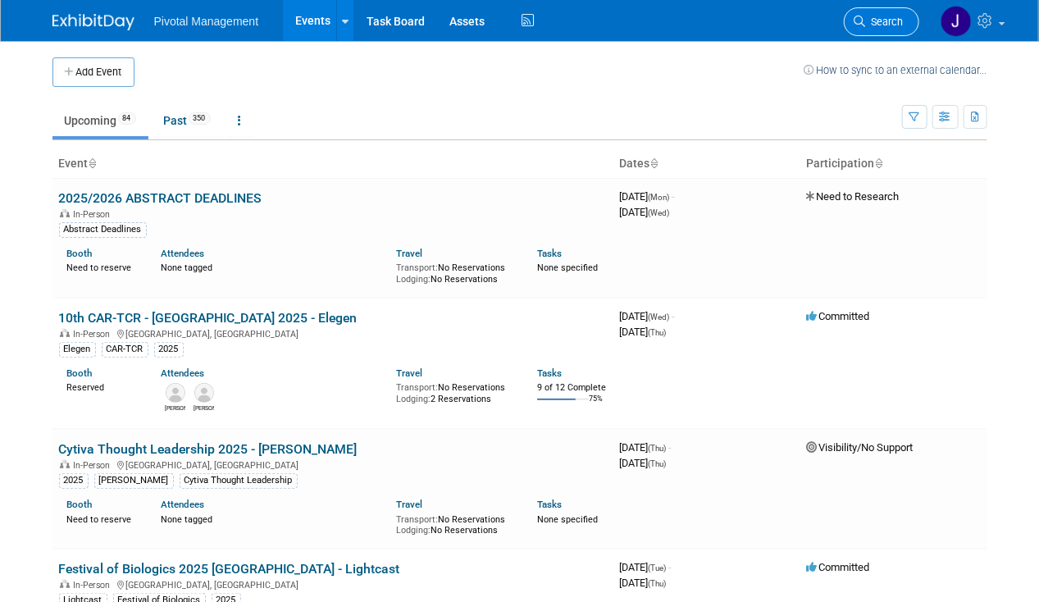
click at [874, 12] on link "Search" at bounding box center [880, 21] width 75 height 29
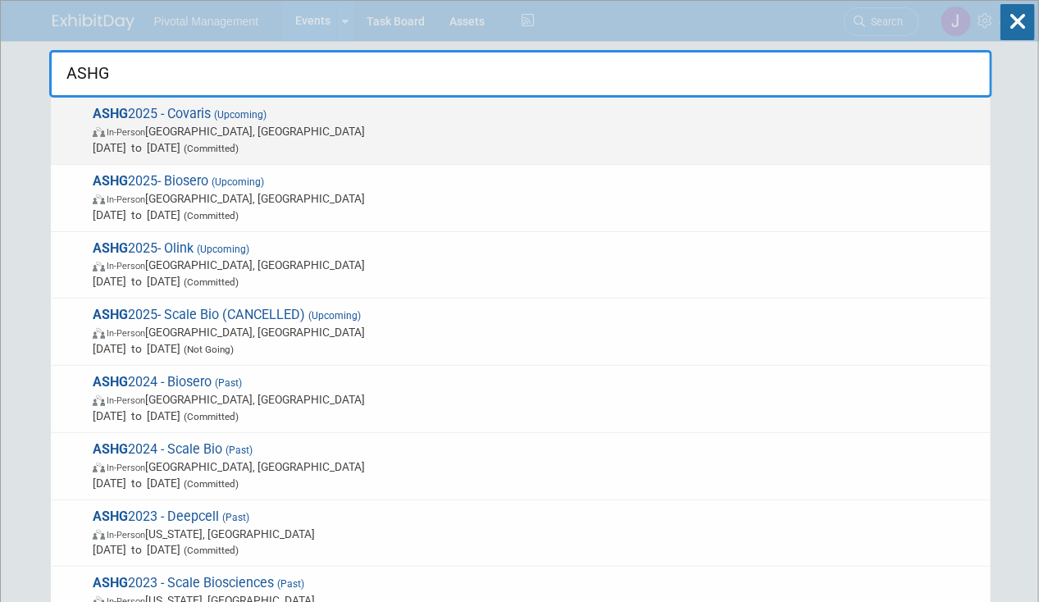
type input "ASHG"
click at [549, 133] on span "In-Person Boston, MA" at bounding box center [537, 131] width 889 height 16
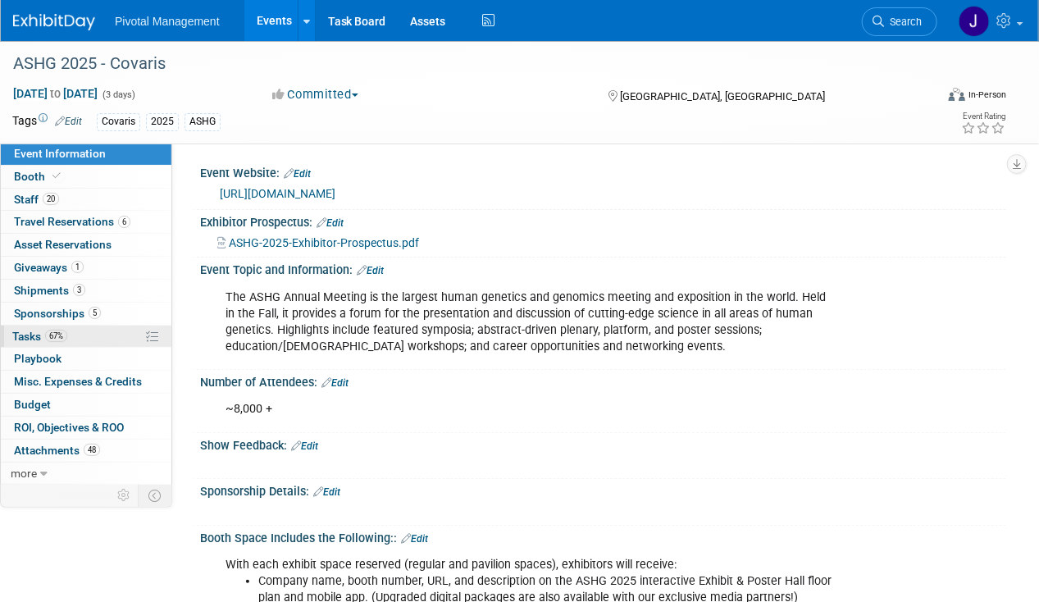
click at [68, 329] on link "67% Tasks 67%" at bounding box center [86, 336] width 171 height 22
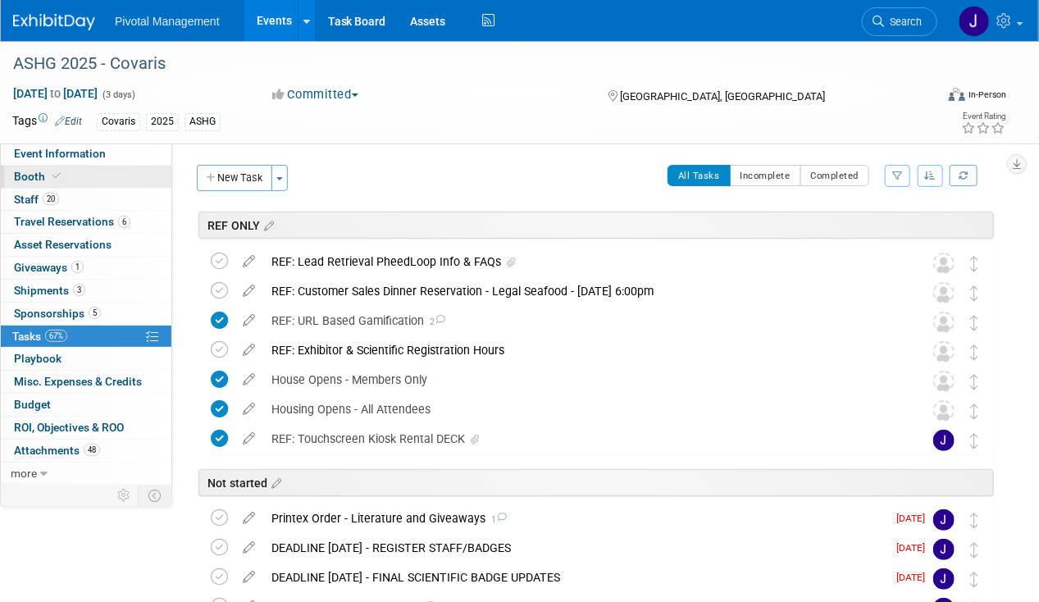
click at [66, 166] on link "Booth" at bounding box center [86, 177] width 171 height 22
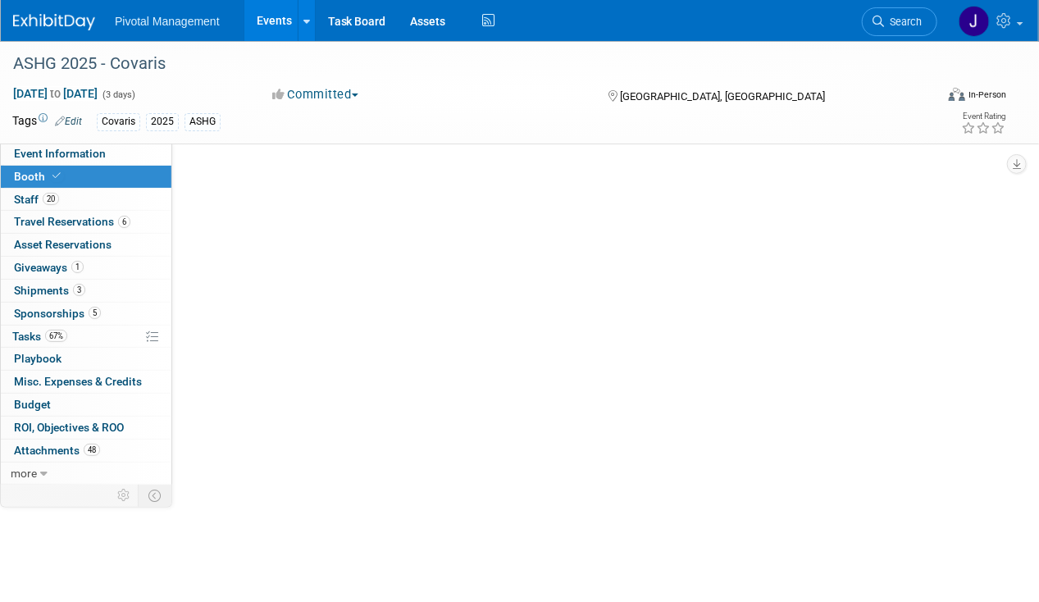
select select "Yes"
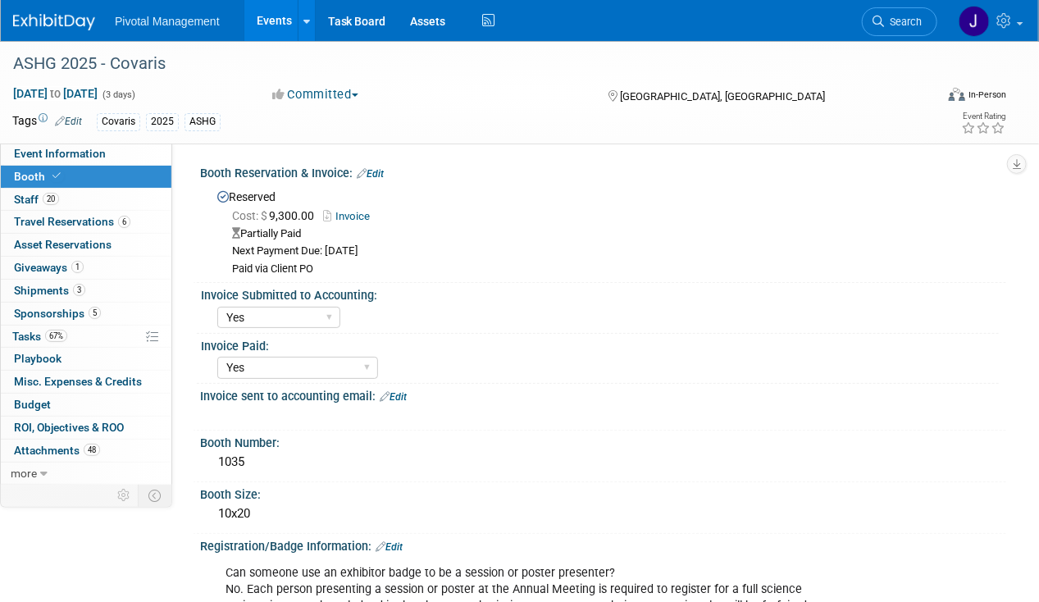
click at [485, 234] on div "Partially Paid" at bounding box center [613, 234] width 762 height 16
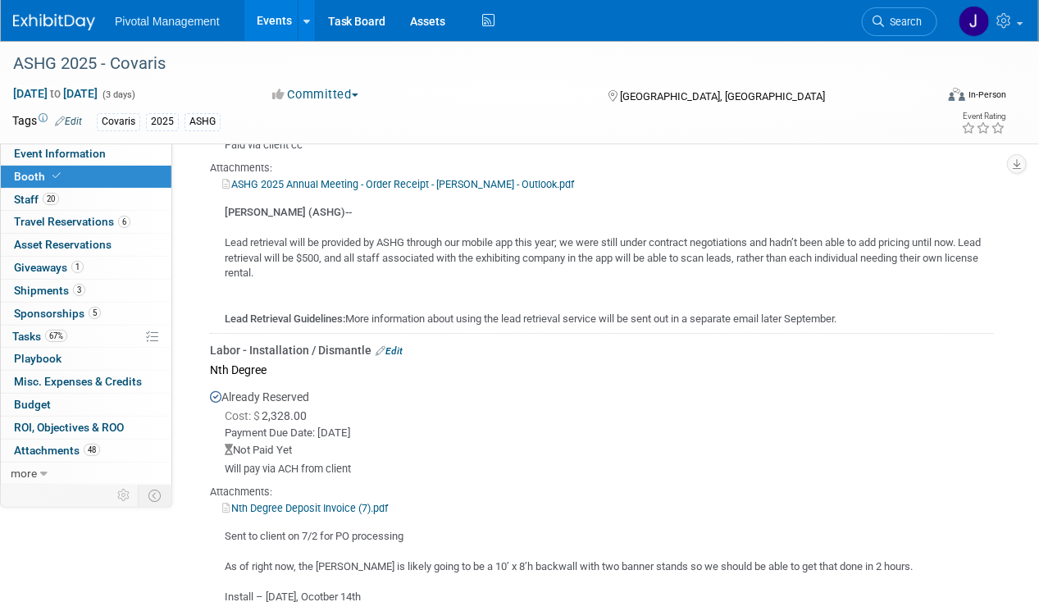
scroll to position [2377, 0]
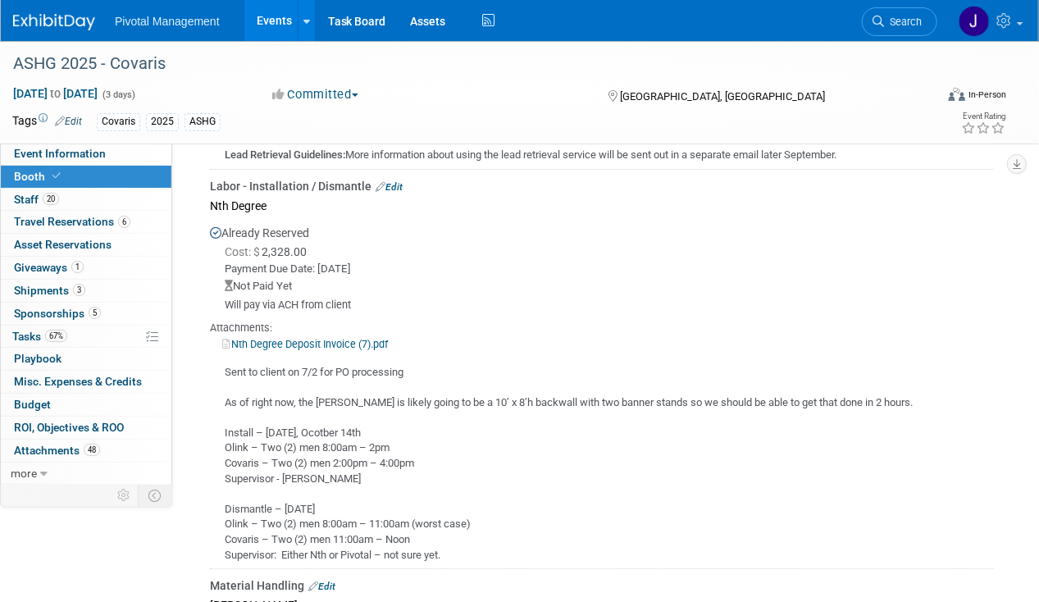
click at [375, 338] on link "Nth Degree Deposit Invoice (7).pdf" at bounding box center [305, 344] width 166 height 12
click at [903, 28] on link "Search" at bounding box center [899, 21] width 75 height 29
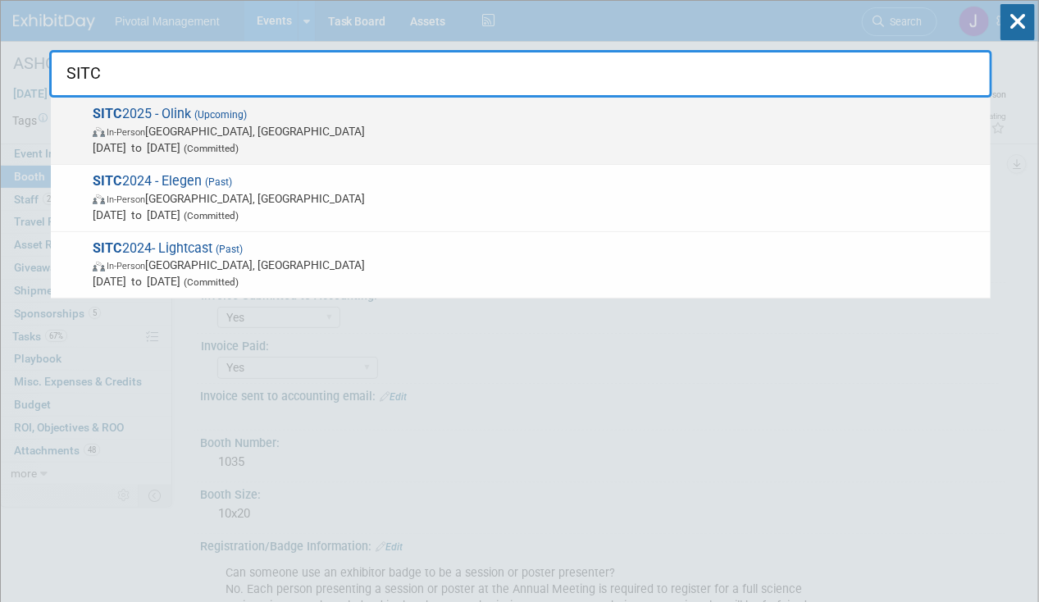
type input "SITC"
click at [247, 109] on span "(Upcoming)" at bounding box center [219, 114] width 56 height 11
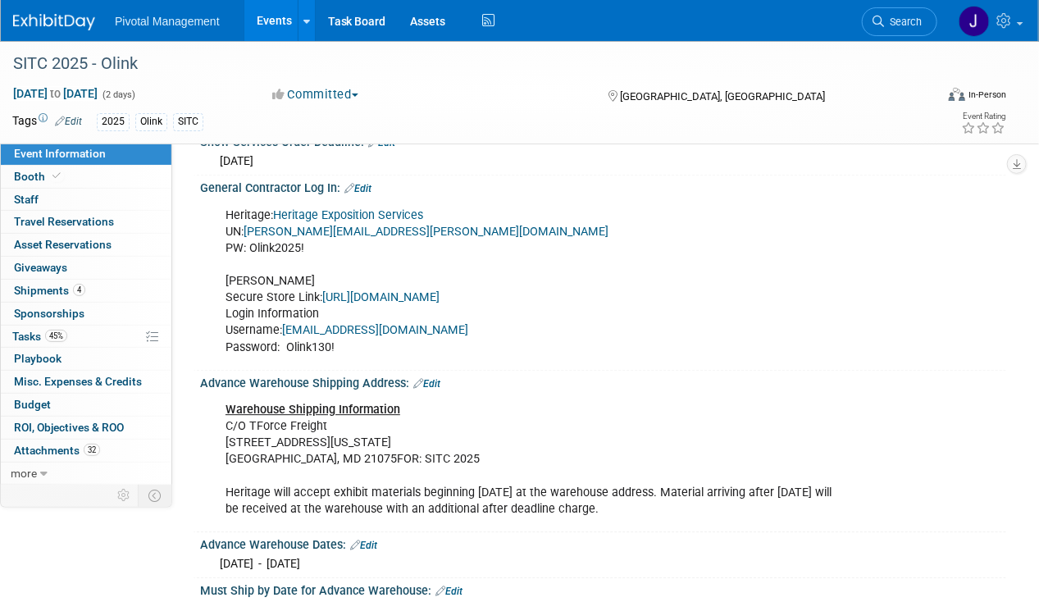
scroll to position [1721, 0]
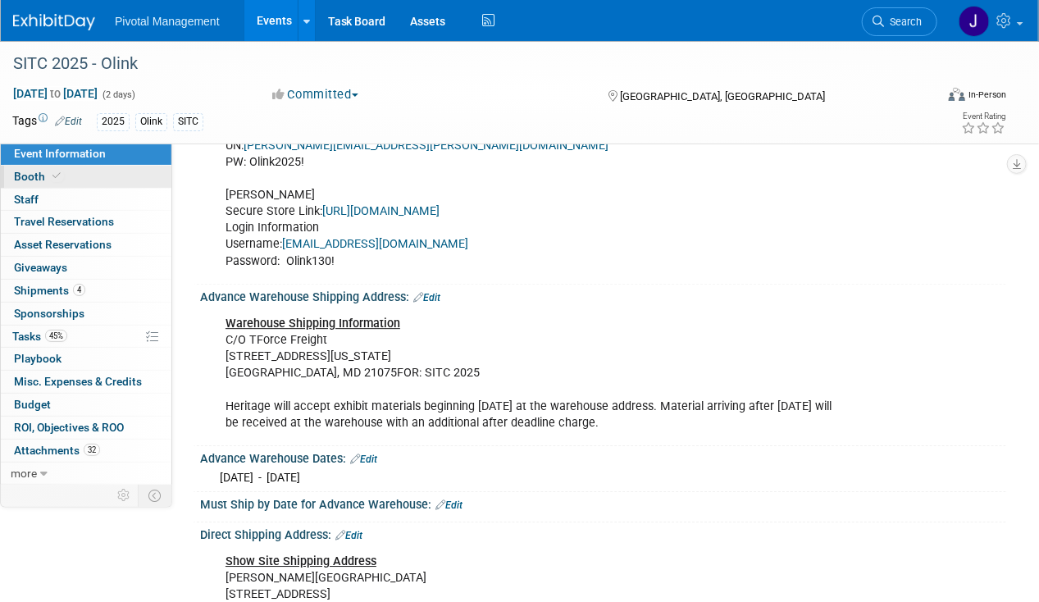
click at [73, 184] on link "Booth" at bounding box center [86, 177] width 171 height 22
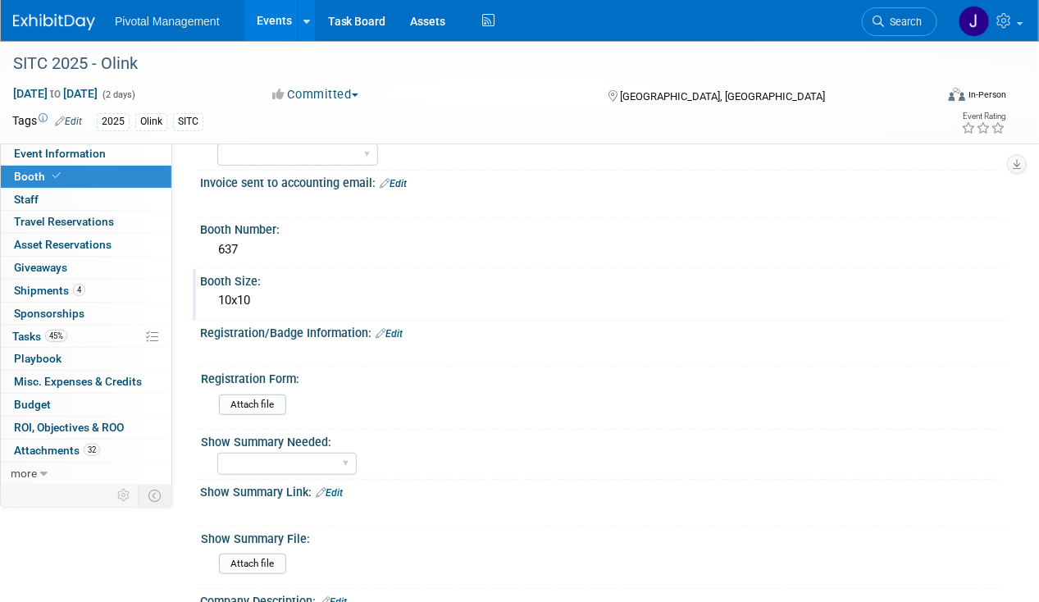
scroll to position [164, 0]
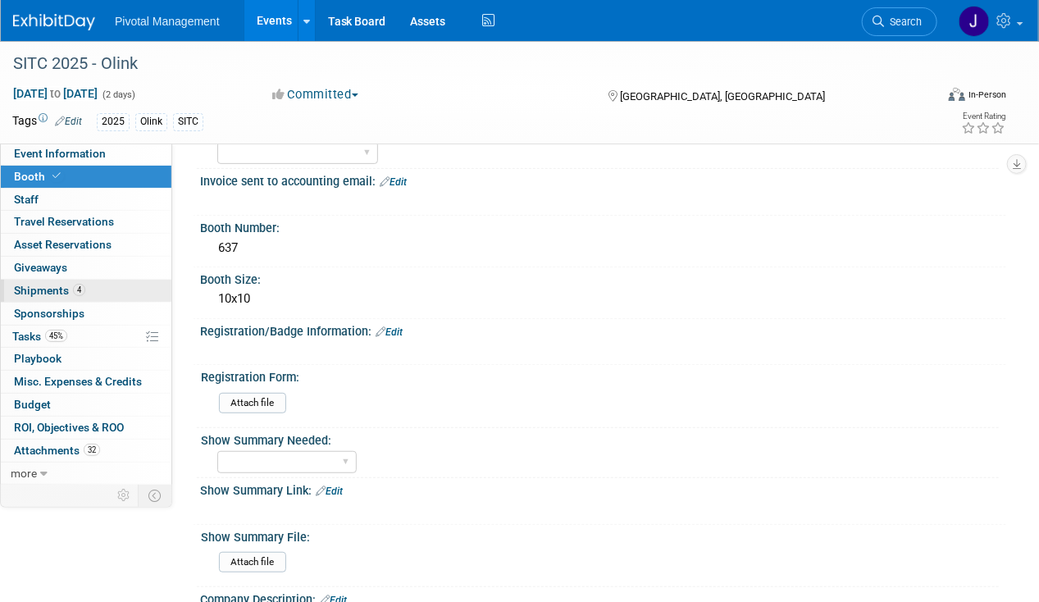
click at [93, 287] on link "4 Shipments 4" at bounding box center [86, 291] width 171 height 22
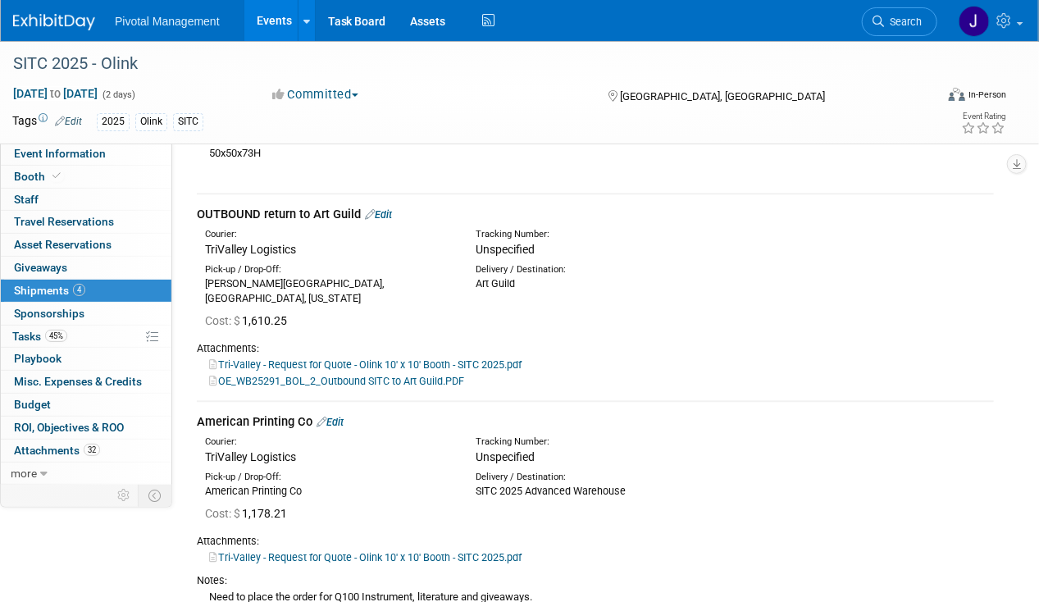
scroll to position [1557, 0]
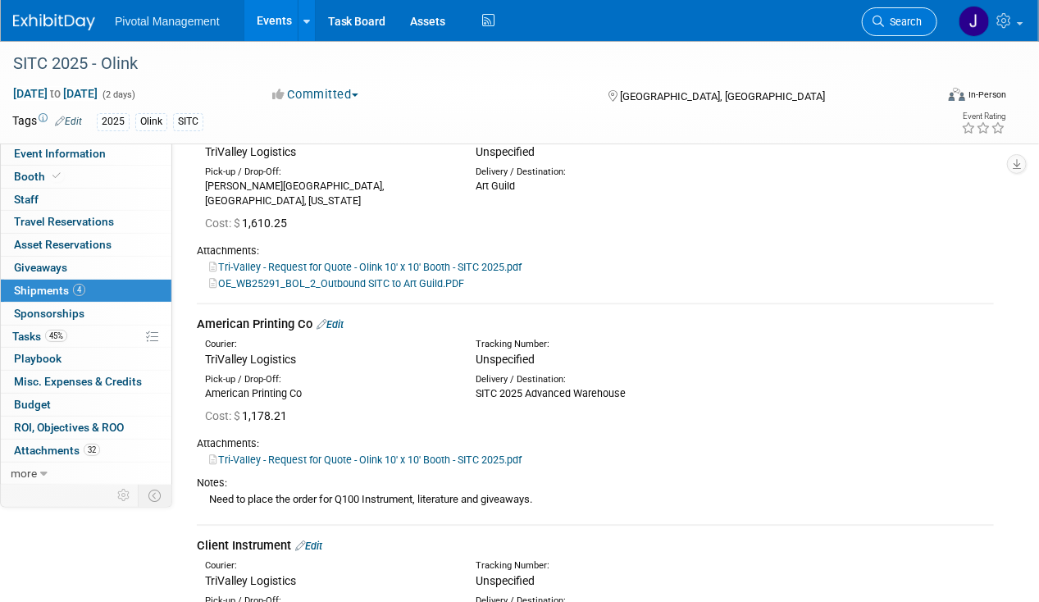
click at [907, 22] on span "Search" at bounding box center [903, 22] width 38 height 12
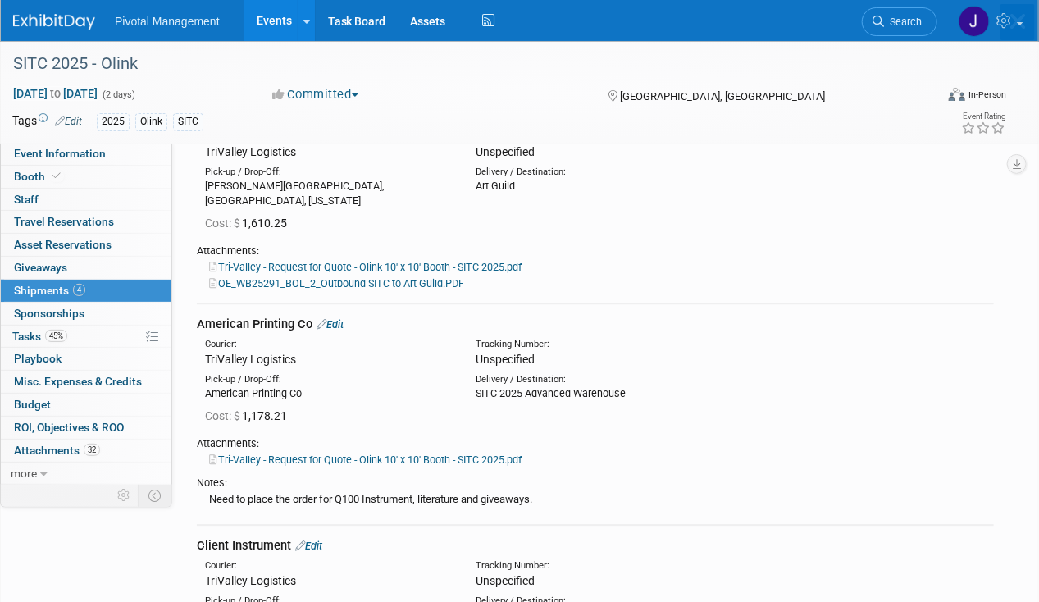
scroll to position [0, 0]
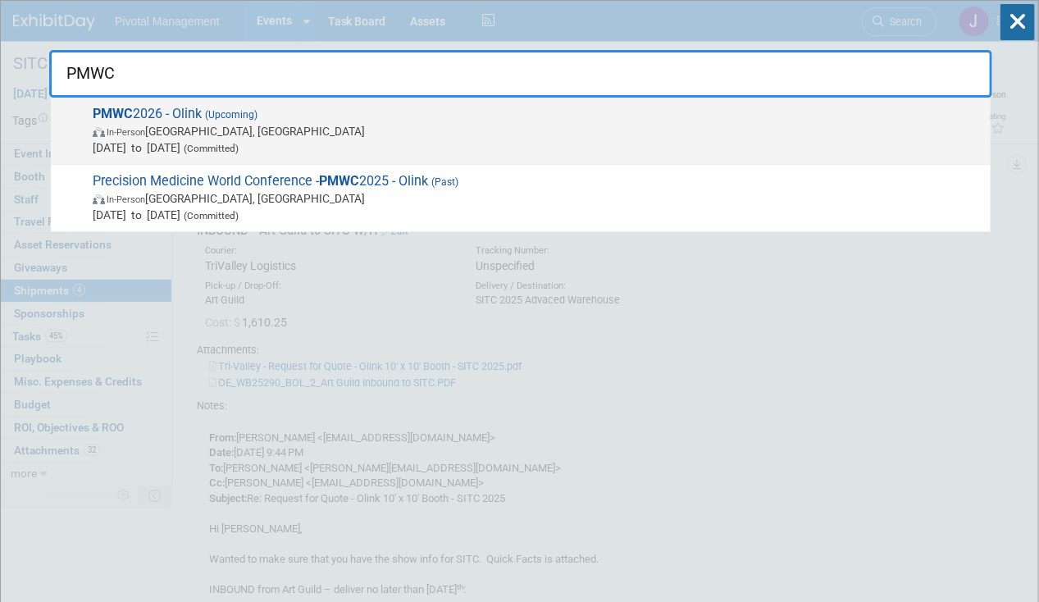
type input "PMWC"
click at [283, 118] on span "PMWC 2026 - Olink (Upcoming) In-Person Santa Clara, CA Mar 4, 2026 to Mar 6, 20…" at bounding box center [535, 131] width 894 height 50
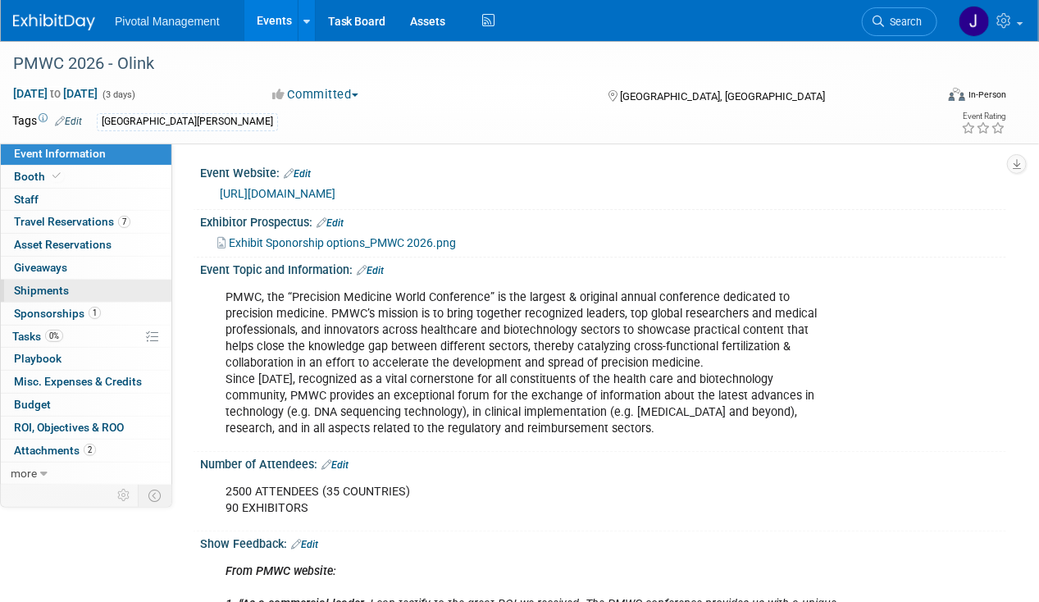
click at [111, 289] on link "0 Shipments 0" at bounding box center [86, 291] width 171 height 22
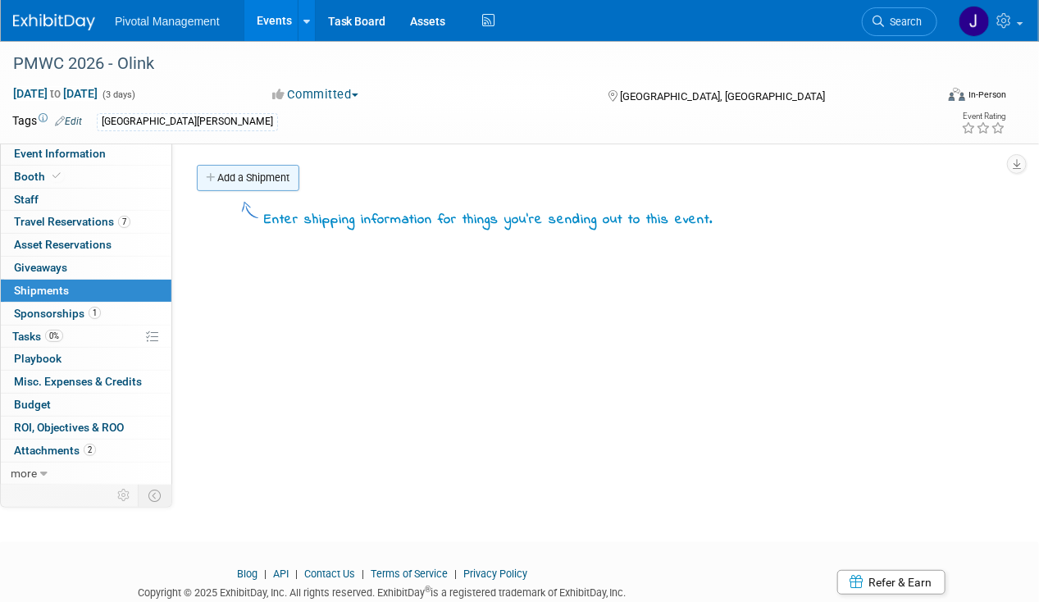
click at [217, 173] on link "Add a Shipment" at bounding box center [248, 178] width 102 height 26
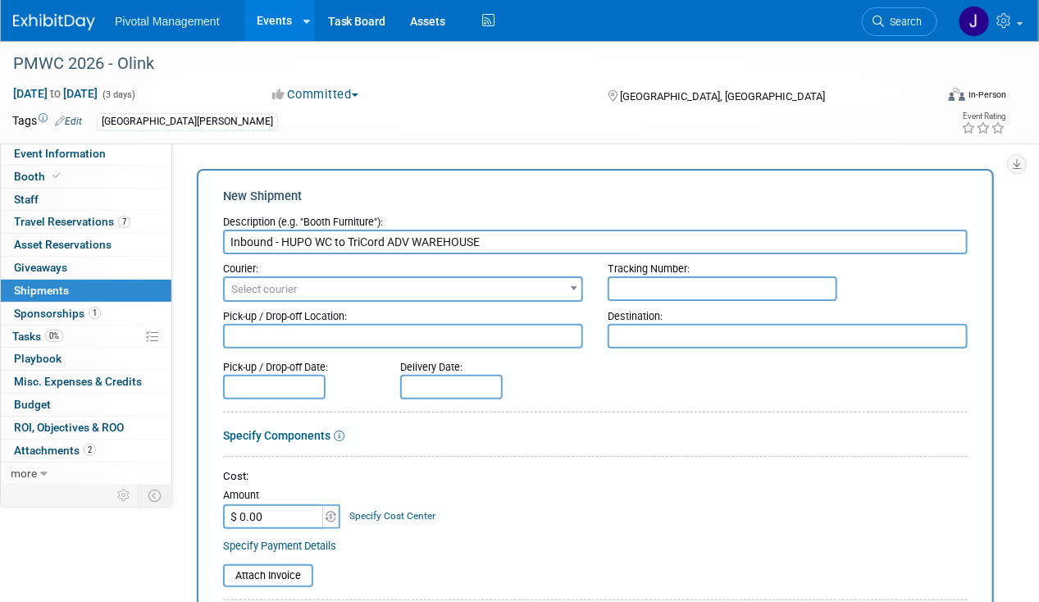
type input "Inbound - HUPO WC to TriCord ADV WAREHOUSE"
click at [648, 336] on textarea at bounding box center [787, 336] width 360 height 25
click at [380, 290] on span "Select courier" at bounding box center [403, 289] width 357 height 23
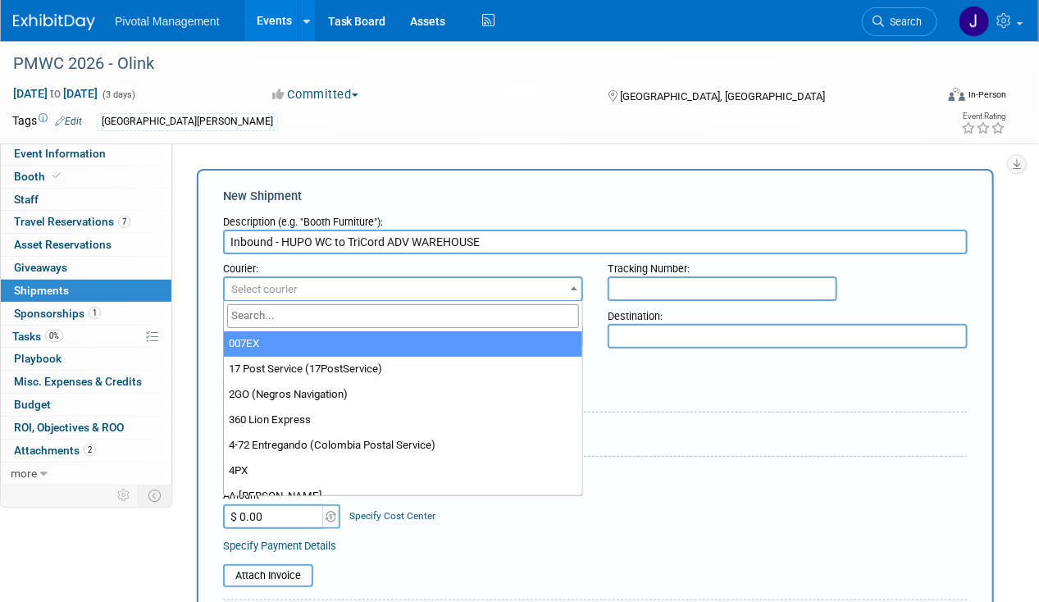
click at [339, 326] on input "search" at bounding box center [403, 316] width 352 height 24
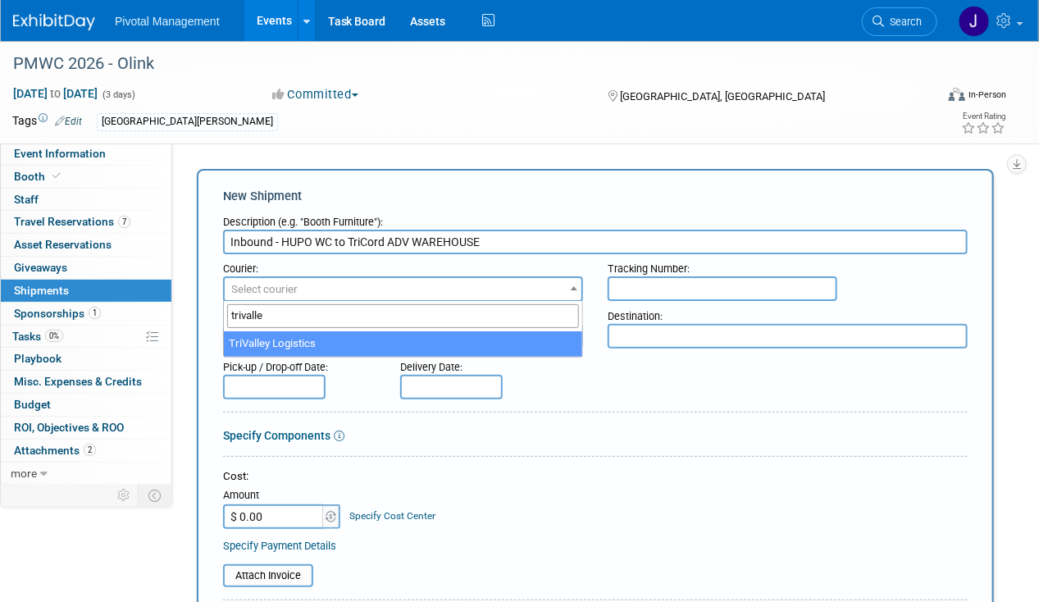
type input "trivalley"
select select "576"
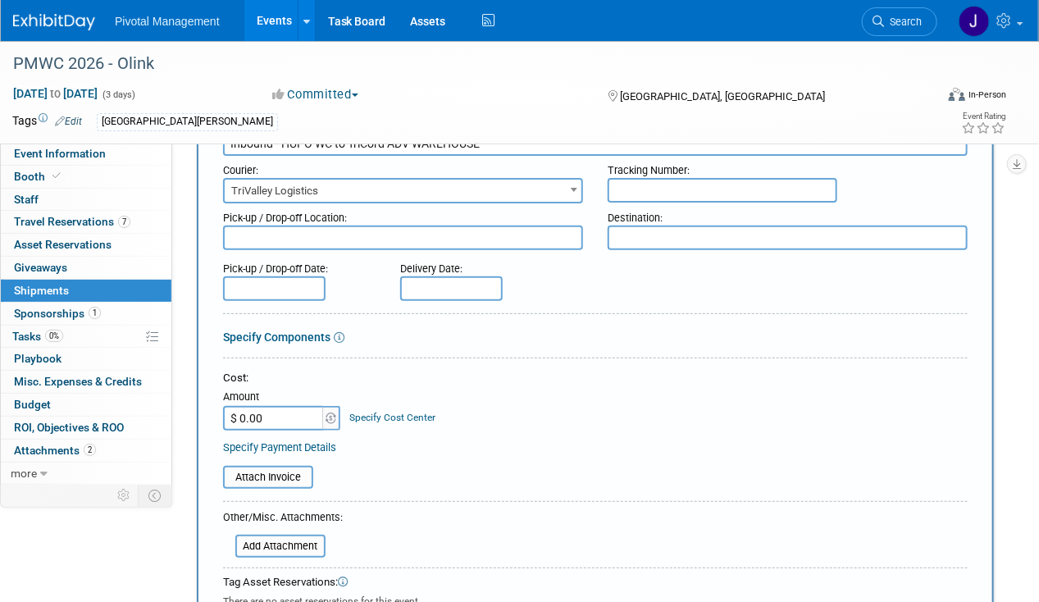
scroll to position [164, 0]
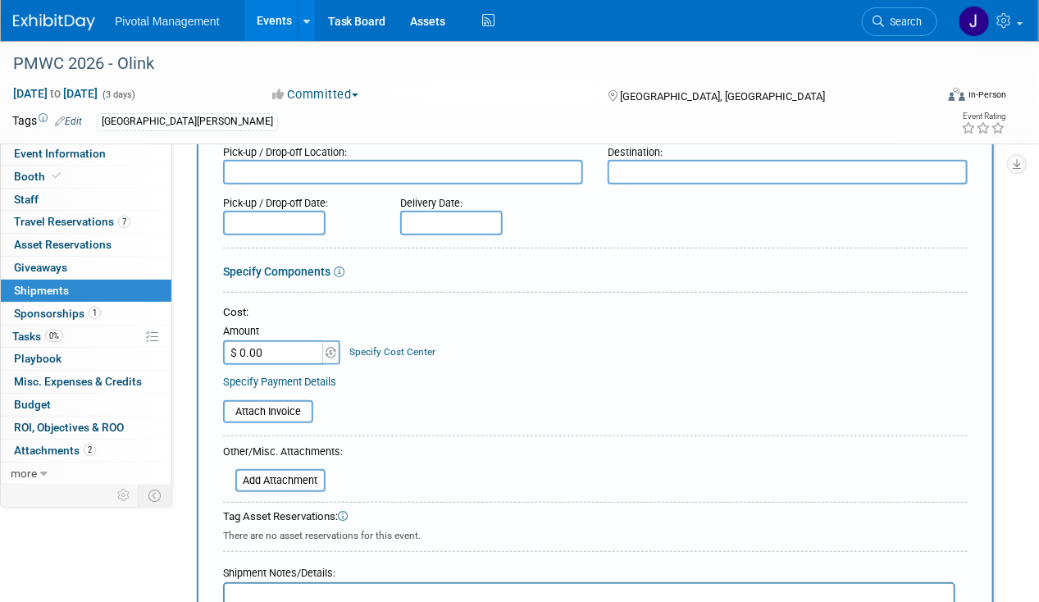
click at [252, 352] on input "$ 0.00" at bounding box center [274, 352] width 102 height 25
paste input "3,624.21"
type input "$ 3,624.21"
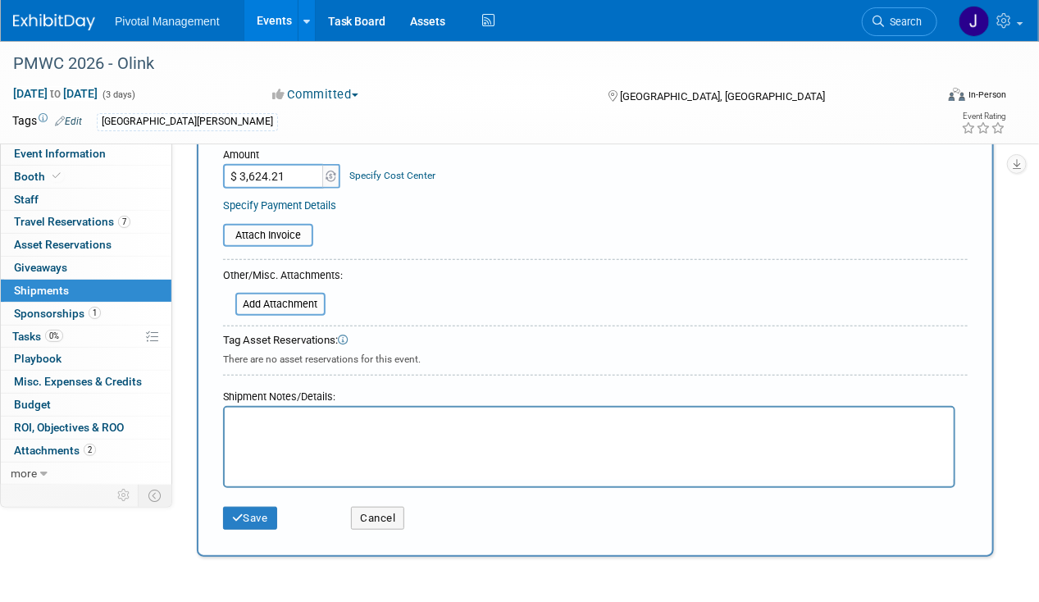
scroll to position [410, 0]
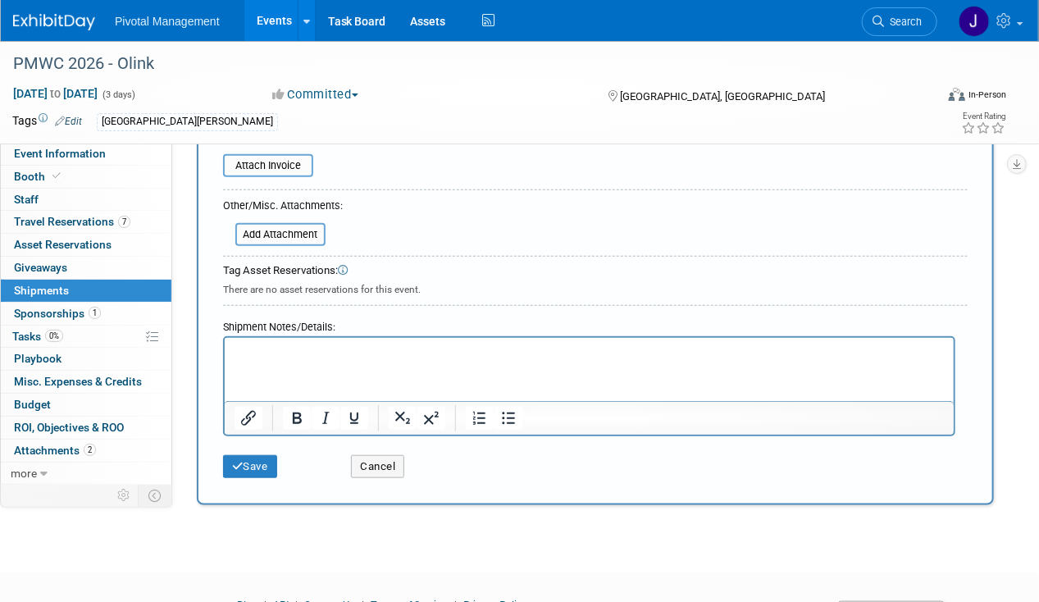
click at [314, 338] on html at bounding box center [588, 349] width 729 height 23
click at [315, 350] on p "++ TriCord pro rated stprage fees" at bounding box center [589, 352] width 710 height 16
click at [310, 352] on p "++ TriCord pro rated stprage fees" at bounding box center [589, 352] width 710 height 16
click at [352, 353] on p "++ TriCord pro-rated stprage fees" at bounding box center [589, 352] width 710 height 16
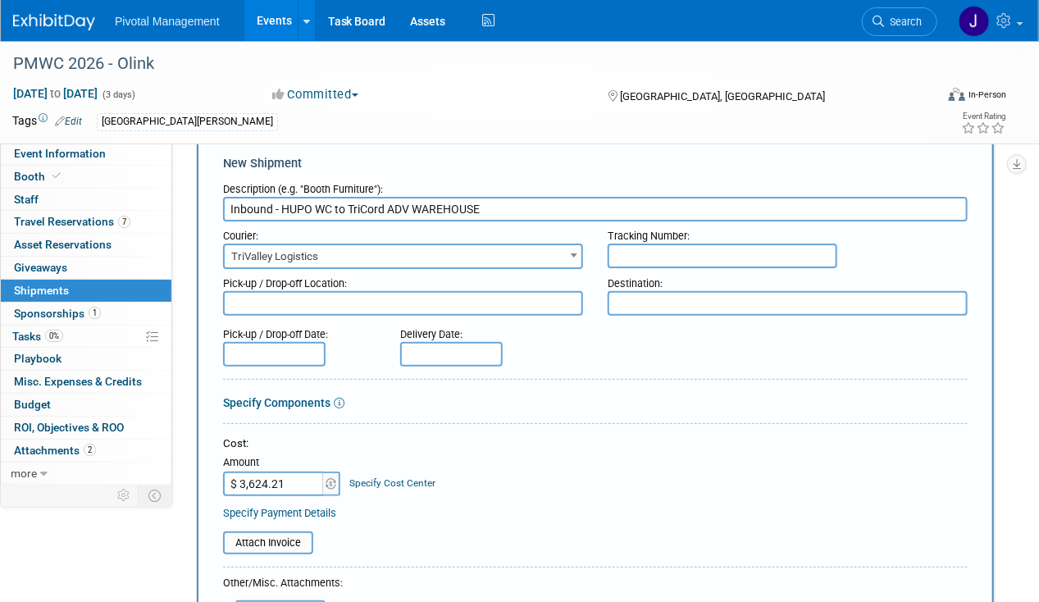
scroll to position [0, 0]
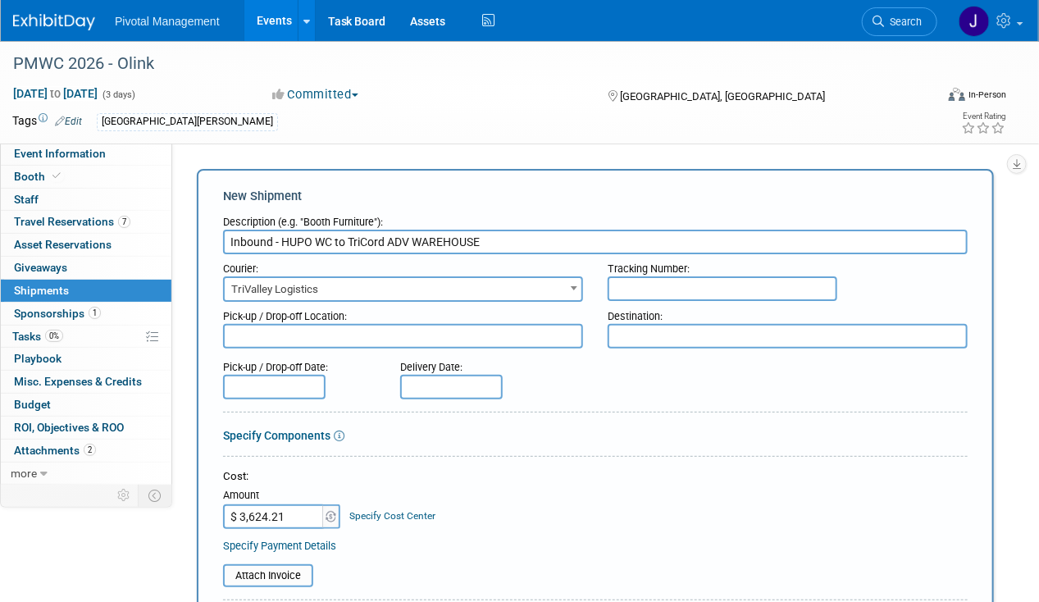
click at [328, 334] on textarea at bounding box center [403, 336] width 360 height 25
click at [263, 395] on input "text" at bounding box center [274, 387] width 102 height 25
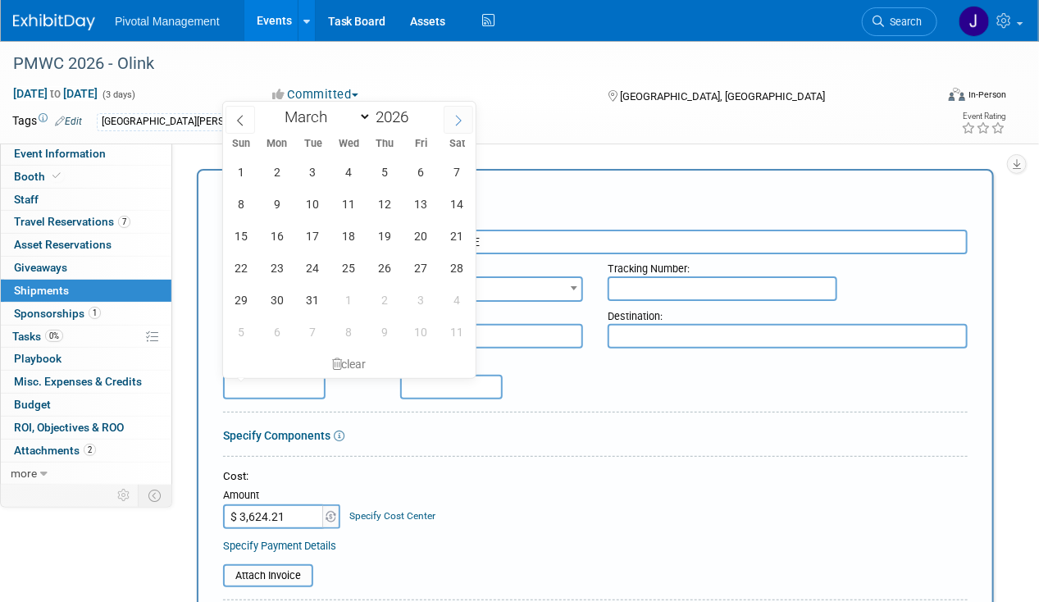
click at [470, 109] on span at bounding box center [458, 120] width 30 height 28
click at [244, 120] on icon at bounding box center [239, 120] width 11 height 11
select select "0"
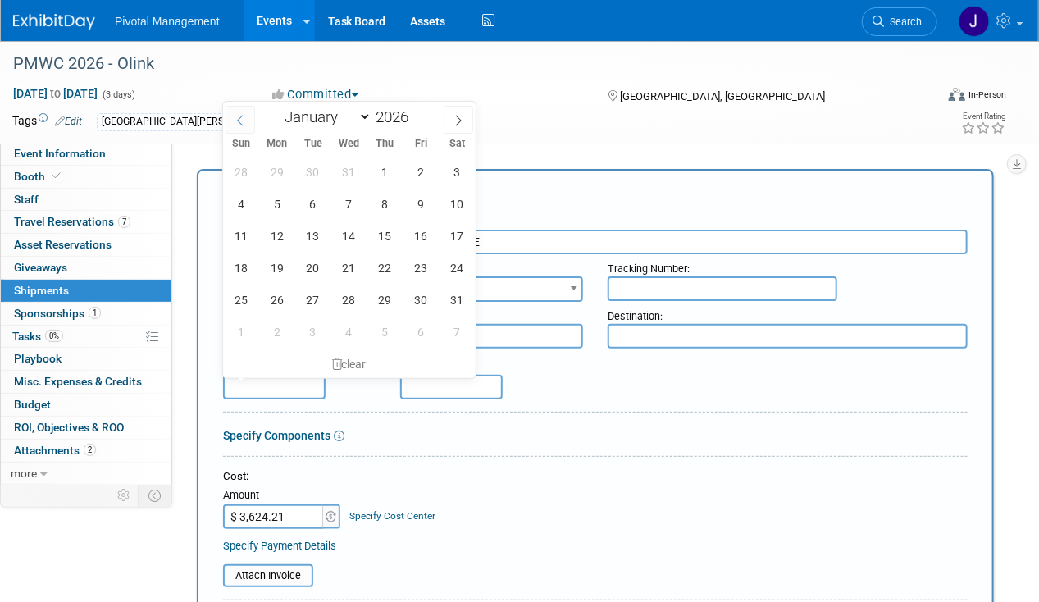
click at [244, 120] on icon at bounding box center [239, 120] width 11 height 11
type input "2025"
click at [246, 120] on span at bounding box center [240, 120] width 30 height 28
select select "10"
click at [337, 235] on span "12" at bounding box center [349, 236] width 32 height 32
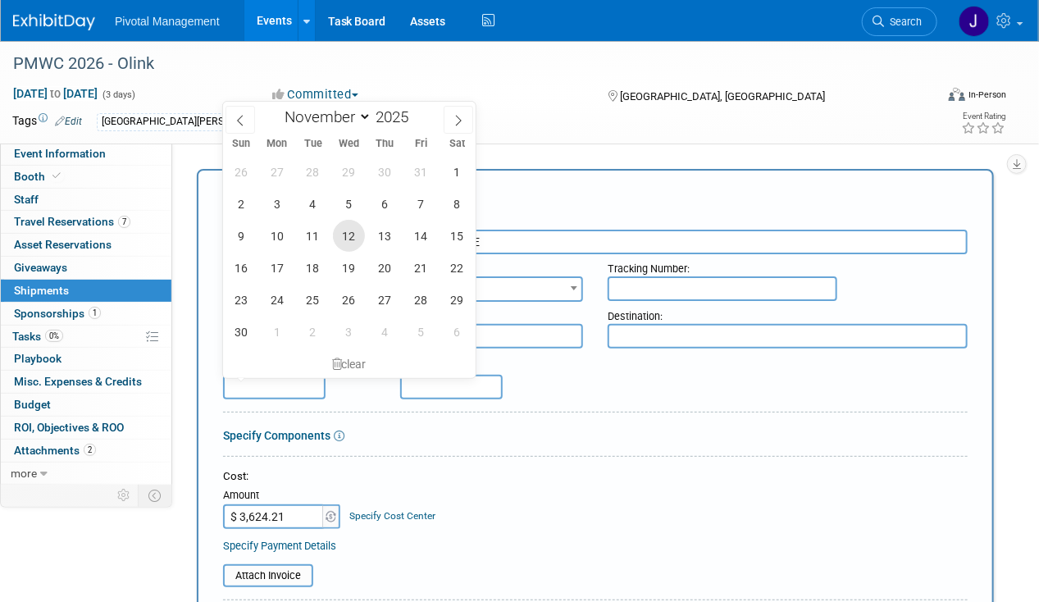
type input "[DATE]"
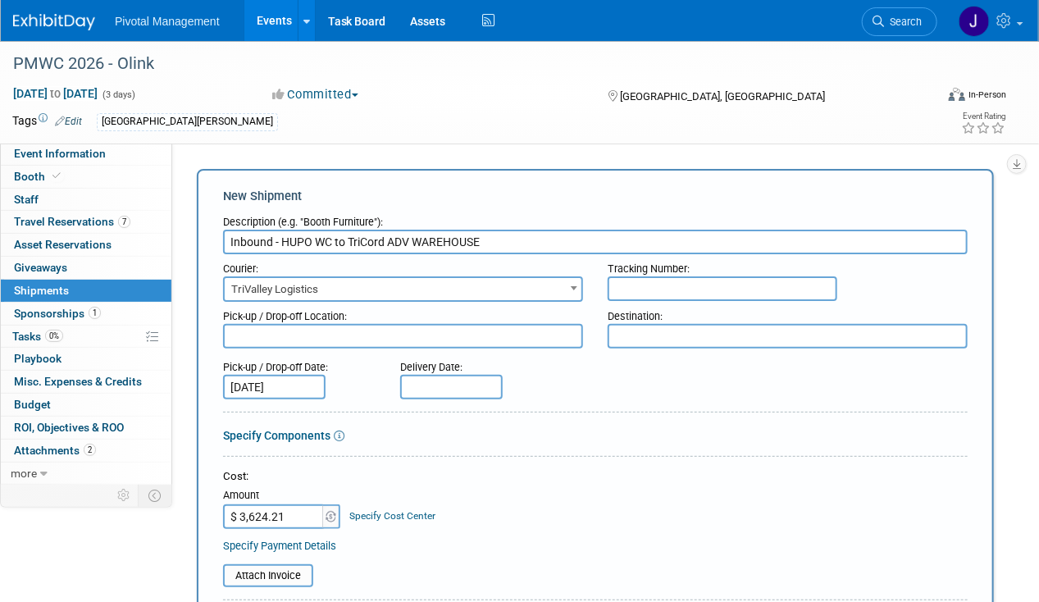
click at [0, 0] on div "clear" at bounding box center [0, 0] width 0 height 0
click at [286, 334] on textarea at bounding box center [403, 336] width 360 height 25
paste textarea "[GEOGRAPHIC_DATA] - [GEOGRAPHIC_DATA][STREET_ADDRESS] [PHONE_NUMBER]"
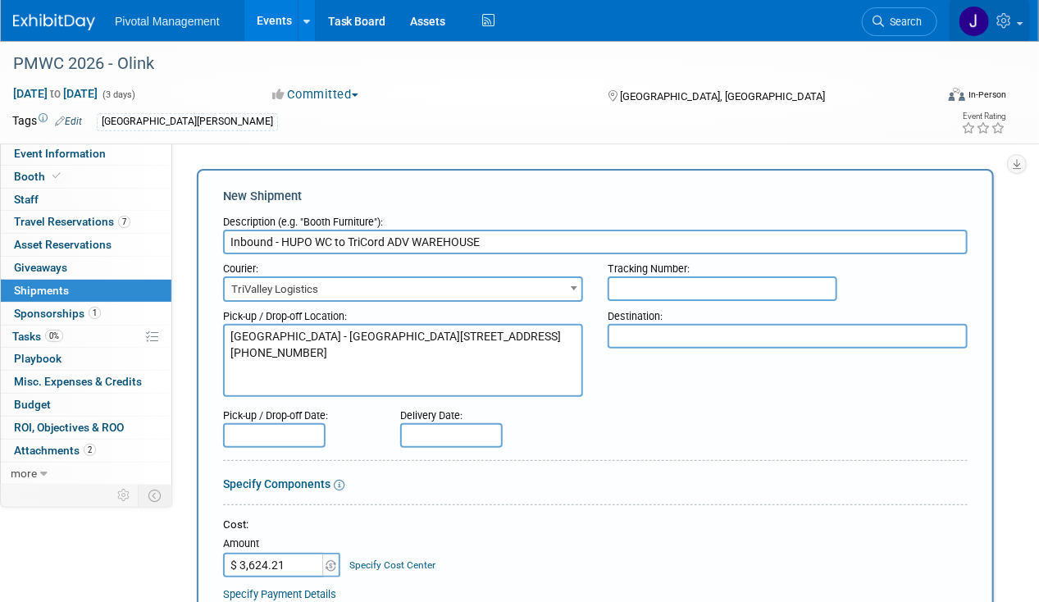
type textarea "[GEOGRAPHIC_DATA] - [GEOGRAPHIC_DATA][STREET_ADDRESS] [PHONE_NUMBER]"
click at [620, 330] on textarea at bounding box center [787, 336] width 360 height 25
paste textarea "PMWC 2026 Olink, Booth # TriCord Tradeshow Services 11165 Commercial Pkwy. Cast…"
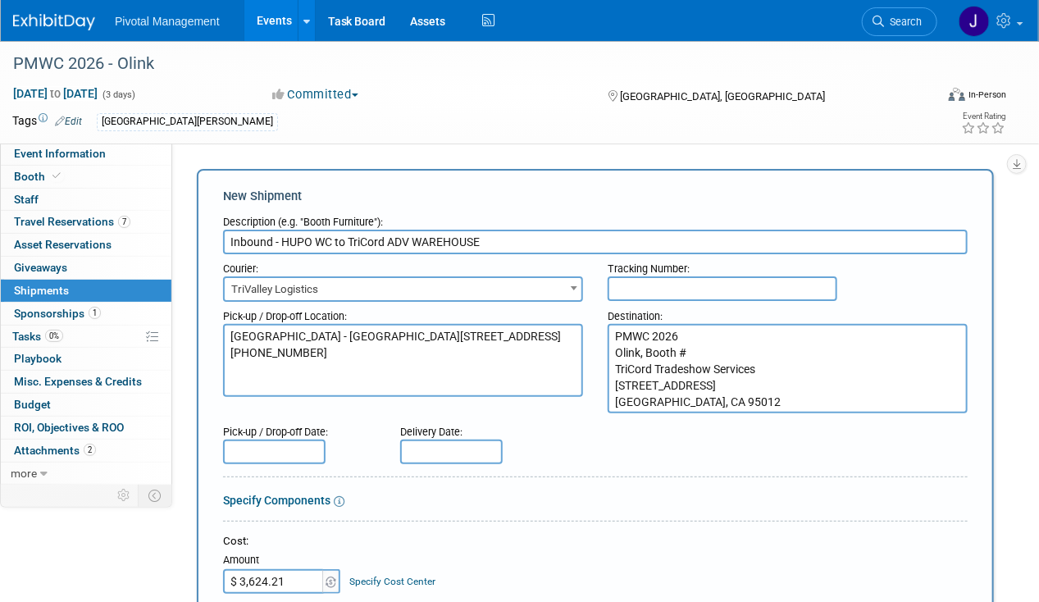
click at [769, 334] on textarea "PMWC 2026 Olink, Booth # TriCord Tradeshow Services 11165 Commercial Pkwy. Cast…" at bounding box center [787, 368] width 360 height 89
click at [736, 352] on textarea "PMWC 2026 Olink, Booth # TriCord Tradeshow Services 11165 Commercial Pkwy. Cast…" at bounding box center [787, 368] width 360 height 89
click at [703, 348] on textarea "PMWC 2026 Olink, Booth # TriCord Tradeshow Services 11165 Commercial Pkwy. Cast…" at bounding box center [787, 368] width 360 height 89
click at [698, 338] on textarea "PMWC 2026 Olink, Booth #C940 TriCord Tradeshow Services 11165 Commercial Pkwy. …" at bounding box center [787, 368] width 360 height 89
drag, startPoint x: 722, startPoint y: 354, endPoint x: 678, endPoint y: 356, distance: 44.3
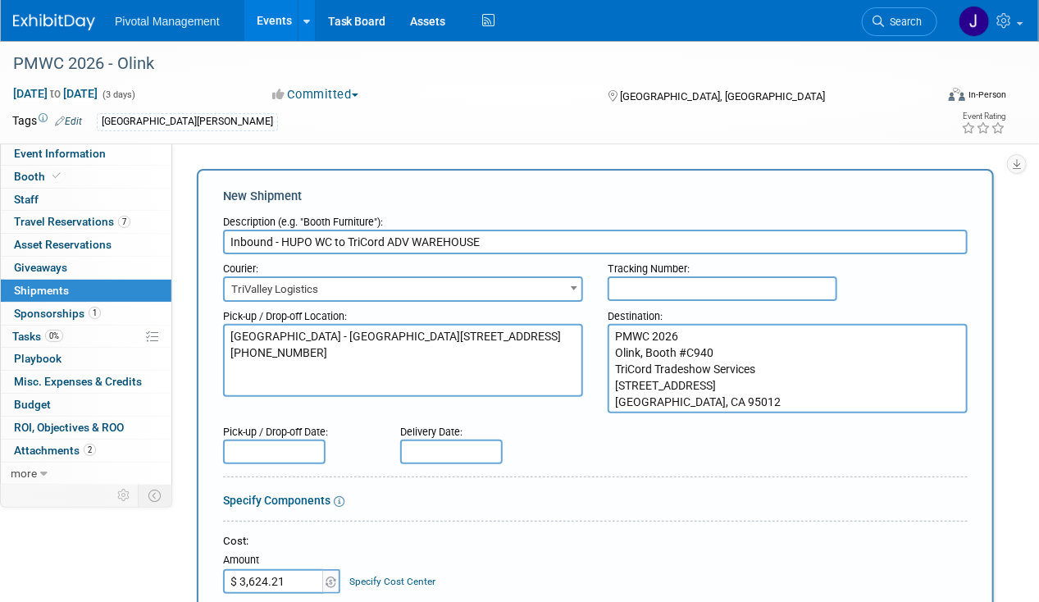
click at [678, 356] on textarea "PMWC 2026 Olink, Booth #C940 TriCord Tradeshow Services 11165 Commercial Pkwy. …" at bounding box center [787, 368] width 360 height 89
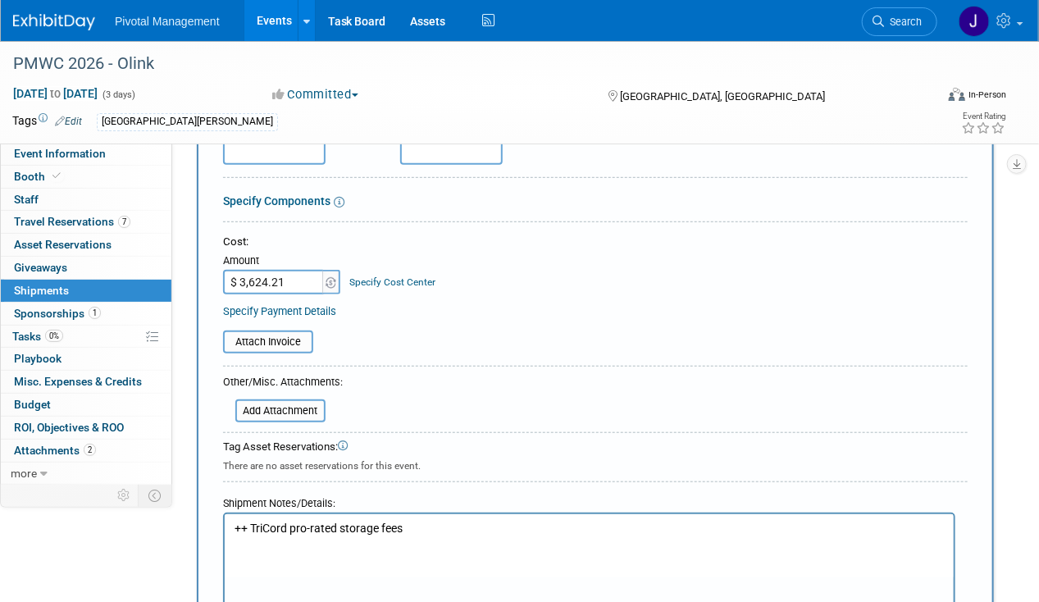
scroll to position [410, 0]
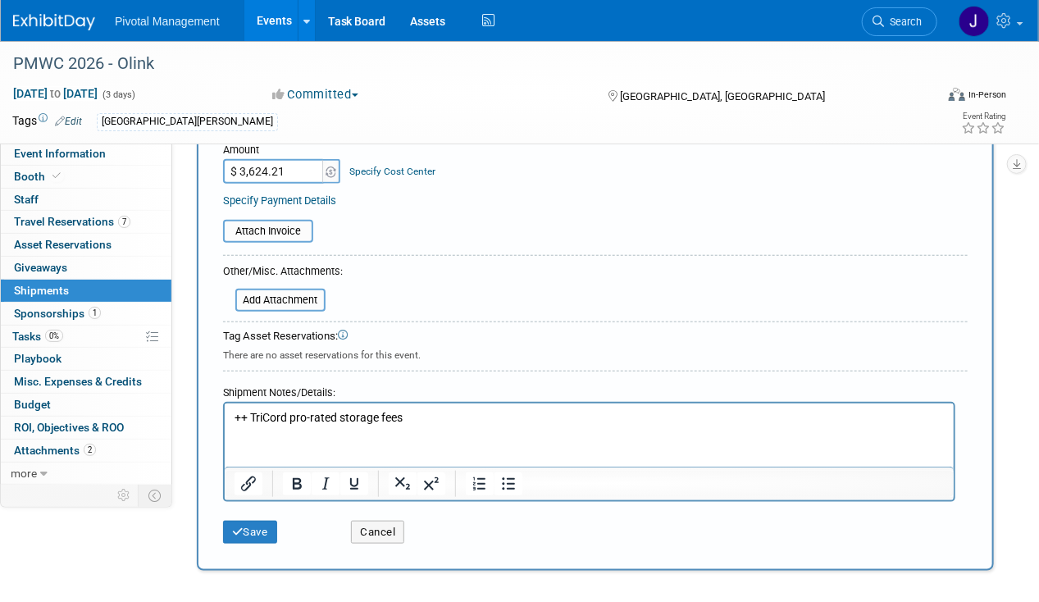
type textarea "PMWC 2026 Olink, Booth #C940 TriCord Tradeshow Services 11165 Commercial Pkwy. …"
click at [290, 300] on input "file" at bounding box center [226, 300] width 195 height 20
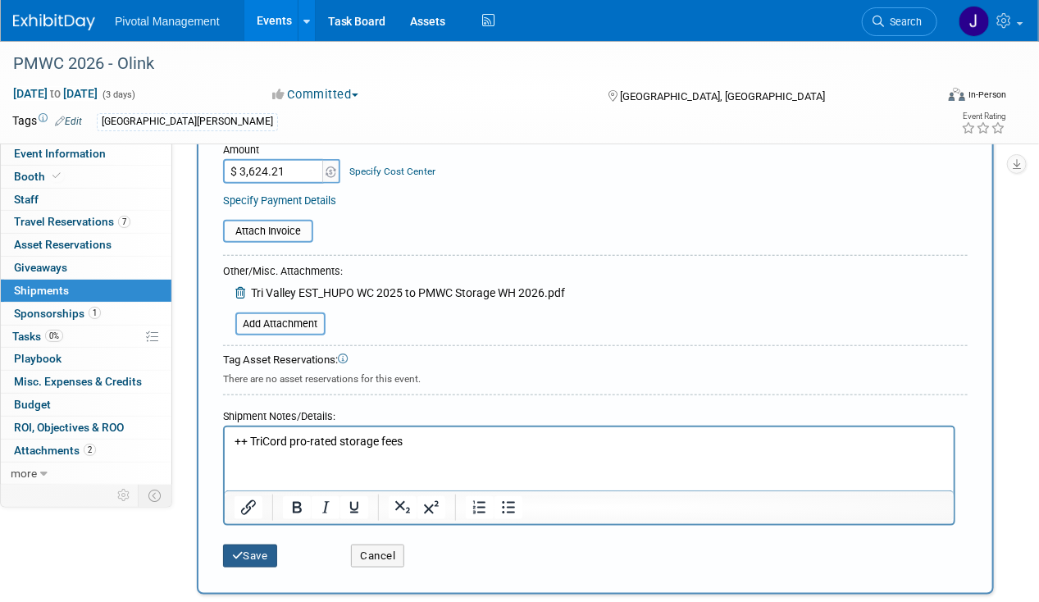
click at [252, 556] on button "Save" at bounding box center [250, 555] width 54 height 23
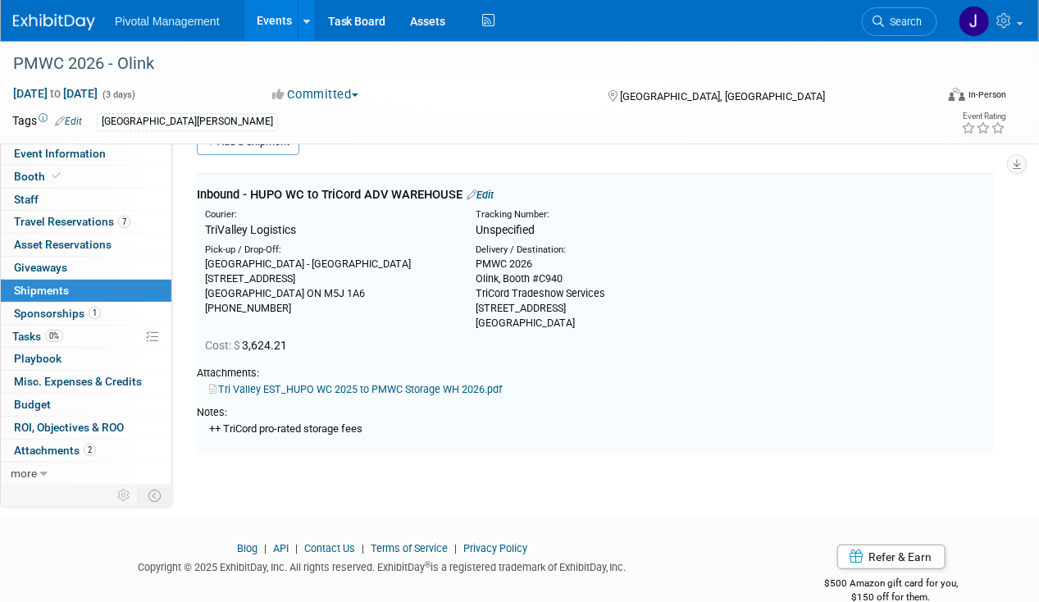
scroll to position [35, 0]
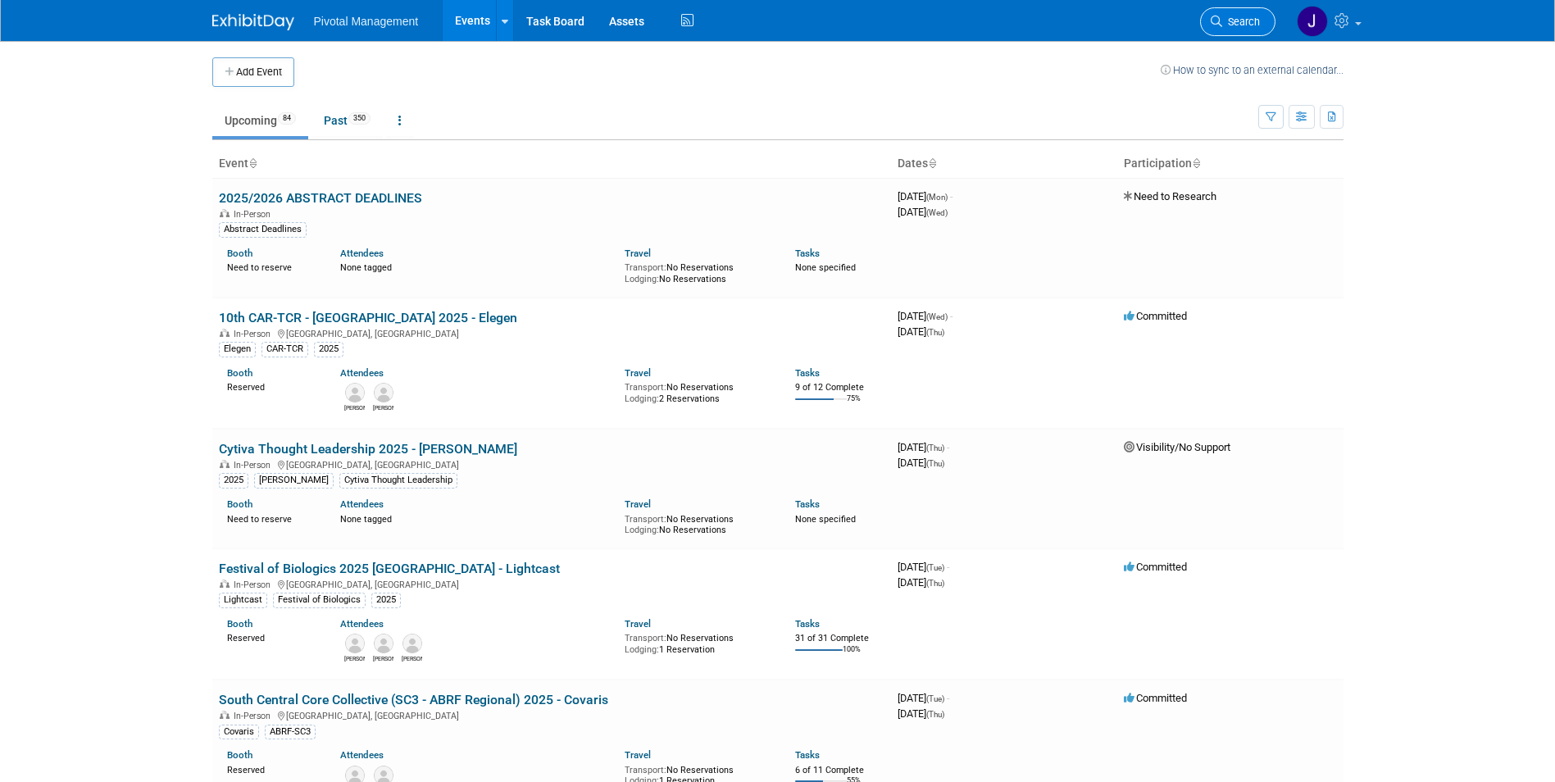
click at [1234, 20] on span "Search" at bounding box center [1241, 22] width 38 height 12
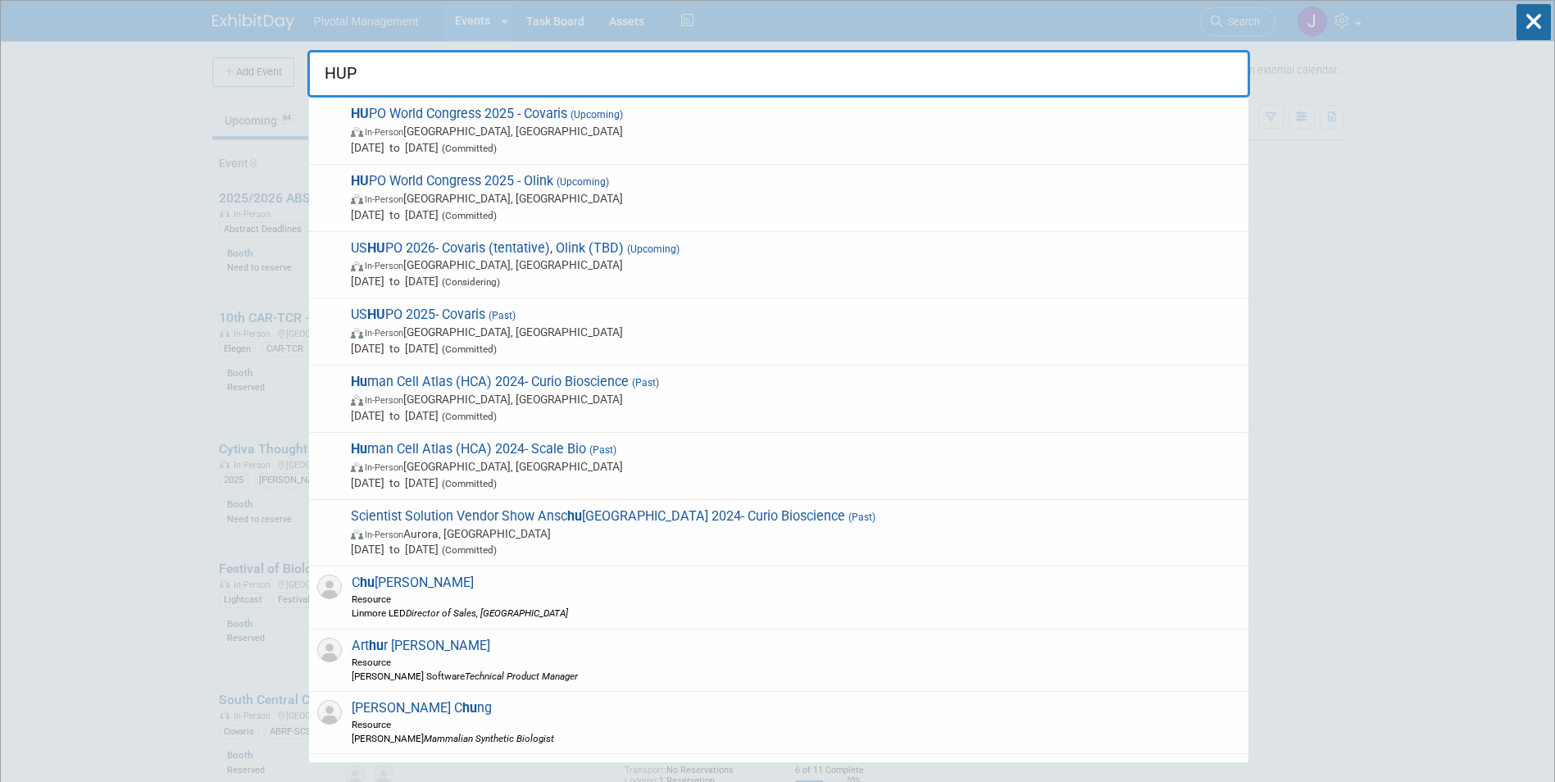
type input "HUPO"
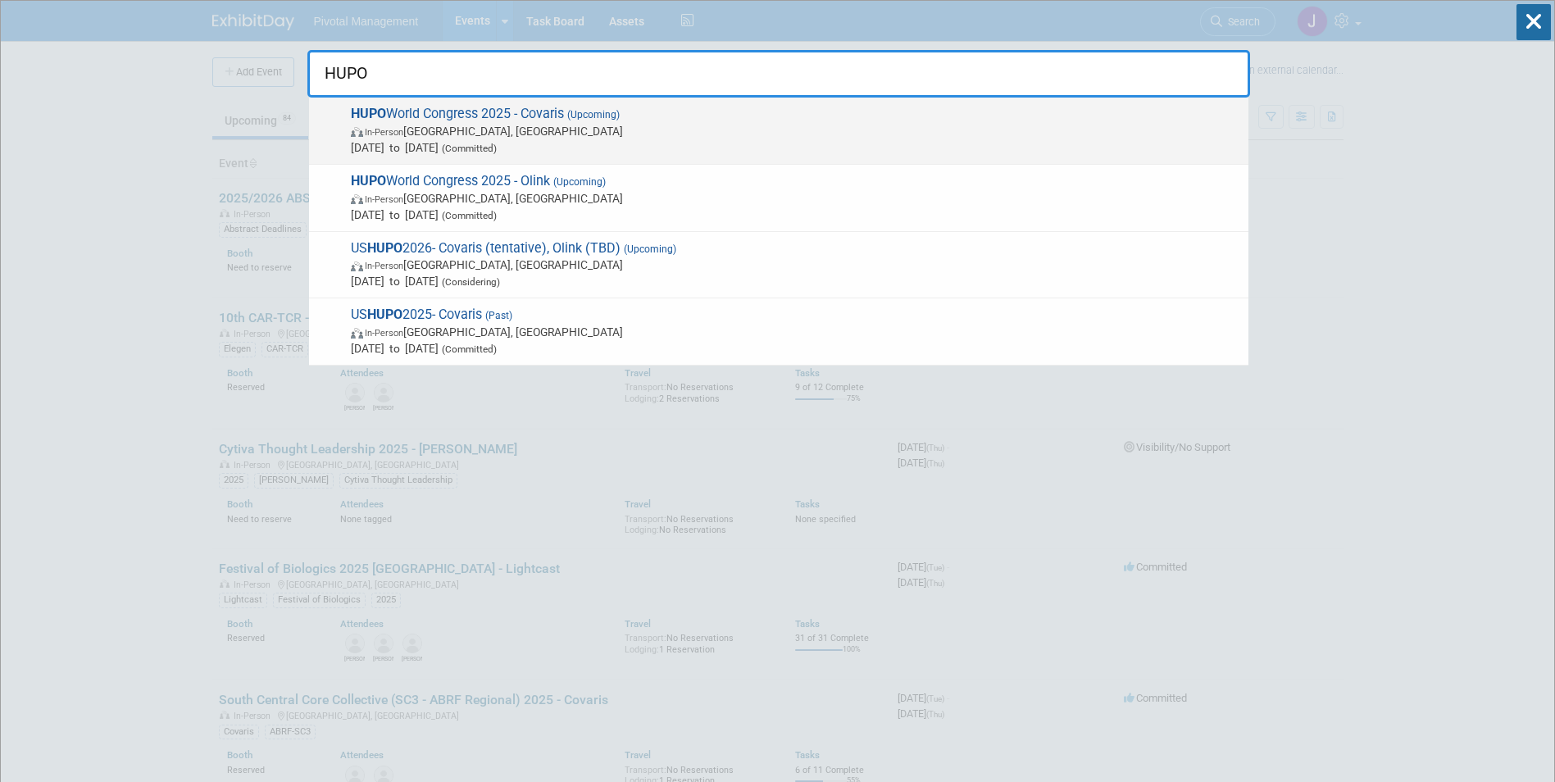
click at [628, 127] on span "In-Person Toronto, Canada" at bounding box center [795, 131] width 889 height 16
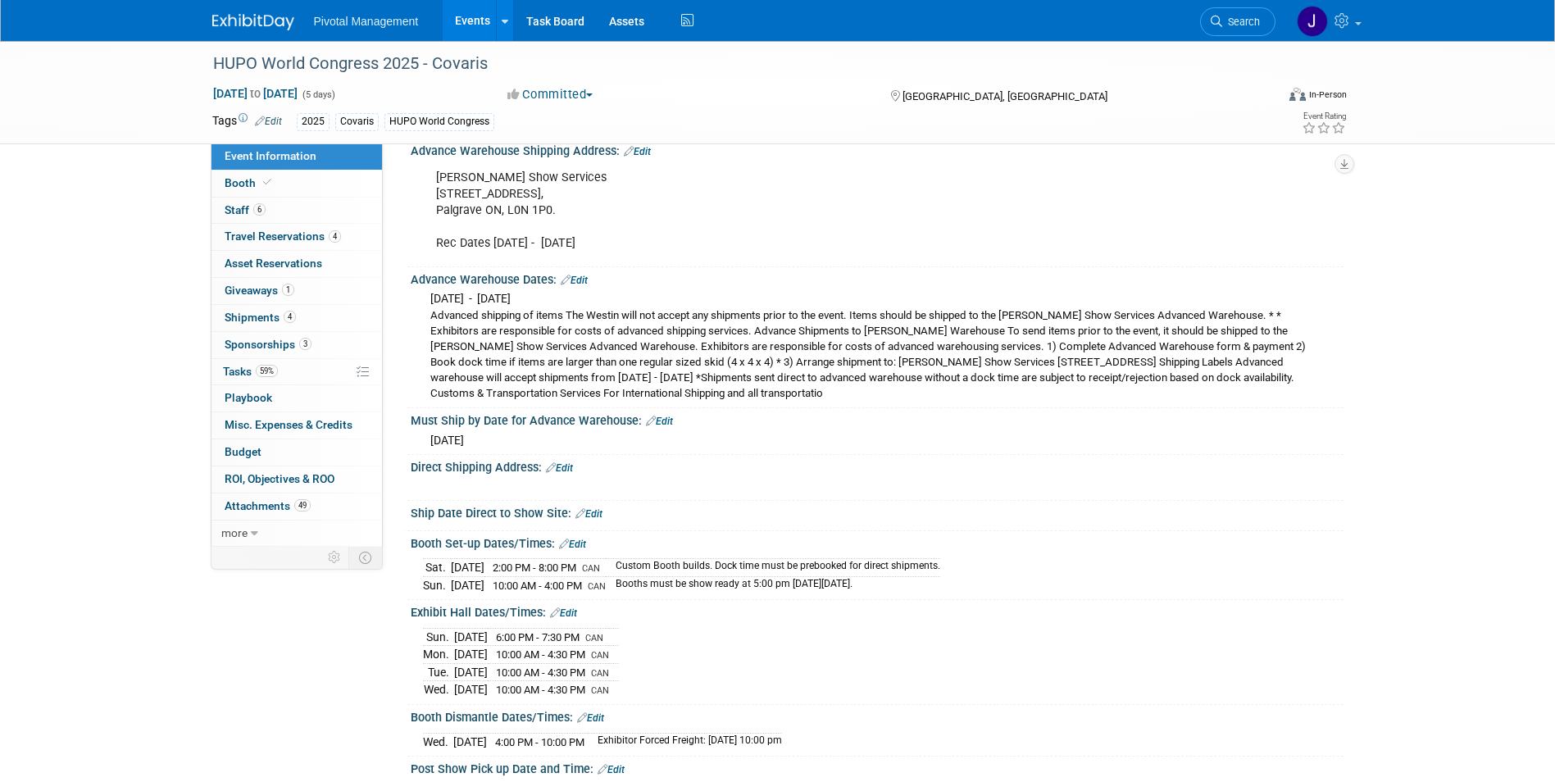
scroll to position [2951, 0]
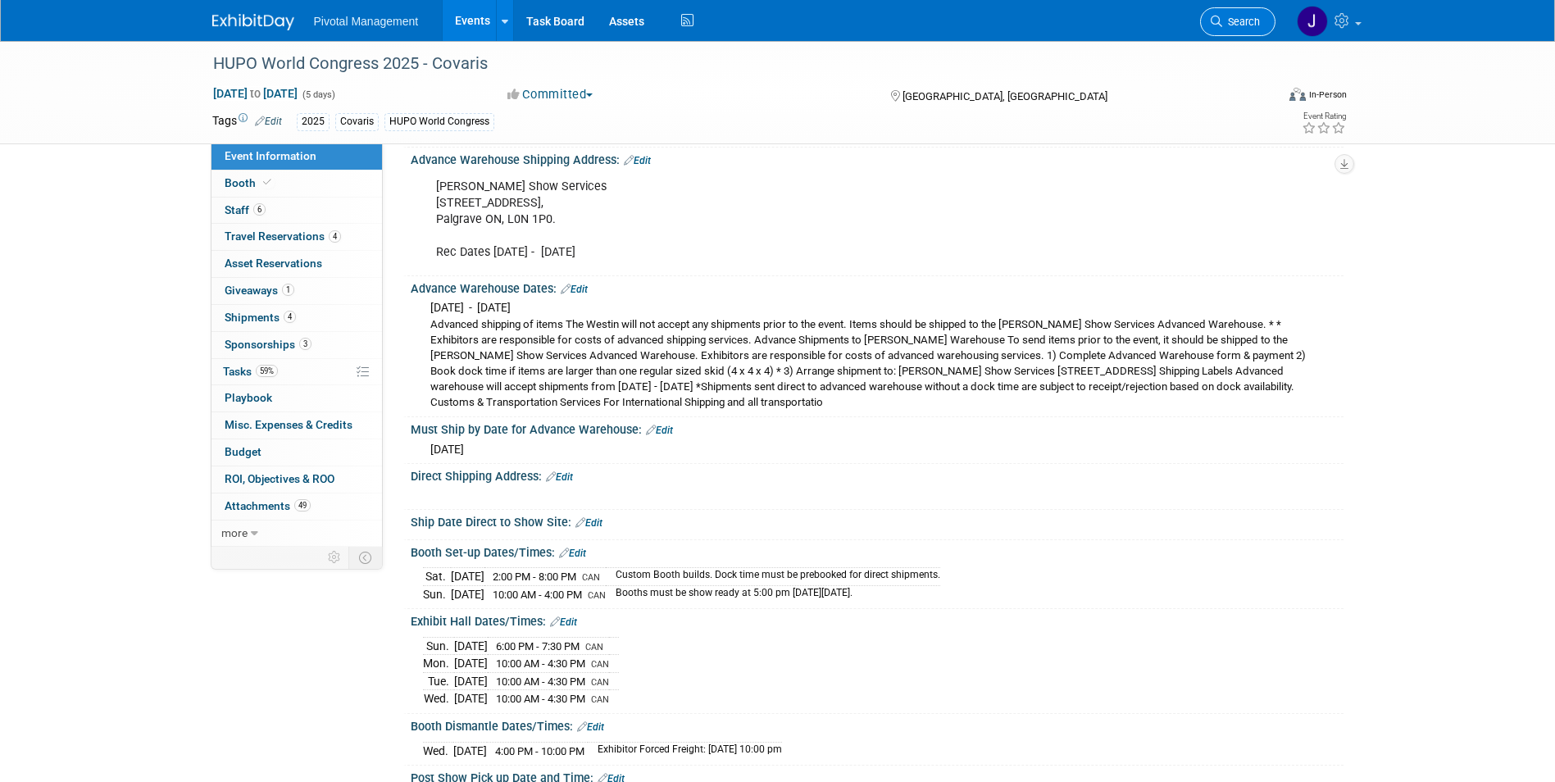
click at [1218, 15] on link "Search" at bounding box center [1237, 21] width 75 height 29
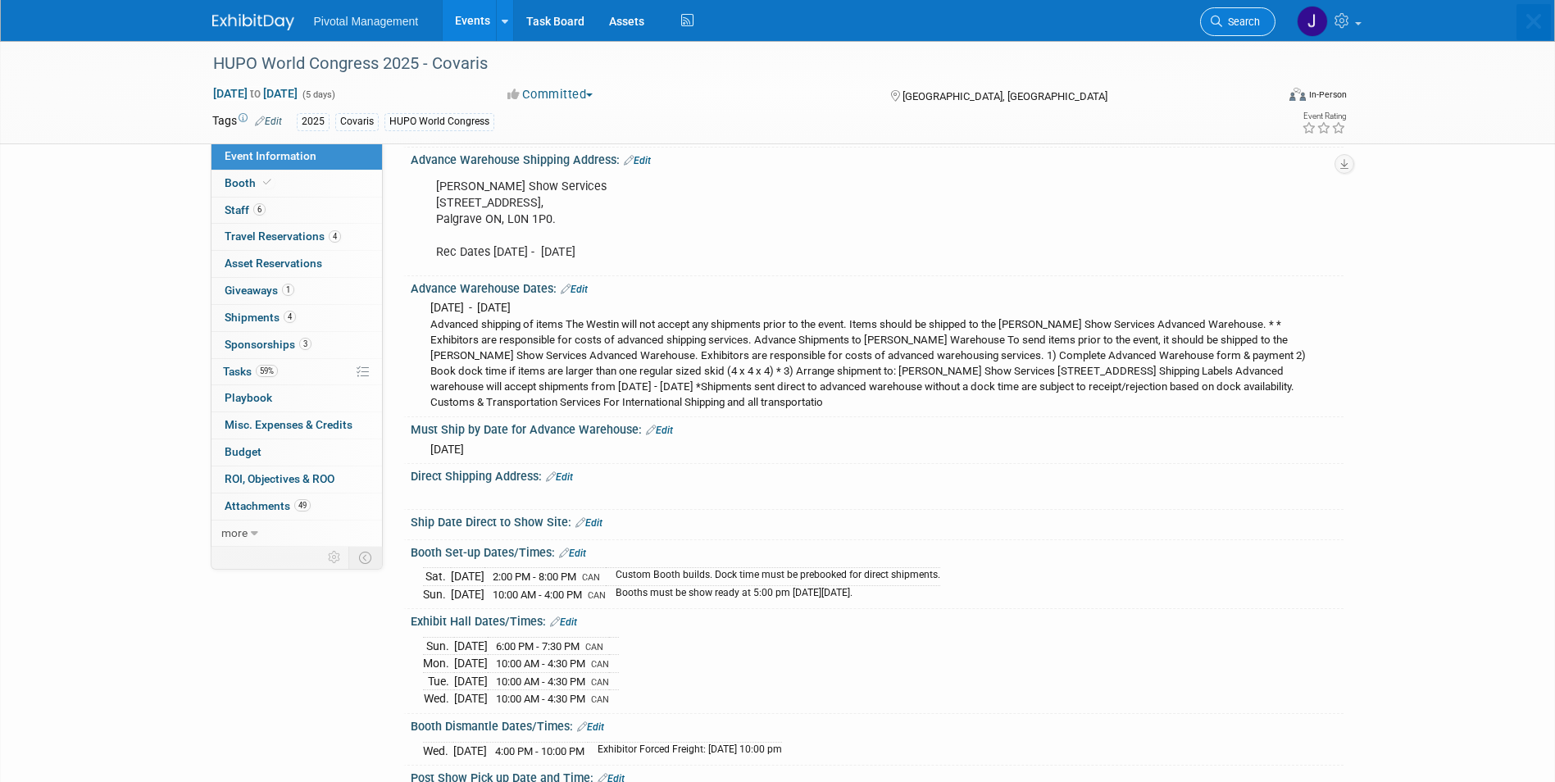
scroll to position [0, 0]
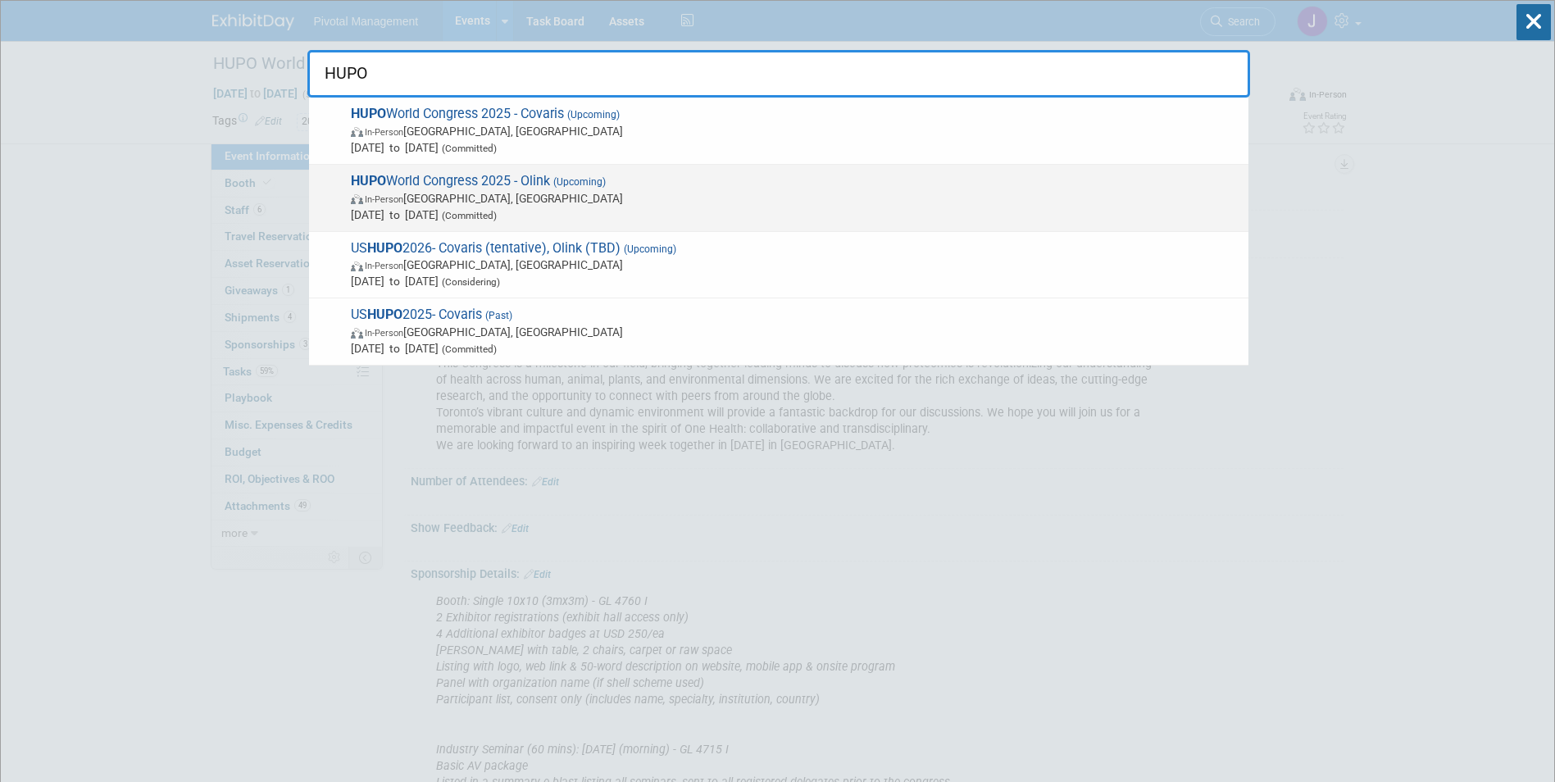
type input "HUPO"
click at [841, 208] on span "Nov 9, 2025 to Nov 13, 2025 (Committed)" at bounding box center [795, 215] width 889 height 16
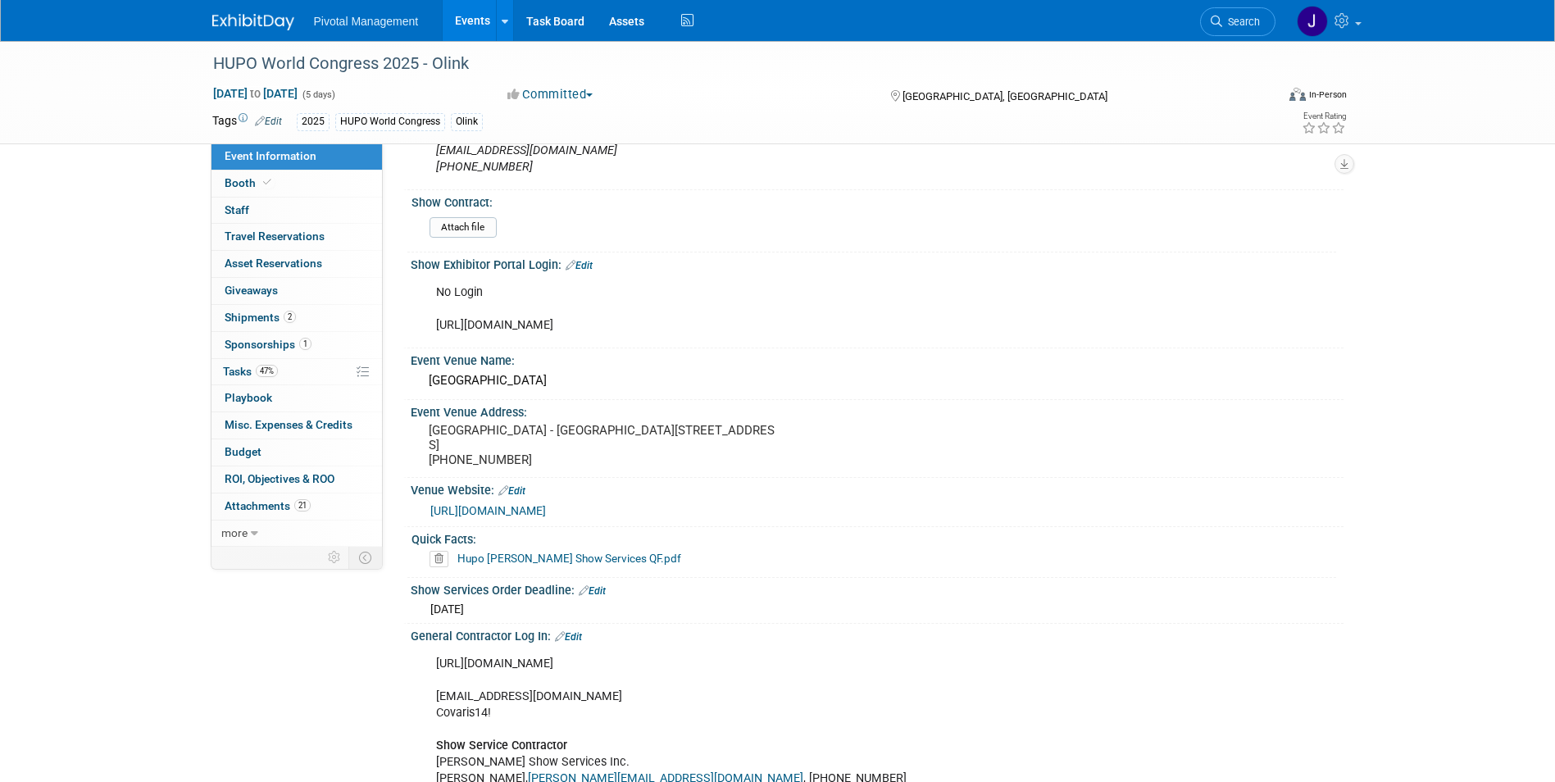
scroll to position [1803, 0]
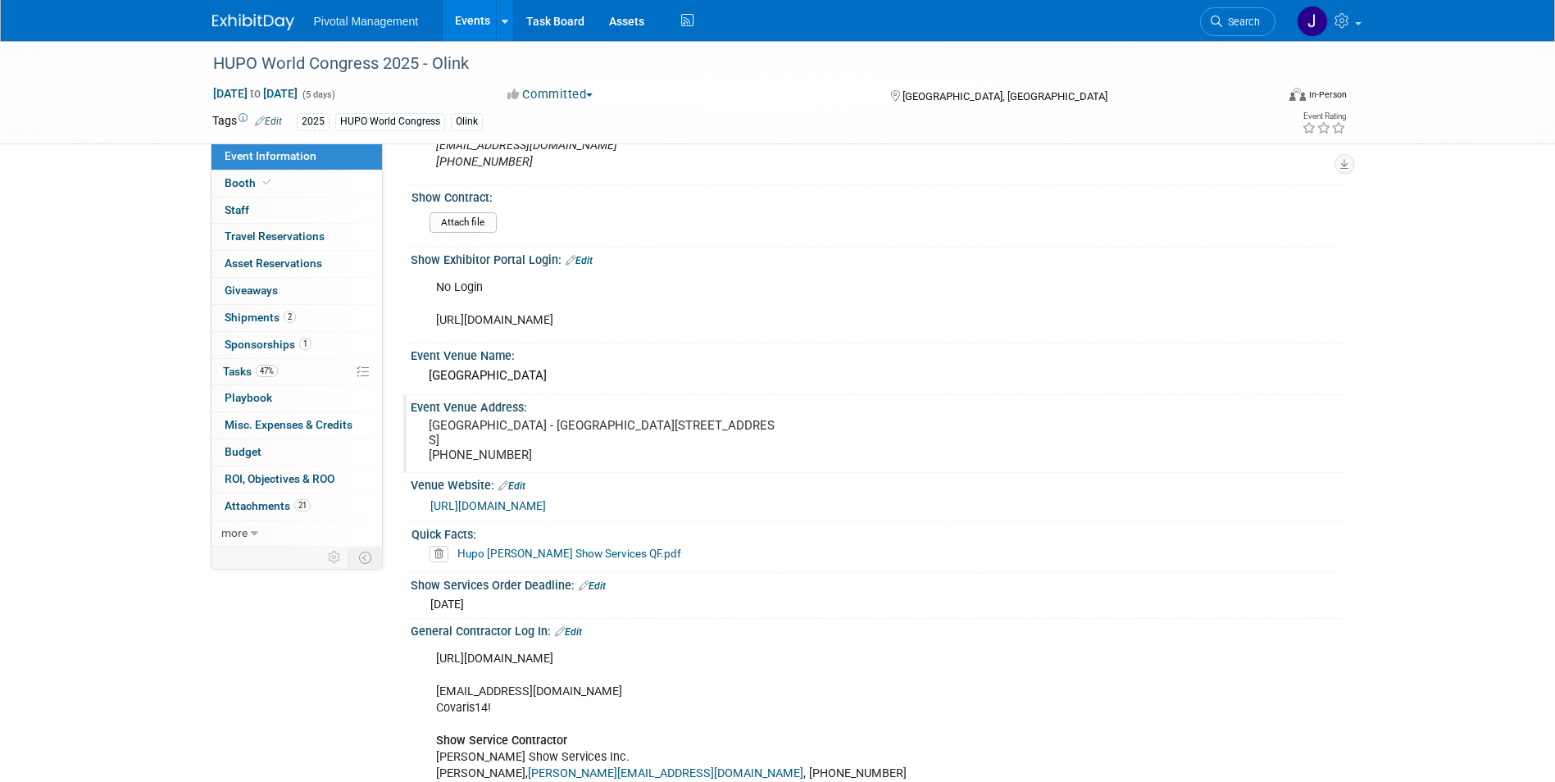
click at [567, 451] on pre "[GEOGRAPHIC_DATA] - [GEOGRAPHIC_DATA][STREET_ADDRESS] [PHONE_NUMBER]" at bounding box center [605, 440] width 352 height 44
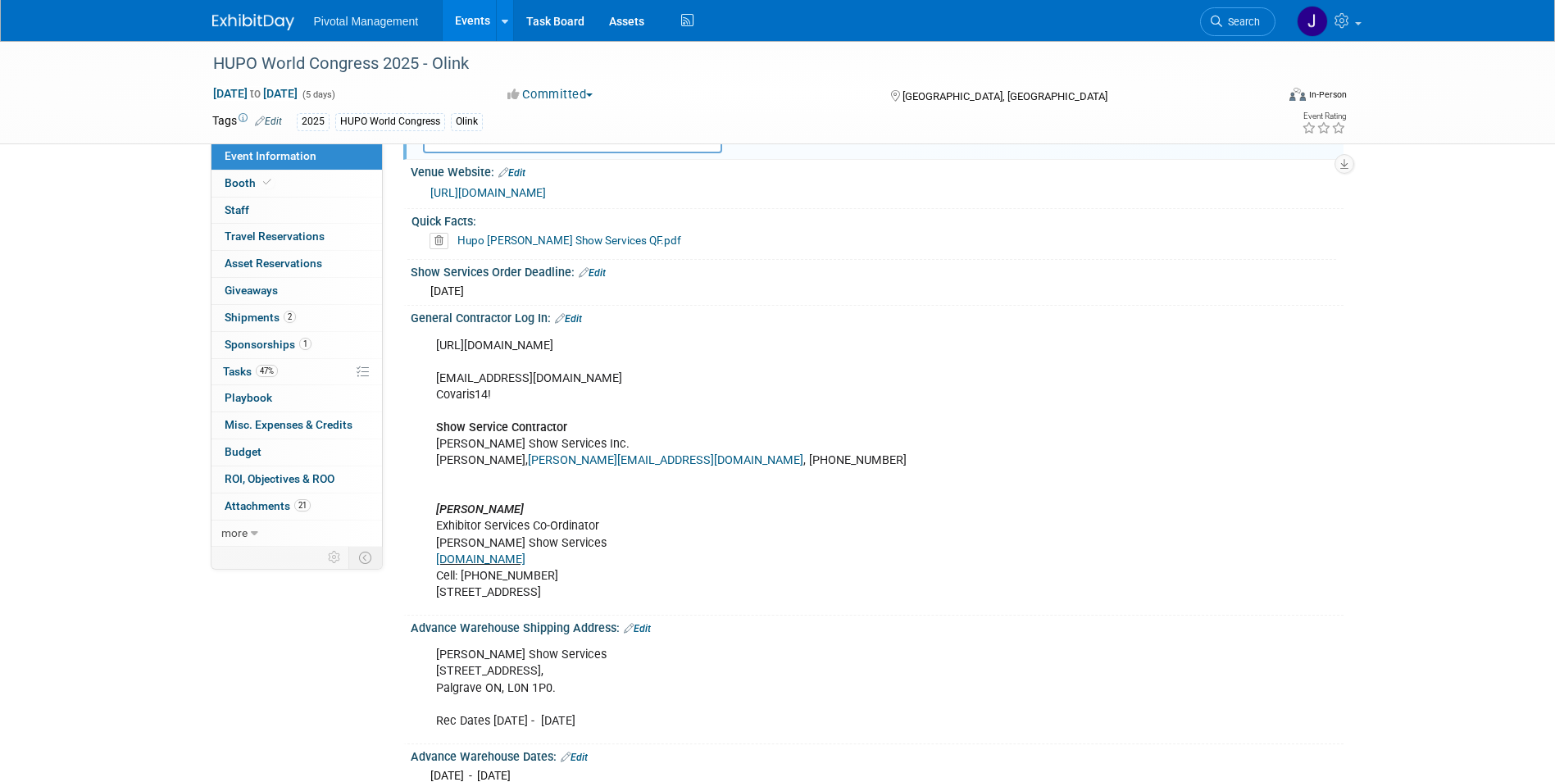
scroll to position [1885, 0]
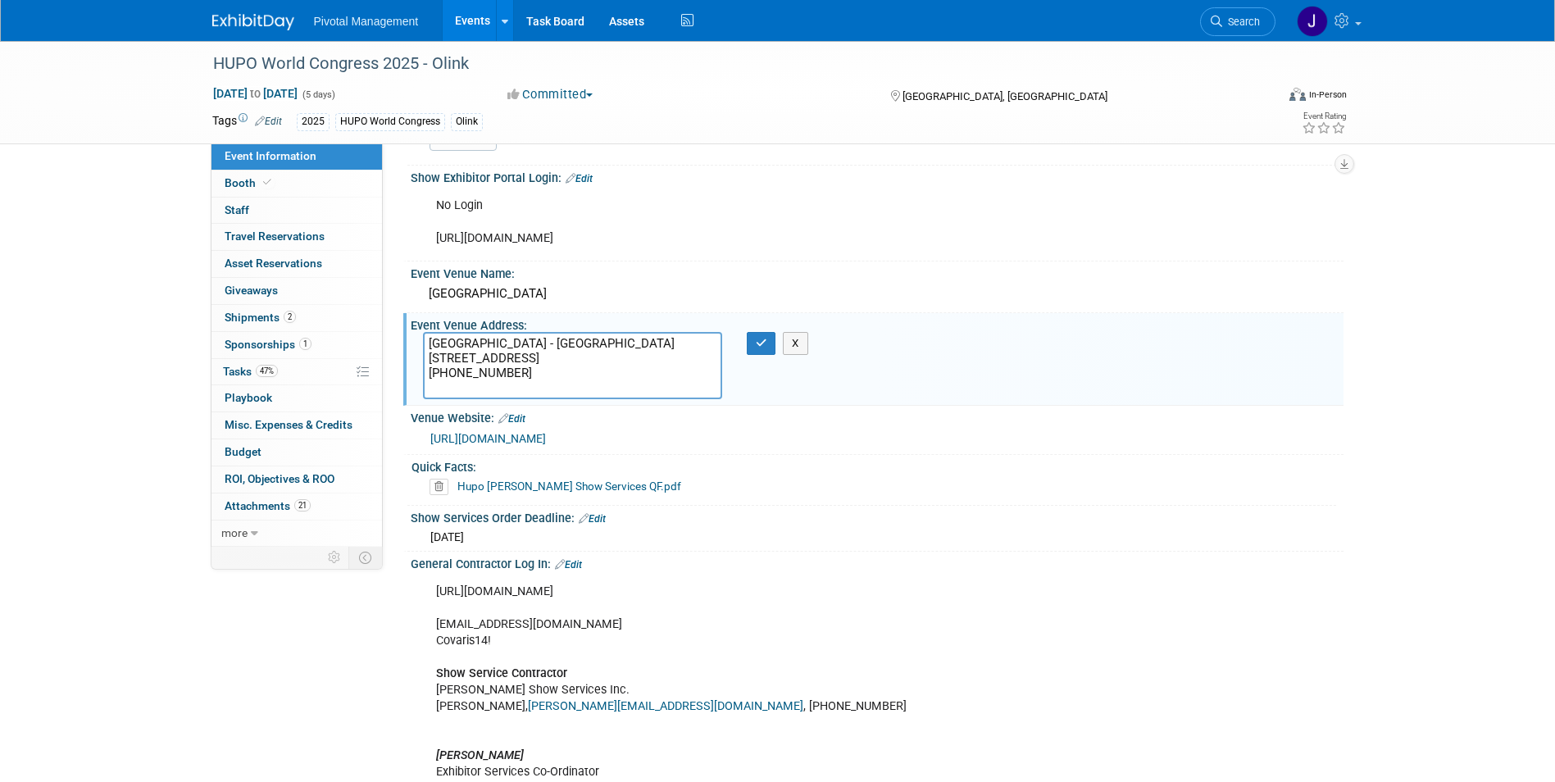
drag, startPoint x: 429, startPoint y: 339, endPoint x: 636, endPoint y: 373, distance: 210.1
click at [636, 373] on textarea "[GEOGRAPHIC_DATA] - [GEOGRAPHIC_DATA][STREET_ADDRESS] [PHONE_NUMBER]" at bounding box center [572, 365] width 299 height 67
click at [602, 384] on textarea "[GEOGRAPHIC_DATA] - [GEOGRAPHIC_DATA][STREET_ADDRESS] [PHONE_NUMBER]" at bounding box center [572, 365] width 299 height 67
drag, startPoint x: 554, startPoint y: 396, endPoint x: 411, endPoint y: 335, distance: 155.7
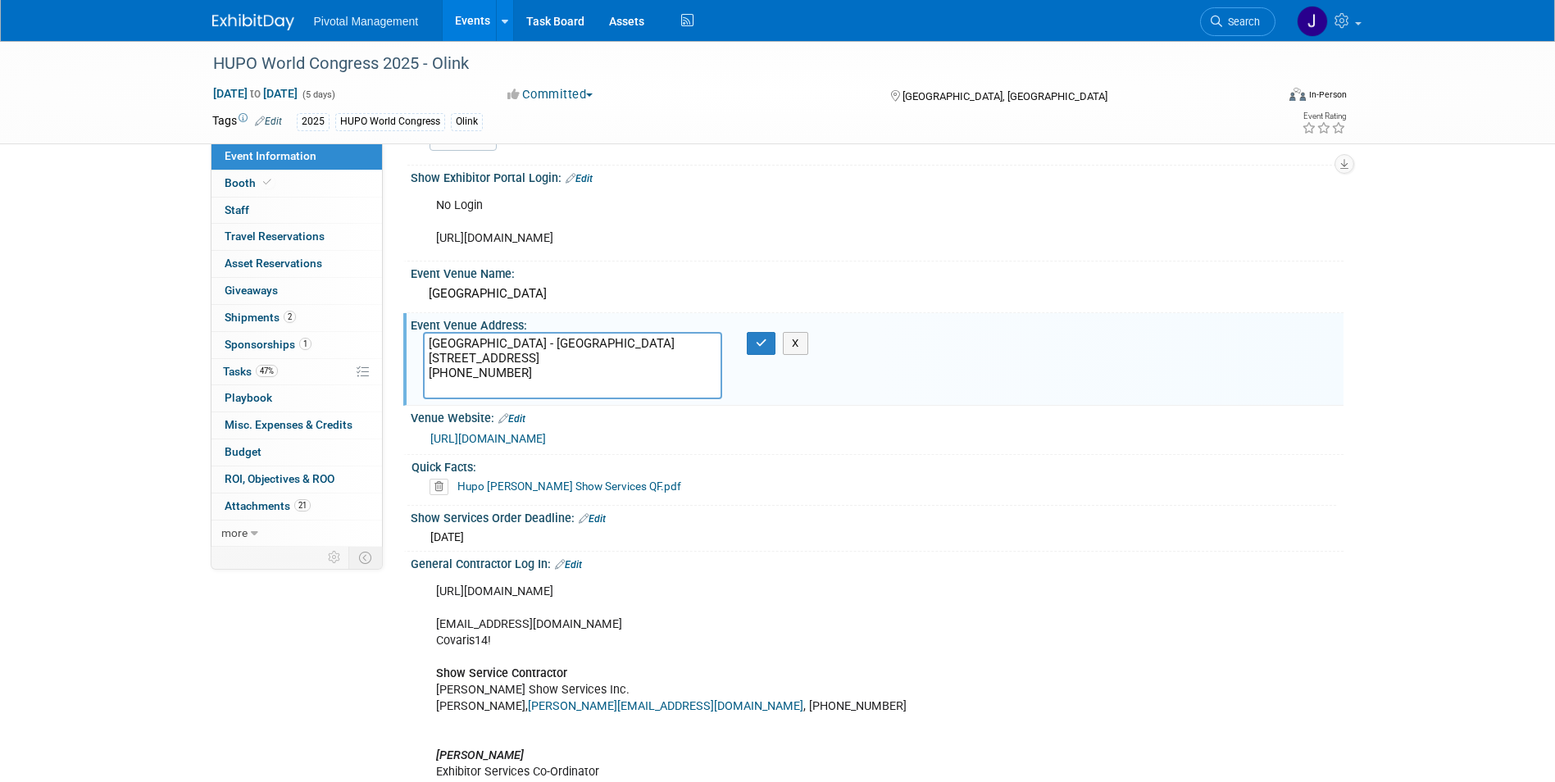
click at [411, 335] on div "[GEOGRAPHIC_DATA] - [GEOGRAPHIC_DATA][STREET_ADDRESS] [PHONE_NUMBER]" at bounding box center [573, 365] width 324 height 67
click at [1246, 17] on span "Search" at bounding box center [1241, 22] width 38 height 12
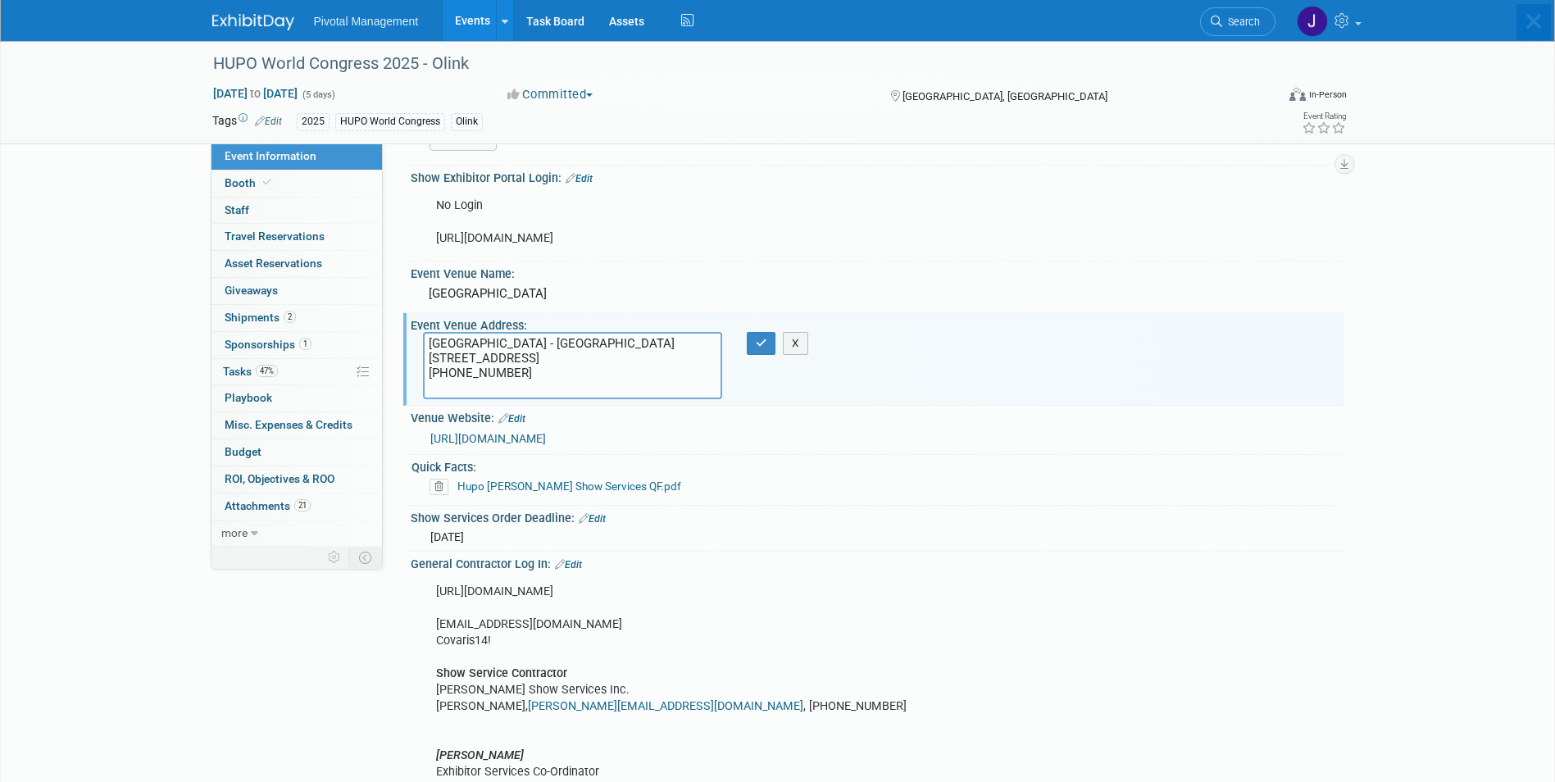
scroll to position [0, 0]
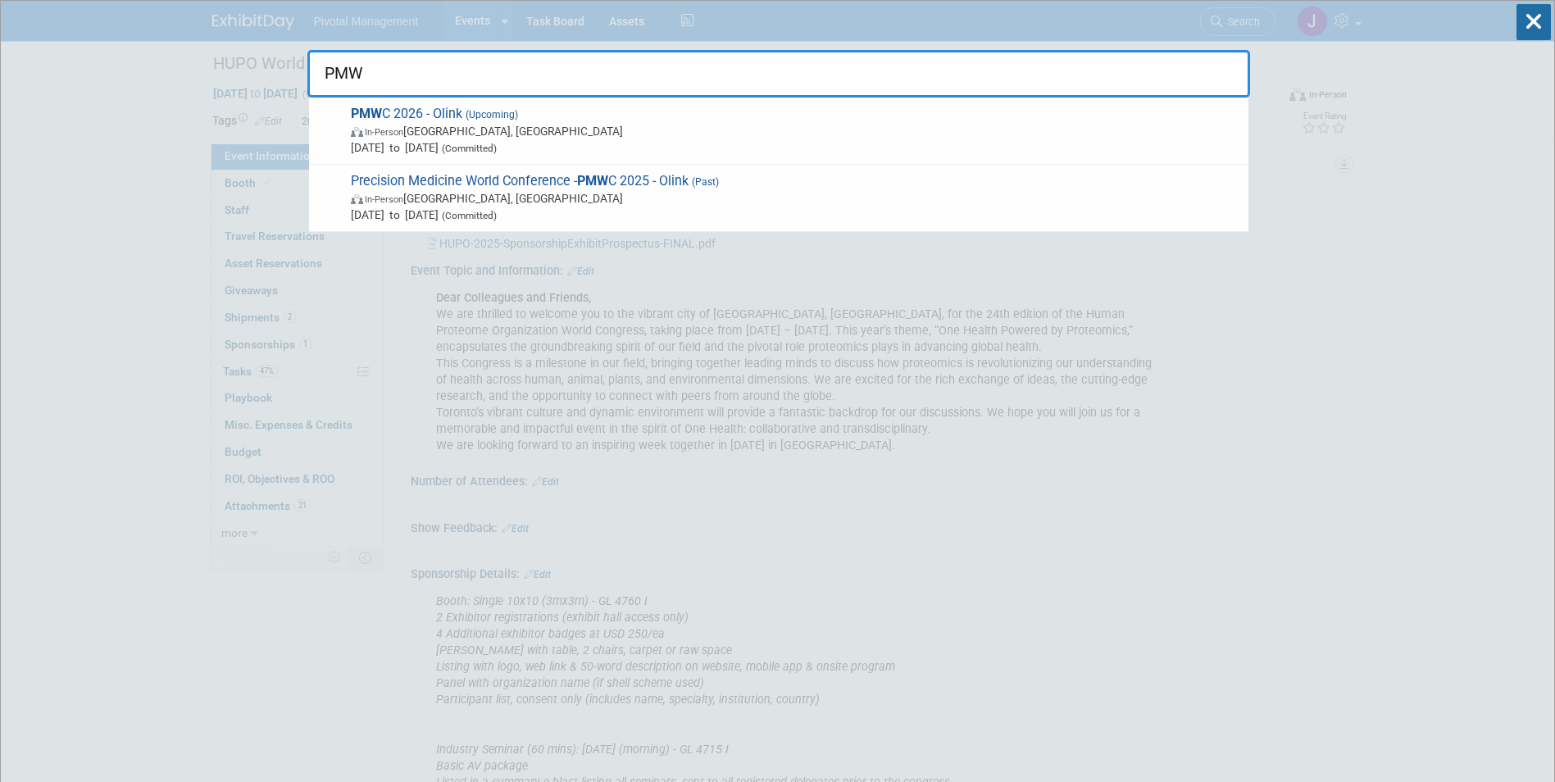
type input "PMWC"
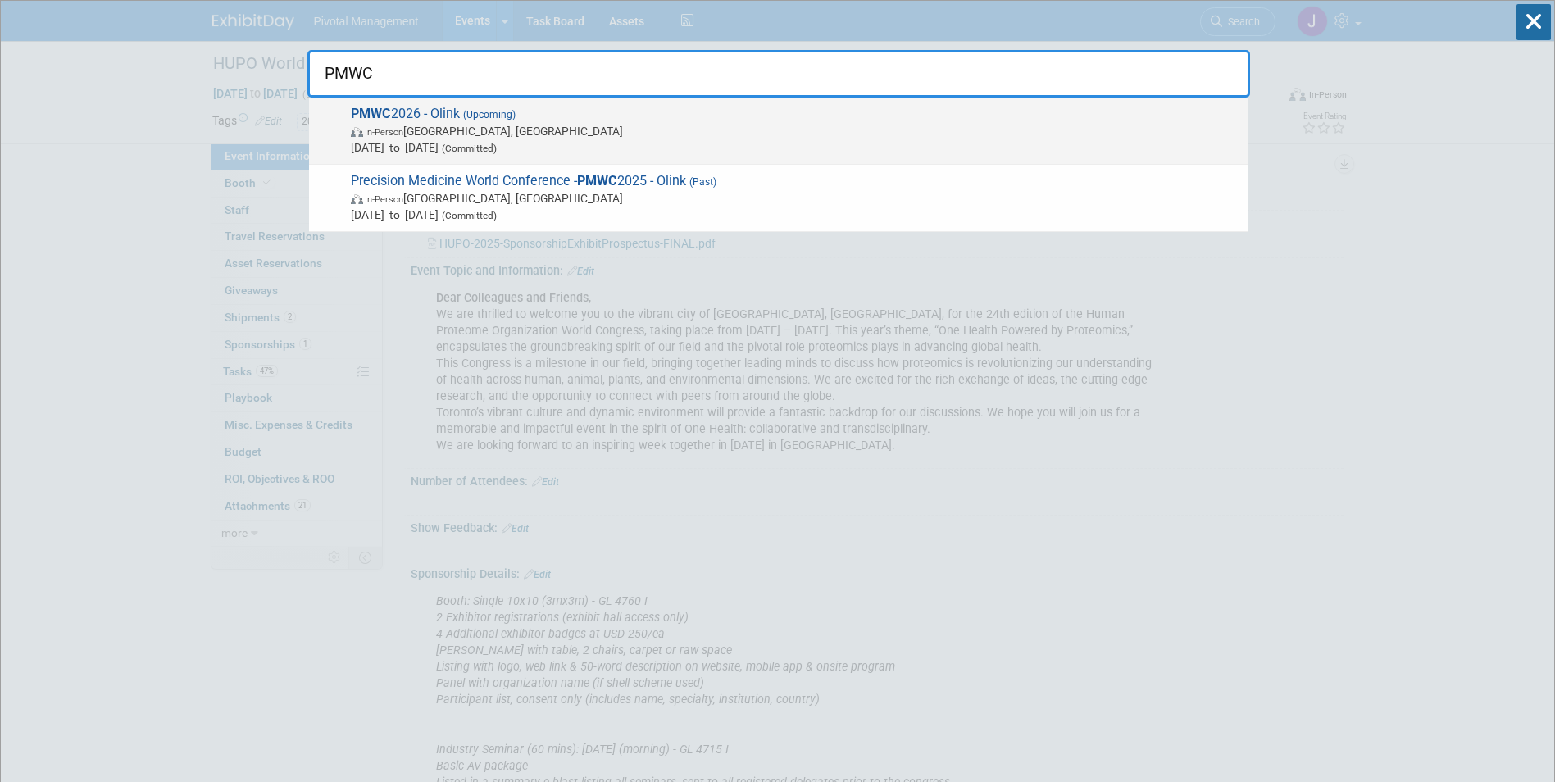
click at [665, 125] on span "In-Person [GEOGRAPHIC_DATA], [GEOGRAPHIC_DATA]" at bounding box center [795, 131] width 889 height 16
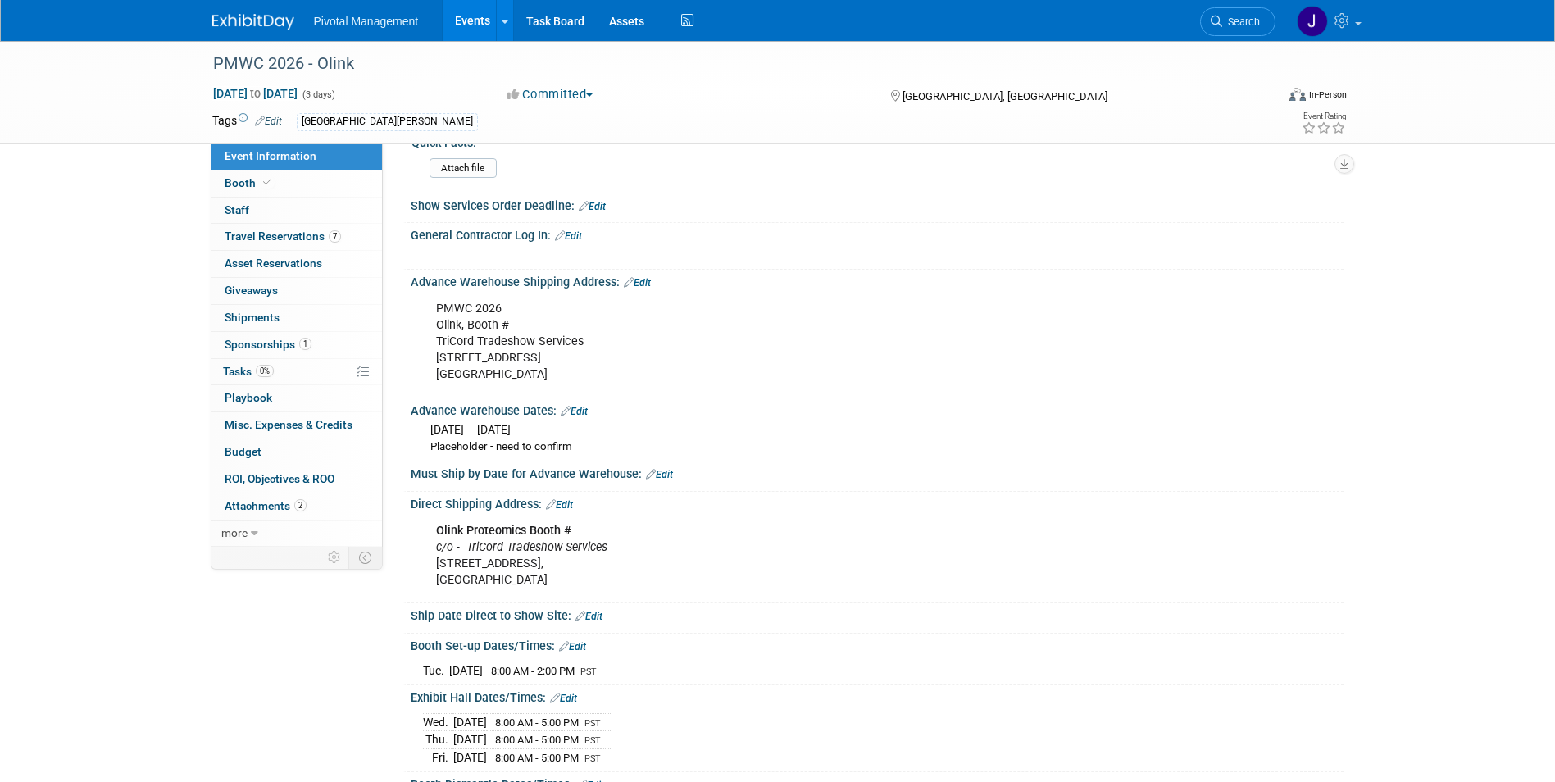
scroll to position [1721, 0]
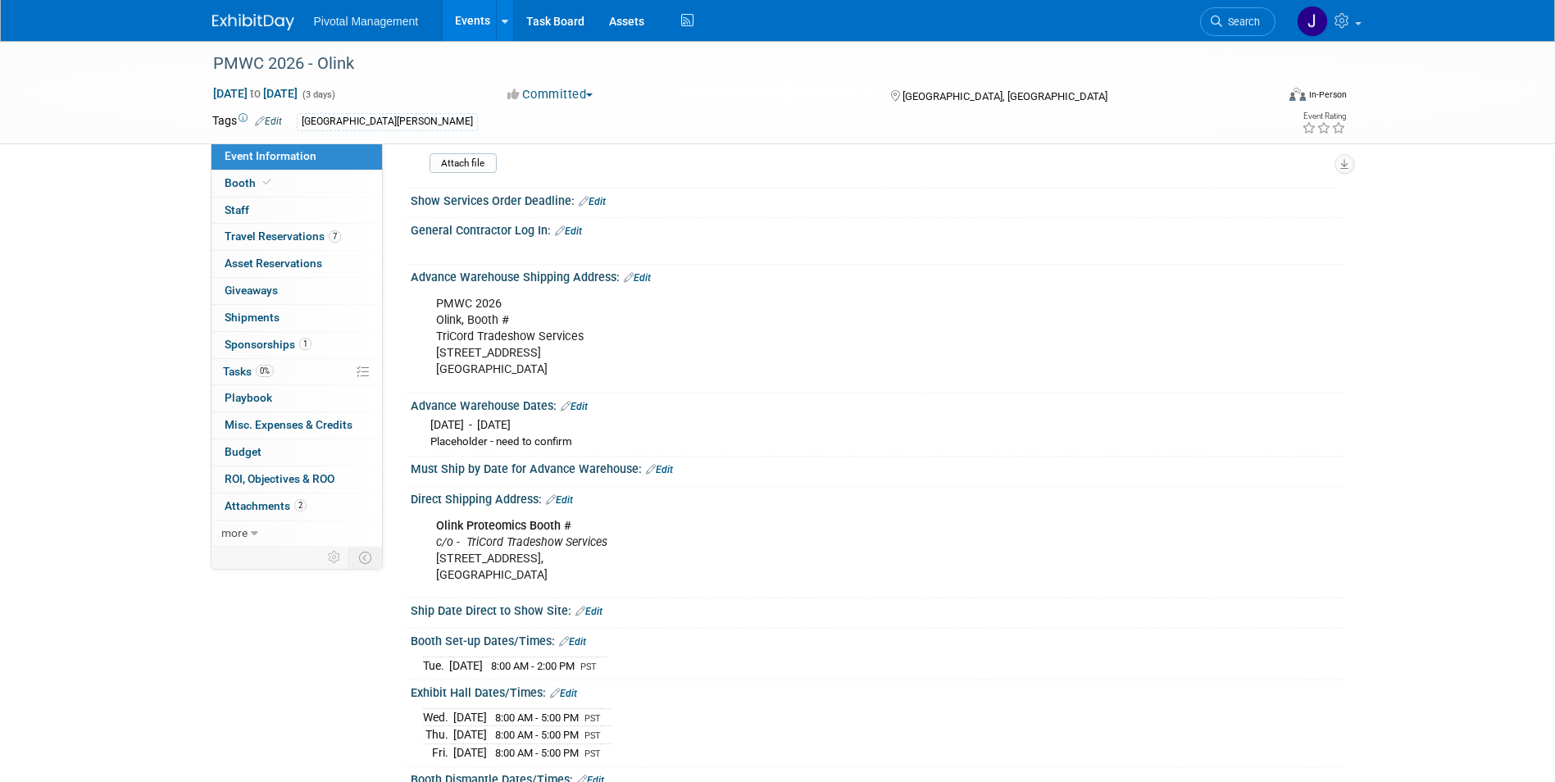
click at [593, 300] on div "PMWC 2026 Olink, Booth # TriCord Tradeshow Services [STREET_ADDRESS] [GEOGRAPHI…" at bounding box center [794, 337] width 739 height 98
click at [555, 325] on div "PMWC 2026 Olink, Booth # TriCord Tradeshow Services [STREET_ADDRESS] [GEOGRAPHI…" at bounding box center [794, 337] width 739 height 98
drag, startPoint x: 438, startPoint y: 284, endPoint x: 618, endPoint y: 353, distance: 193.0
click at [618, 353] on div "PMWC 2026 Olink, Booth # TriCord Tradeshow Services [STREET_ADDRESS] [GEOGRAPHI…" at bounding box center [794, 337] width 739 height 98
copy div "PMWC 2026 Olink, Booth # TriCord Tradeshow Services [STREET_ADDRESS] [GEOGRAPHI…"
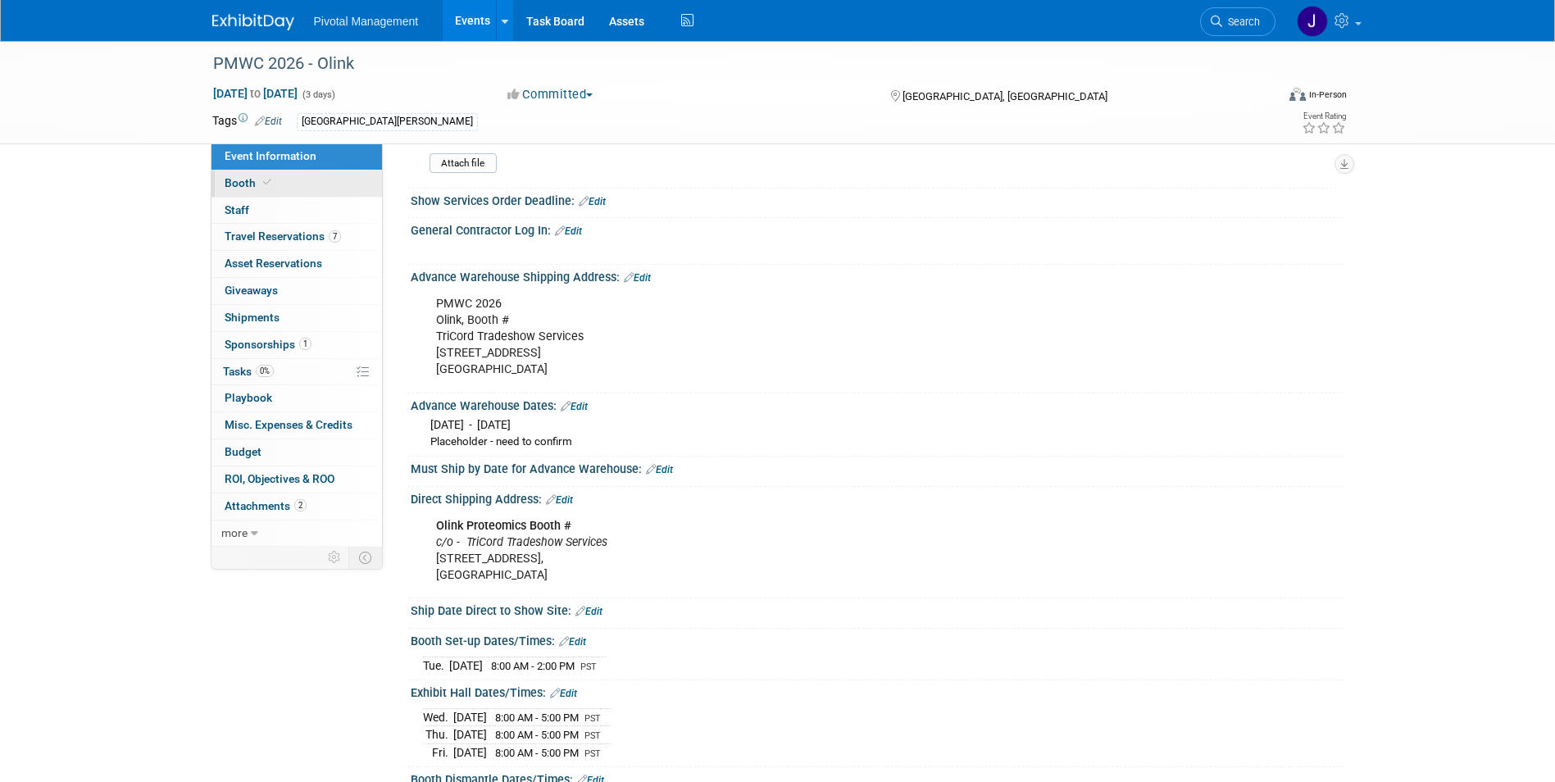
click at [324, 179] on link "Booth" at bounding box center [296, 184] width 171 height 26
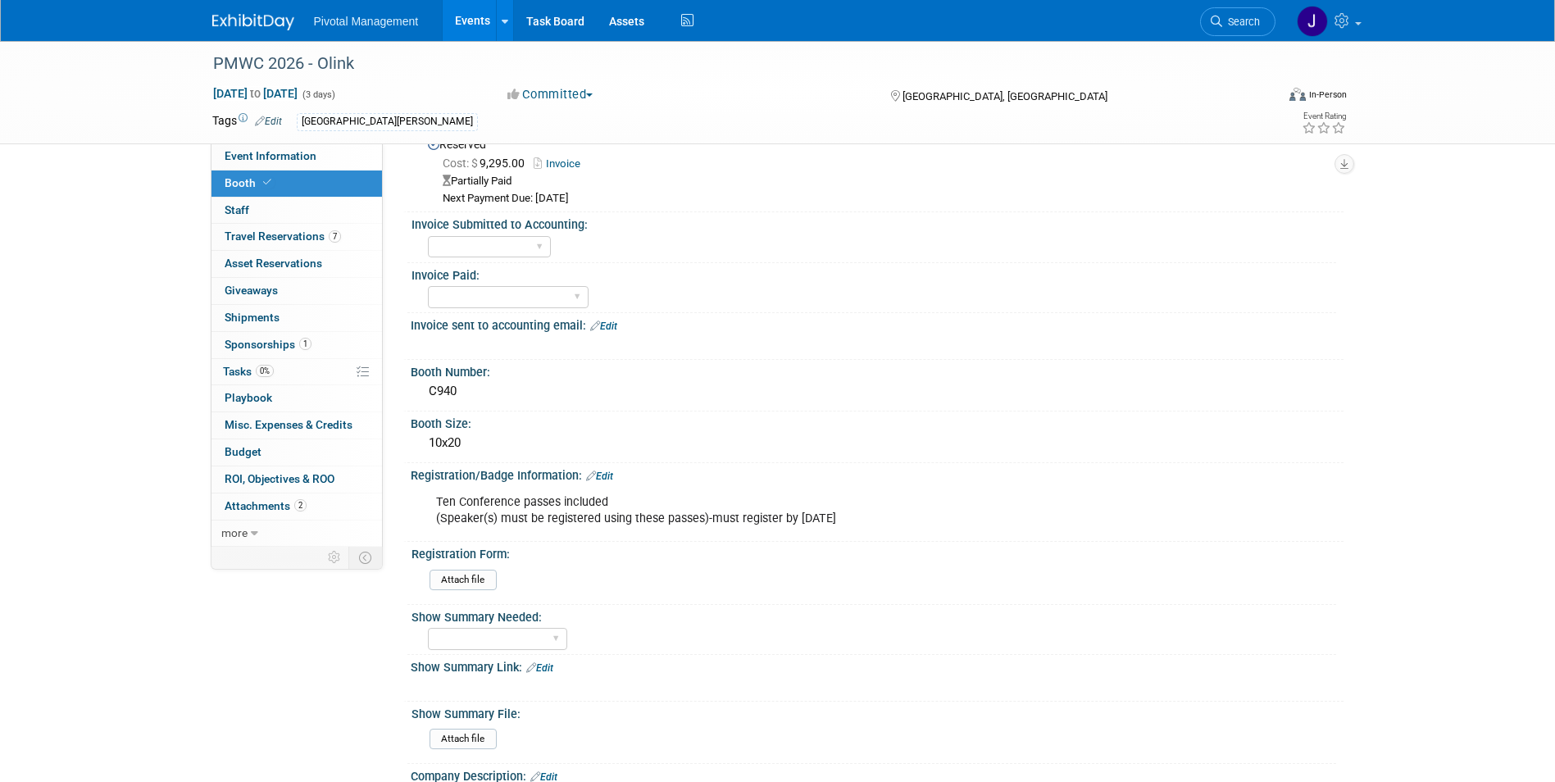
scroll to position [82, 0]
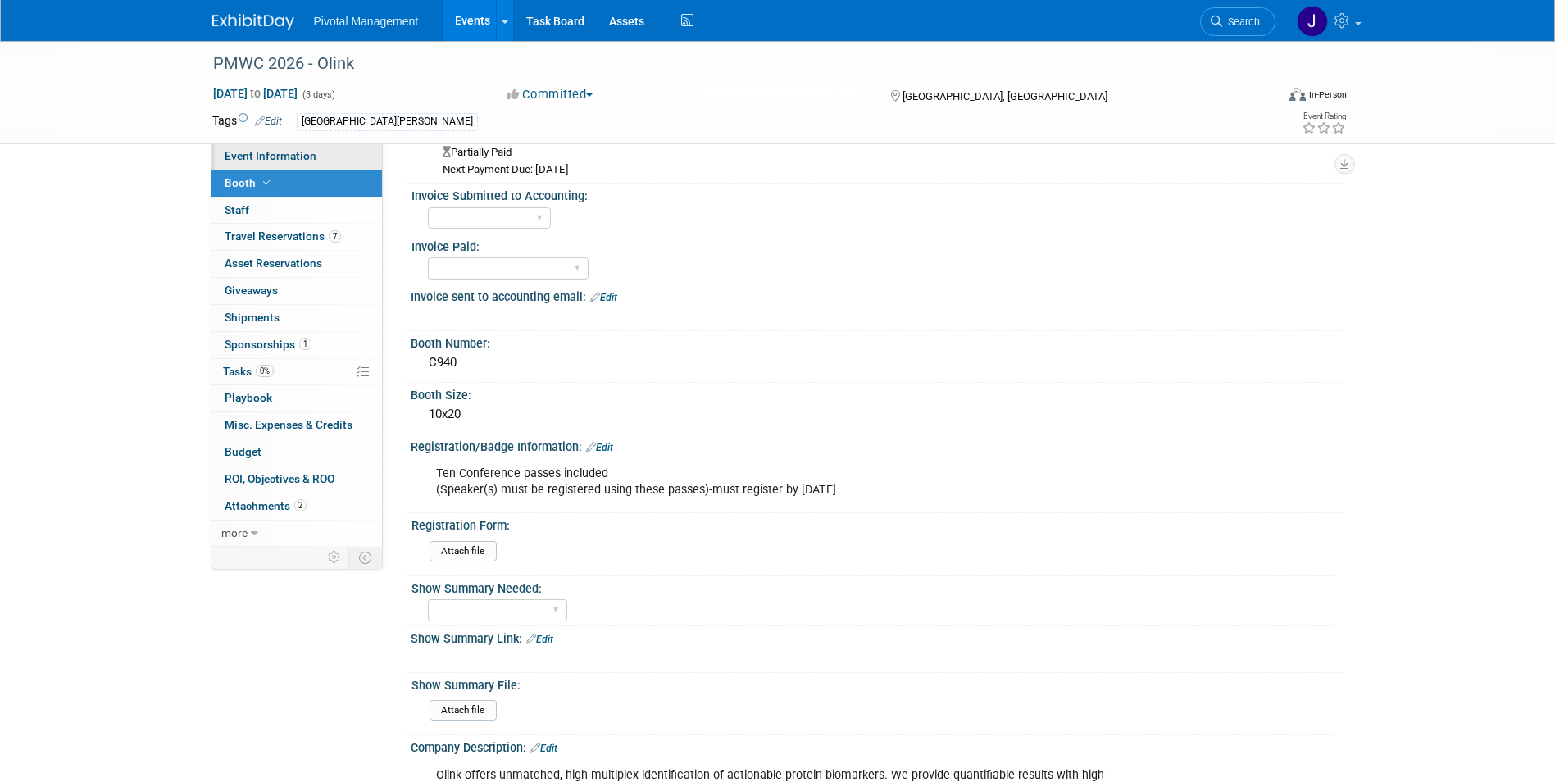
click at [292, 148] on link "Event Information" at bounding box center [296, 156] width 171 height 26
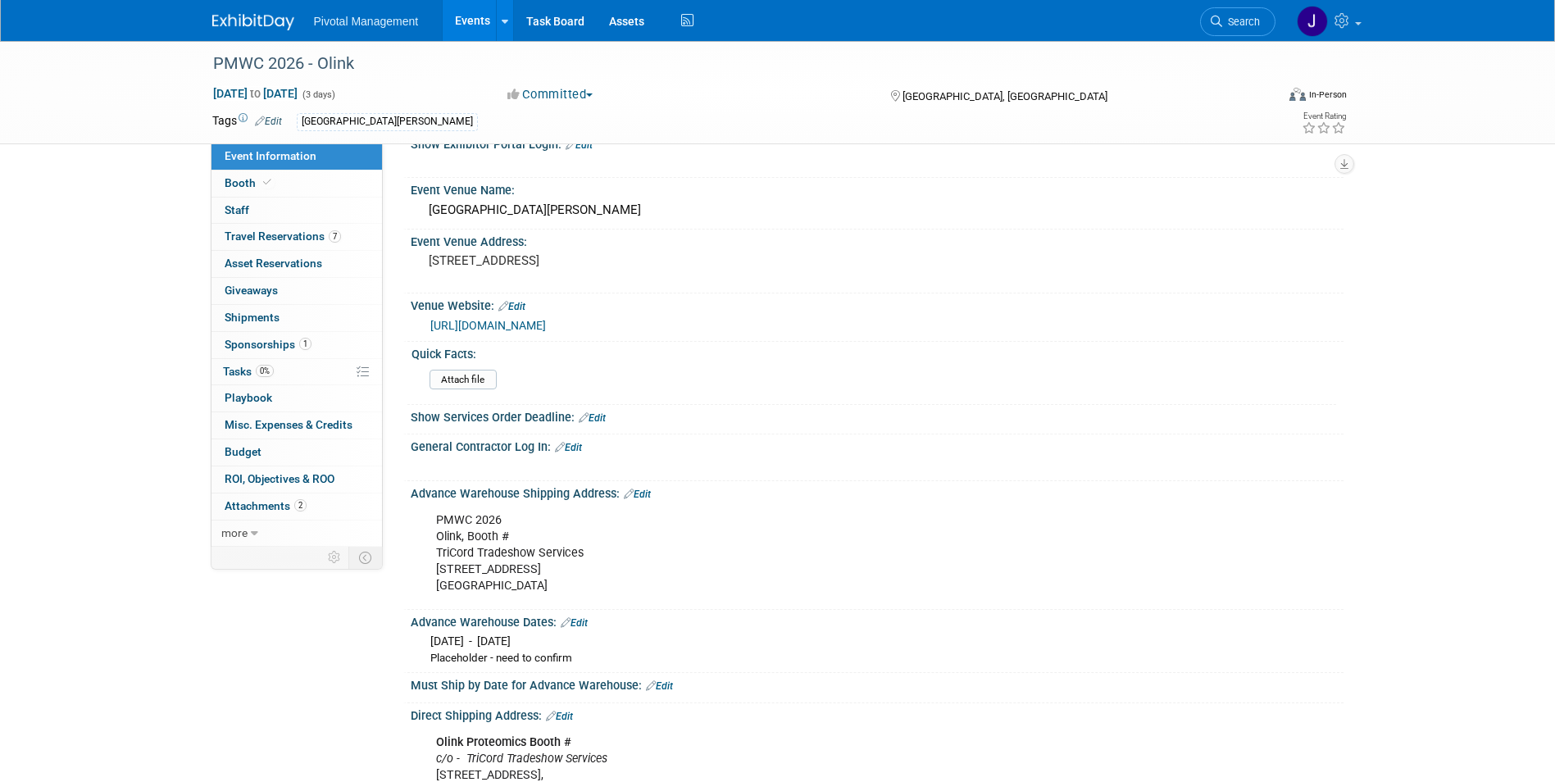
scroll to position [1639, 0]
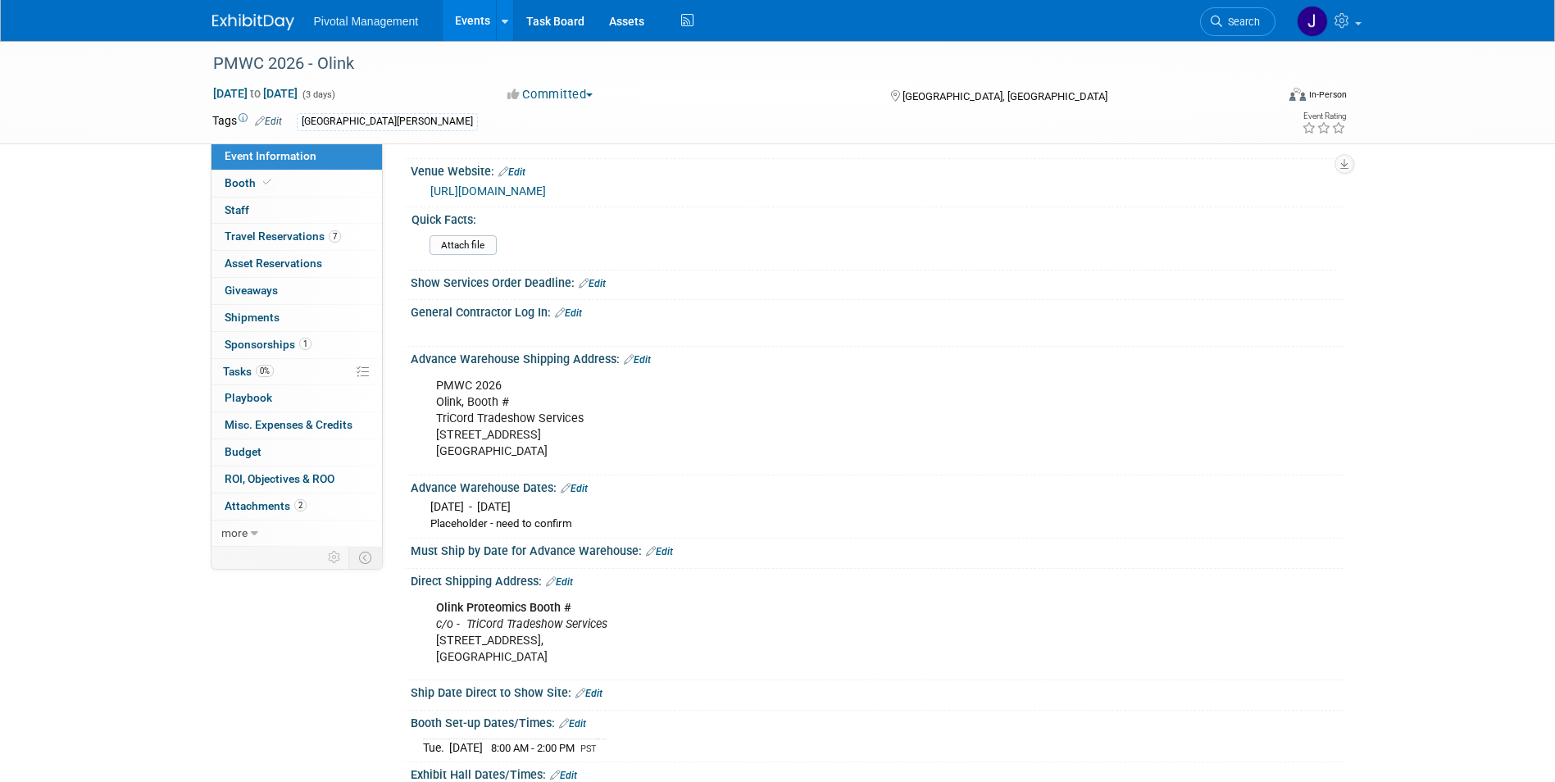
click at [648, 347] on div "Advance Warehouse Shipping Address: Edit" at bounding box center [877, 357] width 933 height 21
click at [637, 354] on link "Edit" at bounding box center [637, 359] width 27 height 11
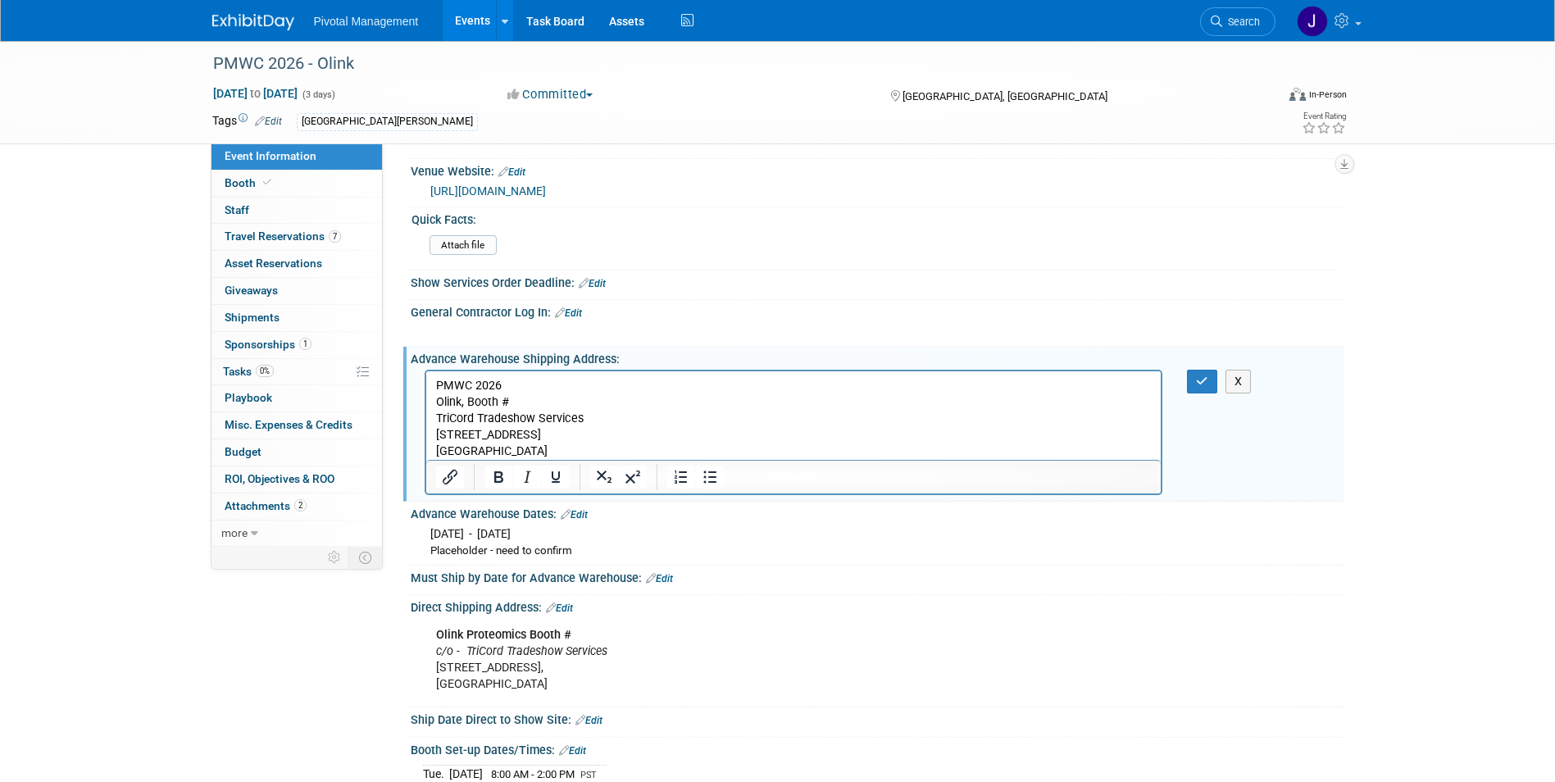
scroll to position [0, 0]
click at [546, 412] on p "PMWC 2026 Olink, Booth # TriCord Tradeshow Services [STREET_ADDRESS] [GEOGRAPHI…" at bounding box center [793, 419] width 716 height 82
click at [522, 402] on p "PMWC 2026 Olink, Booth # TriCord Tradeshow Services [STREET_ADDRESS] [GEOGRAPHI…" at bounding box center [793, 419] width 716 height 82
click at [1198, 375] on icon "button" at bounding box center [1202, 380] width 12 height 11
